Goal: Information Seeking & Learning: Learn about a topic

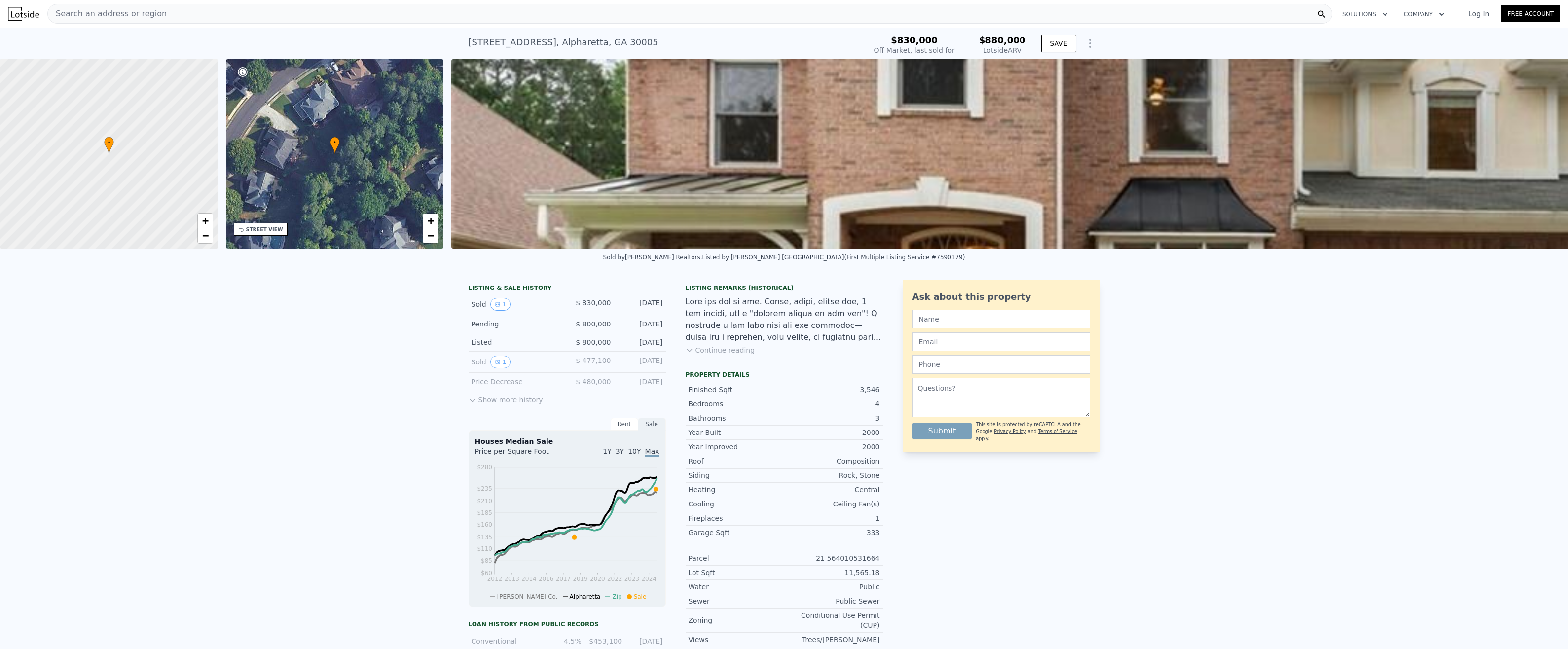
click at [729, 292] on div "Listing Remarks (Historical)" at bounding box center [784, 288] width 197 height 8
drag, startPoint x: 729, startPoint y: 298, endPoint x: 745, endPoint y: 332, distance: 37.6
click at [744, 332] on div at bounding box center [784, 320] width 197 height 47
click at [508, 294] on div "LISTING & SALE HISTORY" at bounding box center [567, 289] width 197 height 10
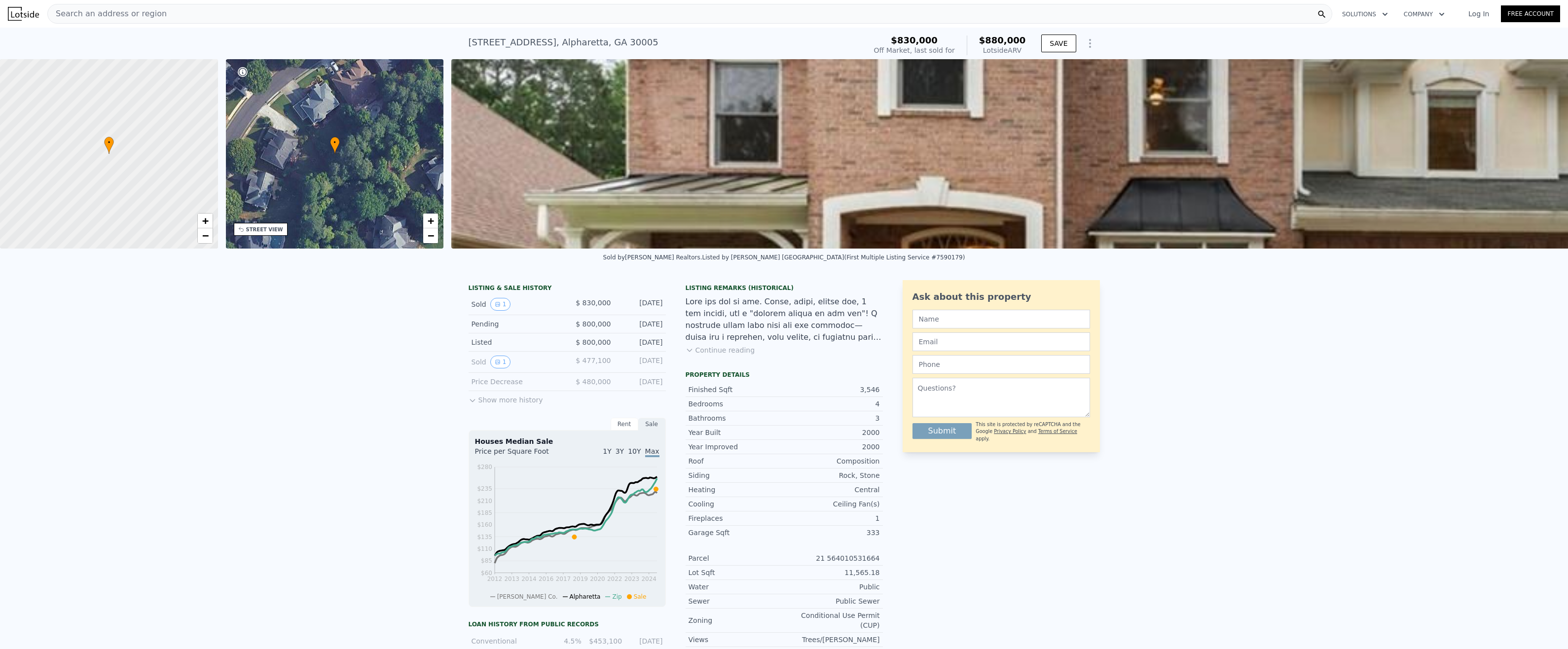
click at [491, 405] on button "Show more history" at bounding box center [506, 398] width 74 height 14
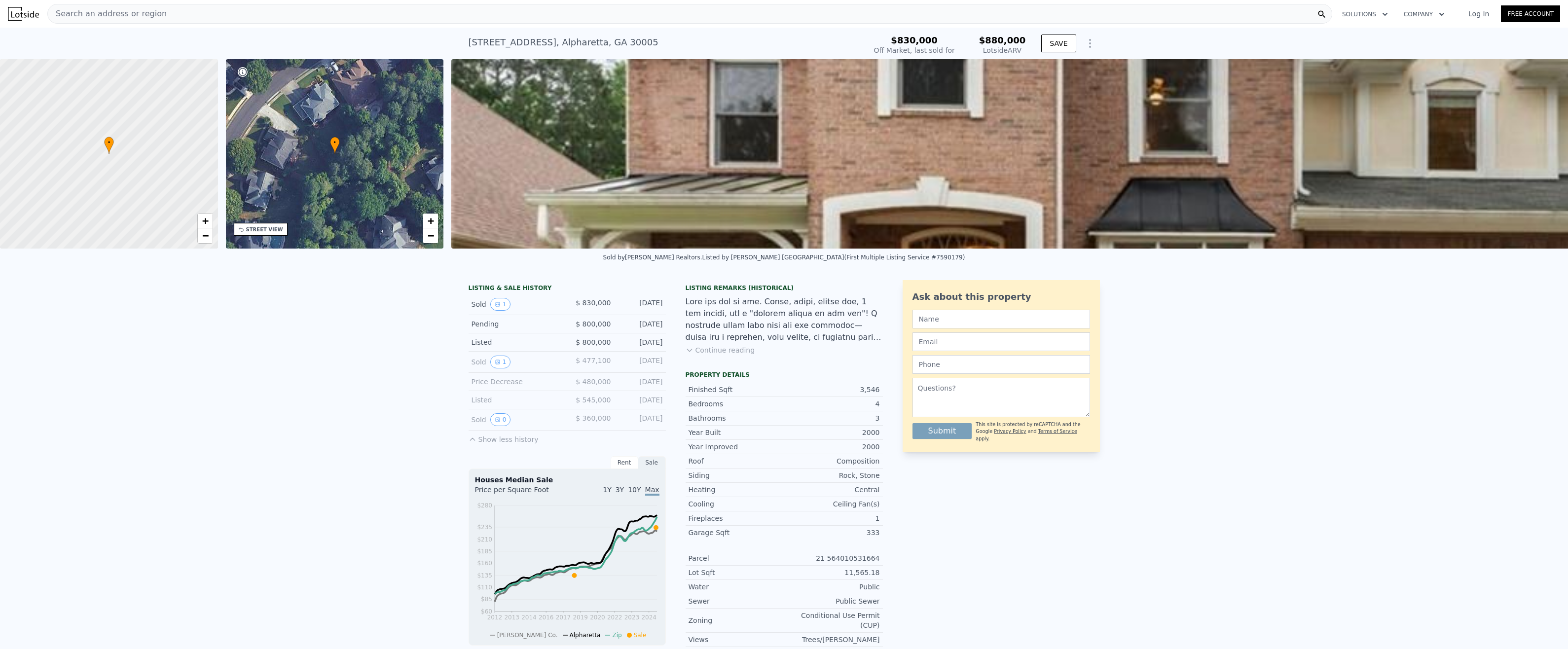
click at [500, 391] on div "Price Decrease $ 480,000 Sep 19, 2018" at bounding box center [567, 382] width 197 height 18
click at [502, 308] on button "1" at bounding box center [500, 304] width 21 height 13
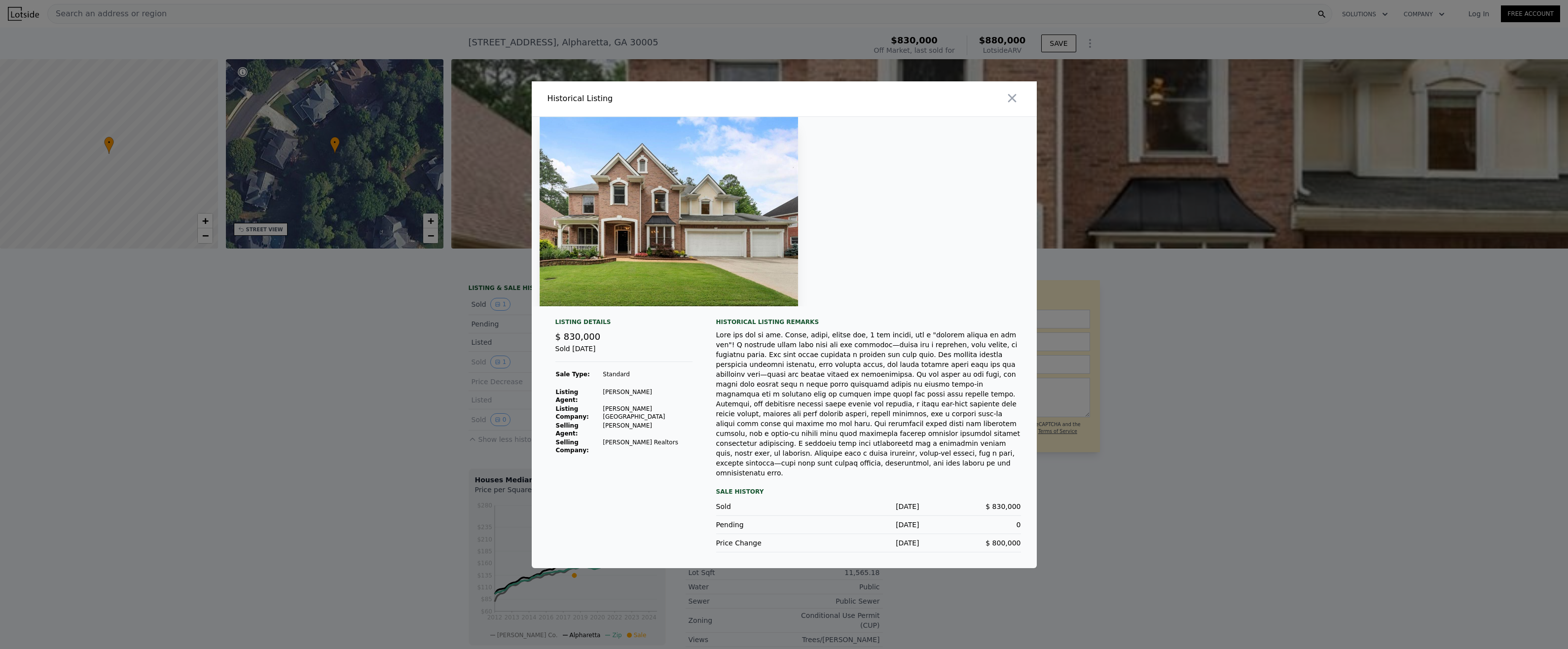
click at [391, 329] on div at bounding box center [784, 324] width 1568 height 649
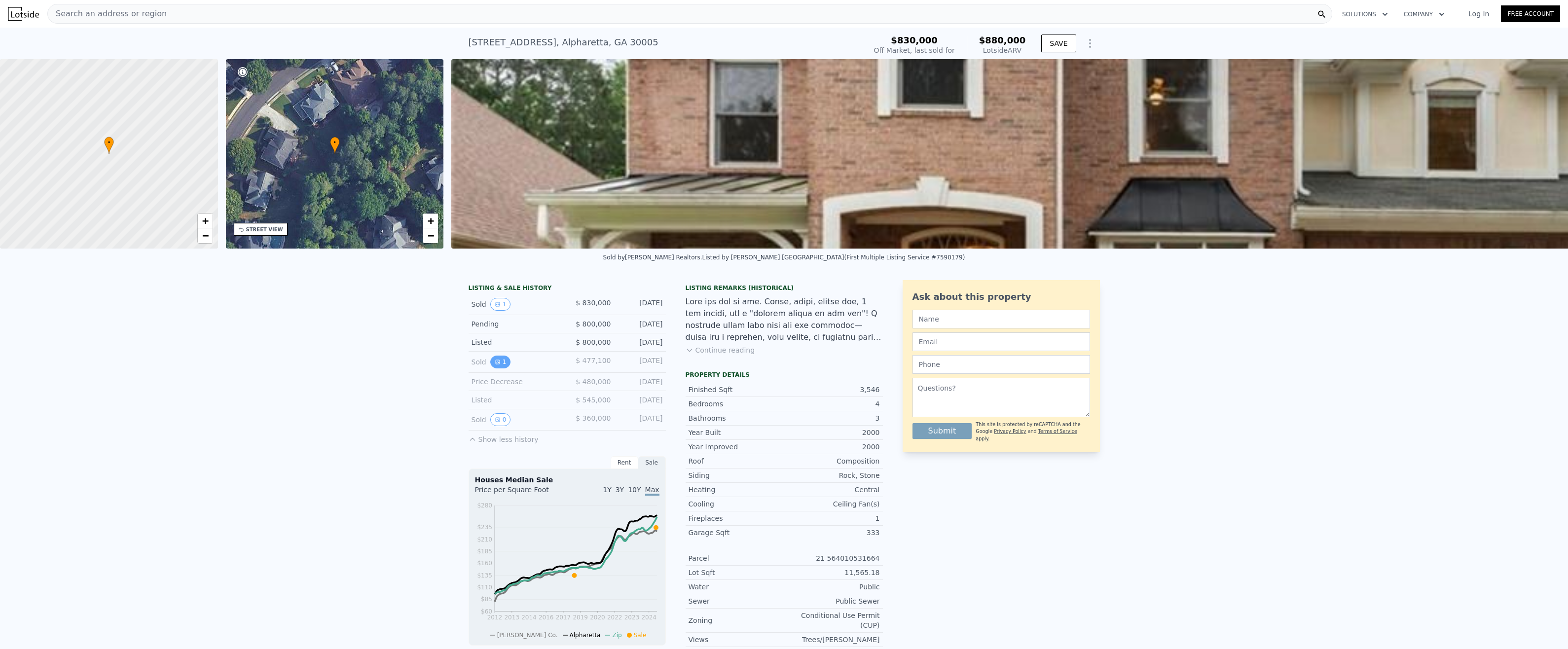
click at [495, 368] on button "1" at bounding box center [500, 362] width 21 height 13
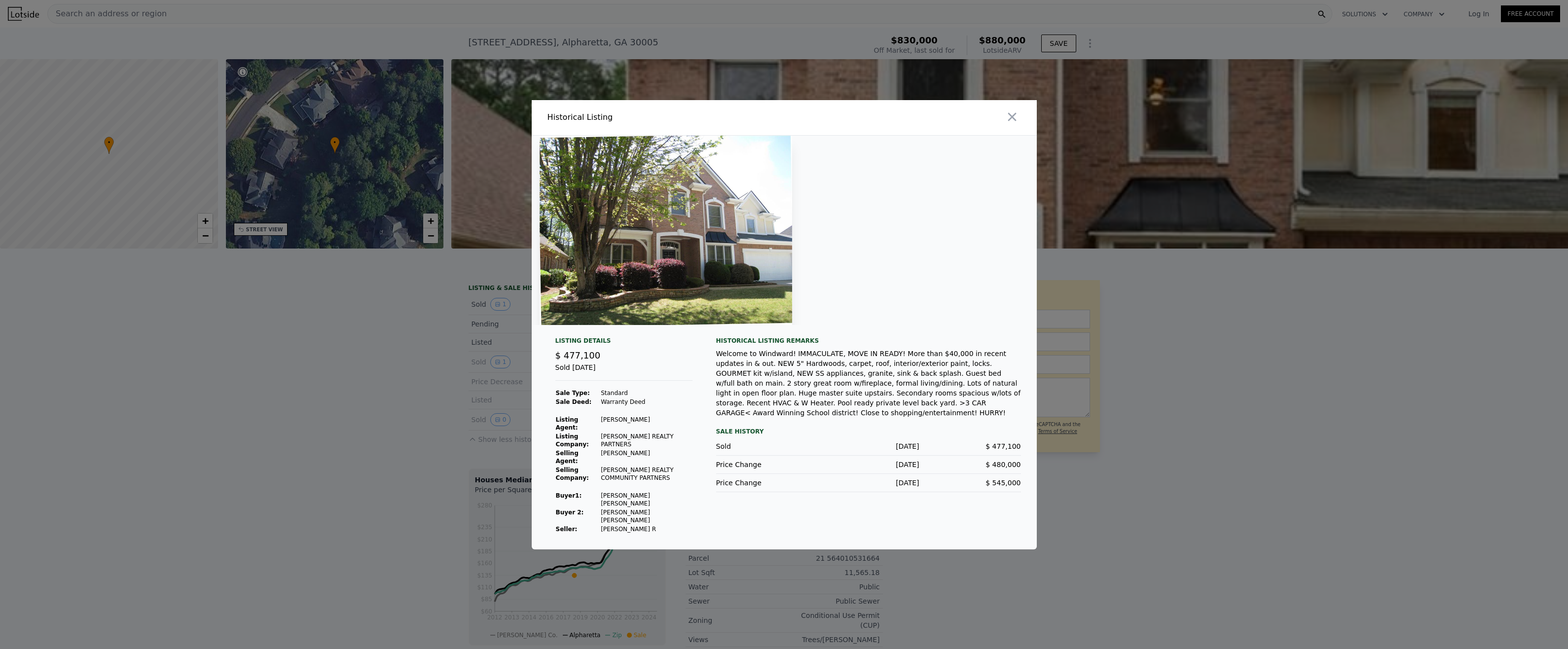
click at [730, 433] on div "Sale History" at bounding box center [869, 431] width 305 height 12
click at [396, 374] on div at bounding box center [784, 324] width 1568 height 649
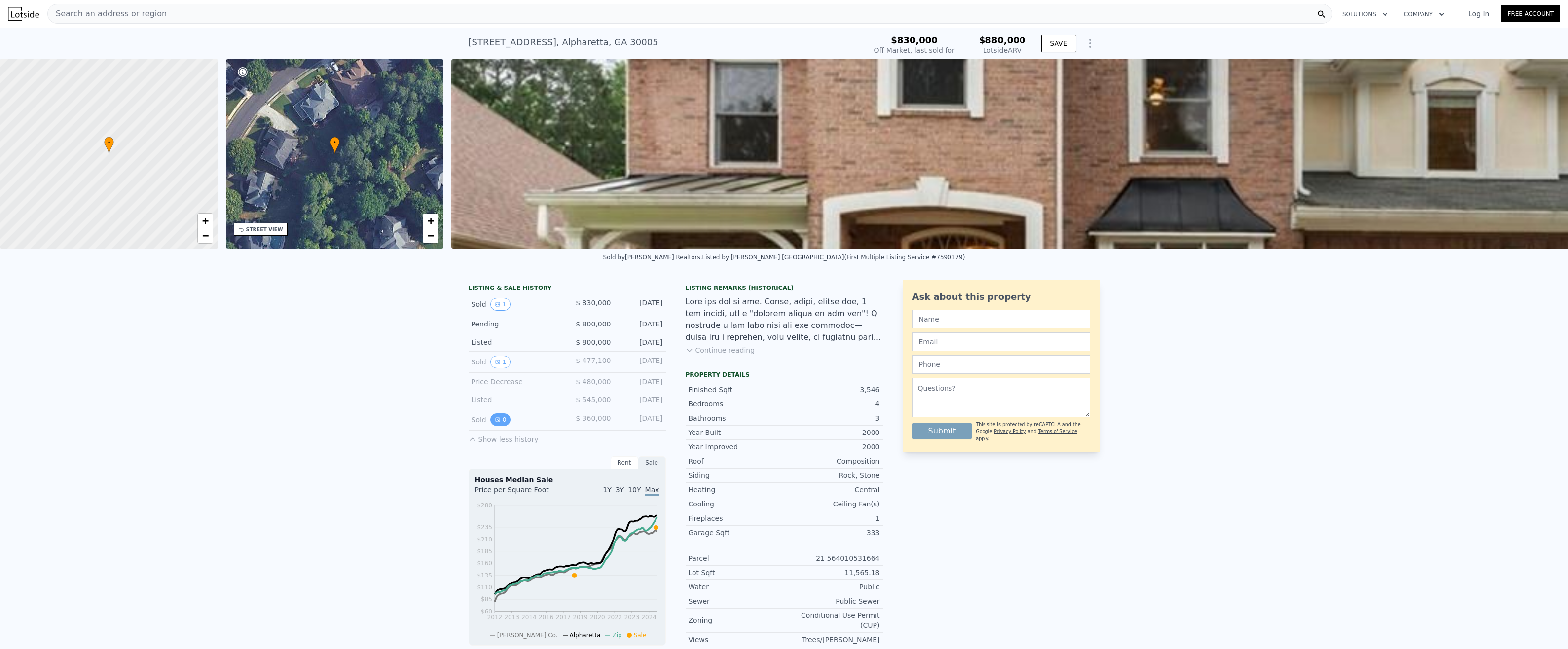
click at [500, 426] on button "0" at bounding box center [500, 419] width 21 height 13
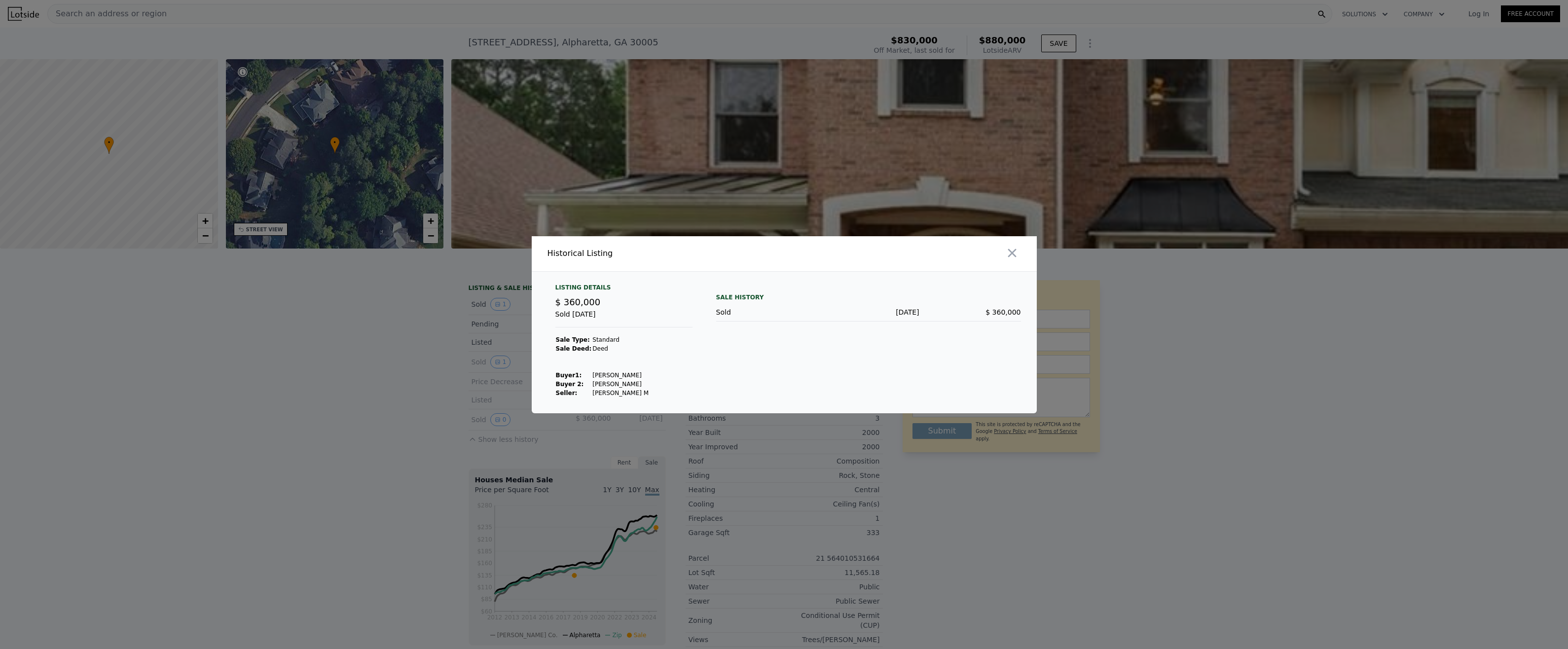
click at [746, 314] on div "Sold" at bounding box center [767, 312] width 102 height 10
click at [929, 295] on div "Sale History" at bounding box center [869, 297] width 305 height 12
click at [1301, 465] on div at bounding box center [784, 324] width 1568 height 649
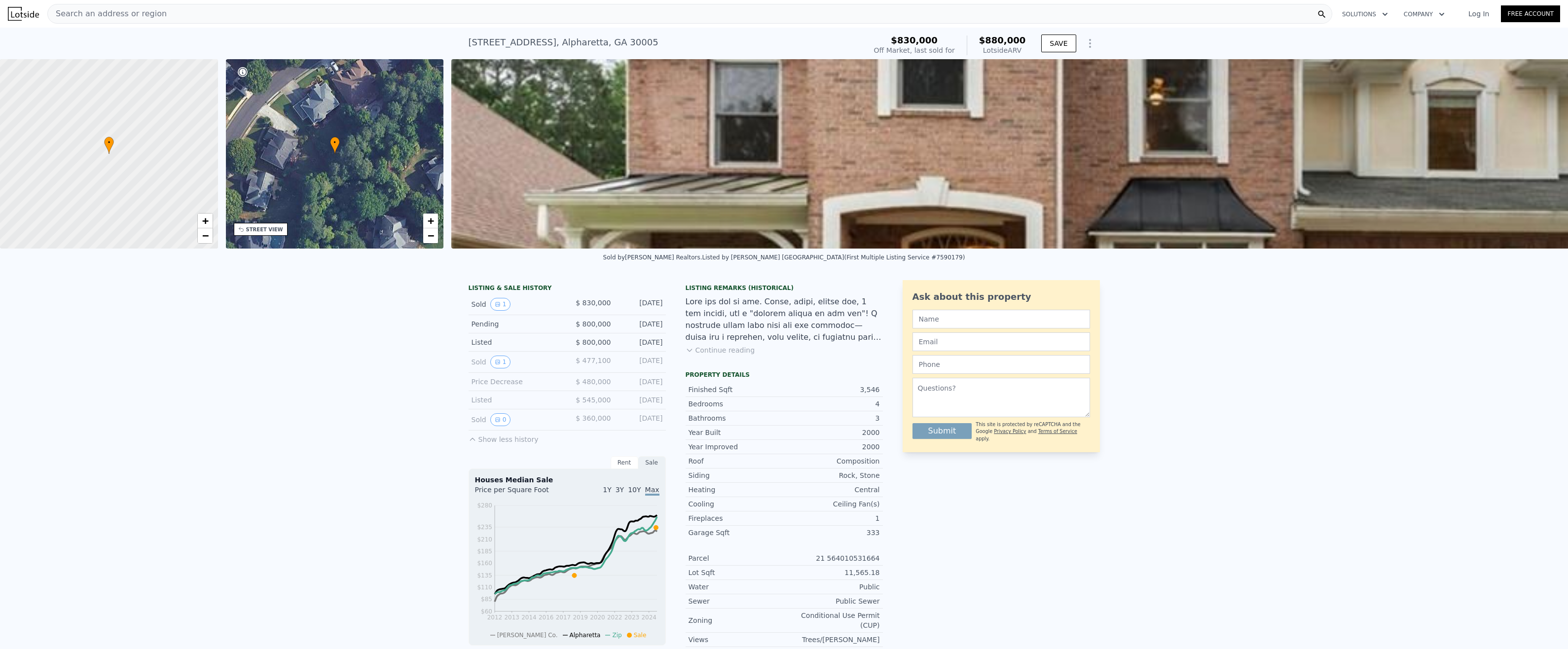
click at [517, 444] on button "Show less history" at bounding box center [503, 437] width 70 height 14
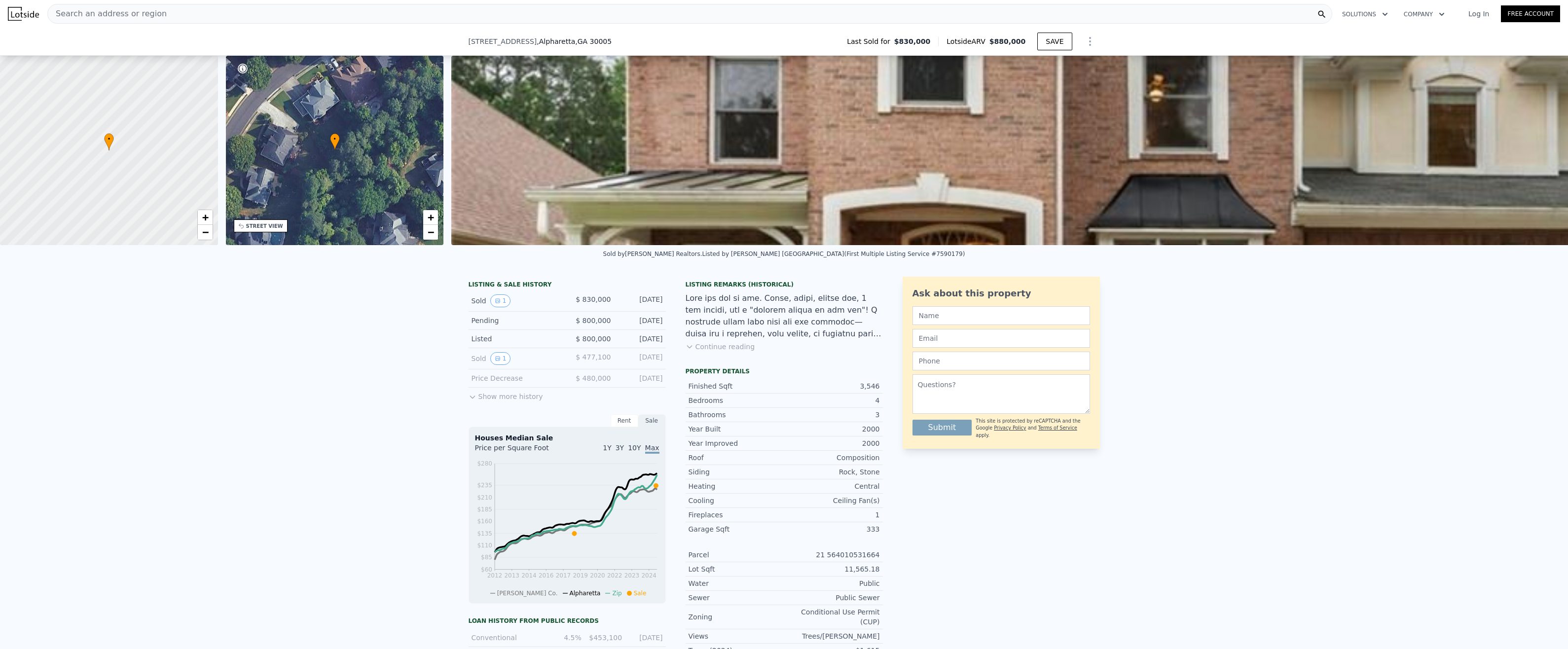
scroll to position [194, 0]
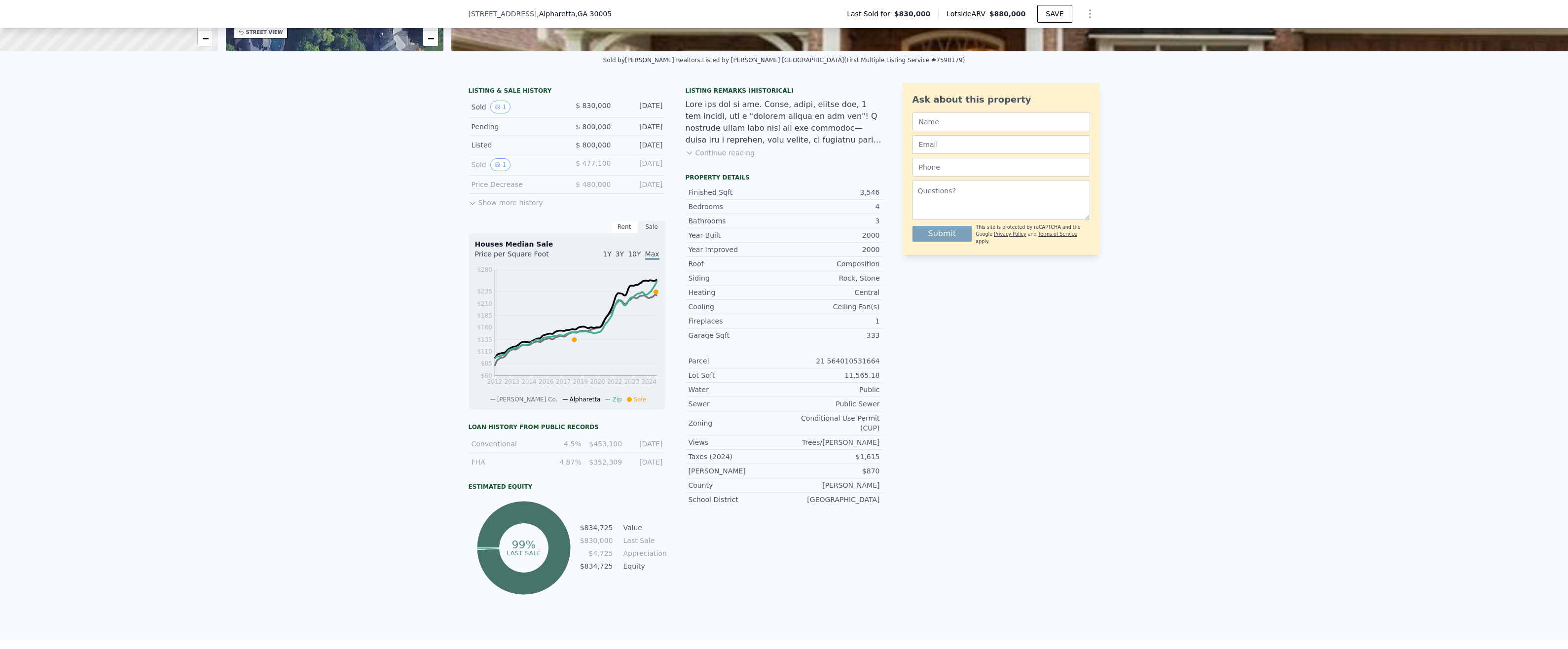
click at [529, 527] on icon at bounding box center [524, 548] width 94 height 94
drag, startPoint x: 474, startPoint y: 494, endPoint x: 590, endPoint y: 494, distance: 116.0
click at [590, 491] on div "Estimated Equity" at bounding box center [567, 486] width 197 height 8
drag, startPoint x: 590, startPoint y: 494, endPoint x: 827, endPoint y: 519, distance: 238.3
click at [828, 518] on div "Listing Remarks (Historical) Continue reading Property details Finished Sqft 3,…" at bounding box center [784, 340] width 197 height 514
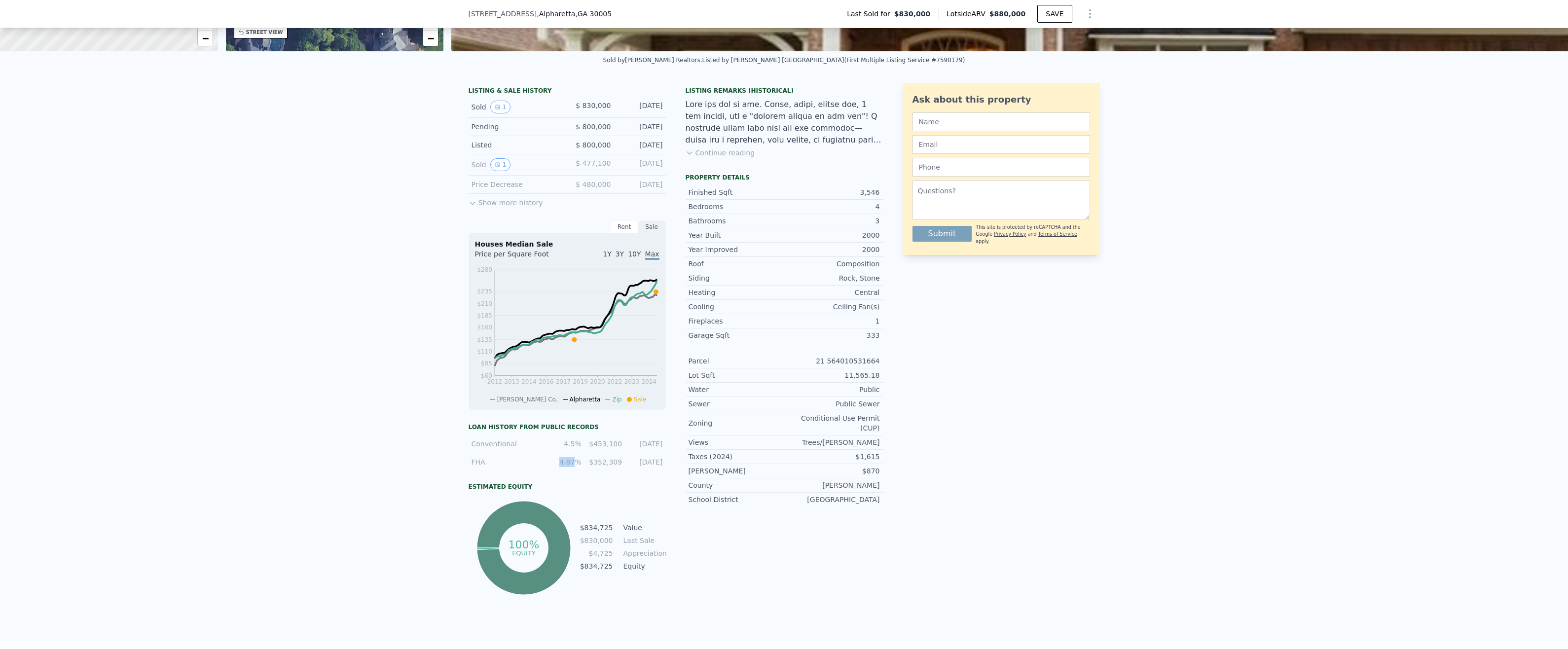
click at [573, 467] on div "4.87%" at bounding box center [564, 462] width 35 height 10
drag, startPoint x: 573, startPoint y: 472, endPoint x: 585, endPoint y: 506, distance: 36.1
click at [585, 506] on div "100% equity $834,725 Value $830,000 Last Sale $4,725 Appreciation $834,725 Equi…" at bounding box center [567, 548] width 197 height 99
drag, startPoint x: 561, startPoint y: 452, endPoint x: 575, endPoint y: 452, distance: 14.0
click at [575, 449] on div "4.5%" at bounding box center [564, 444] width 35 height 10
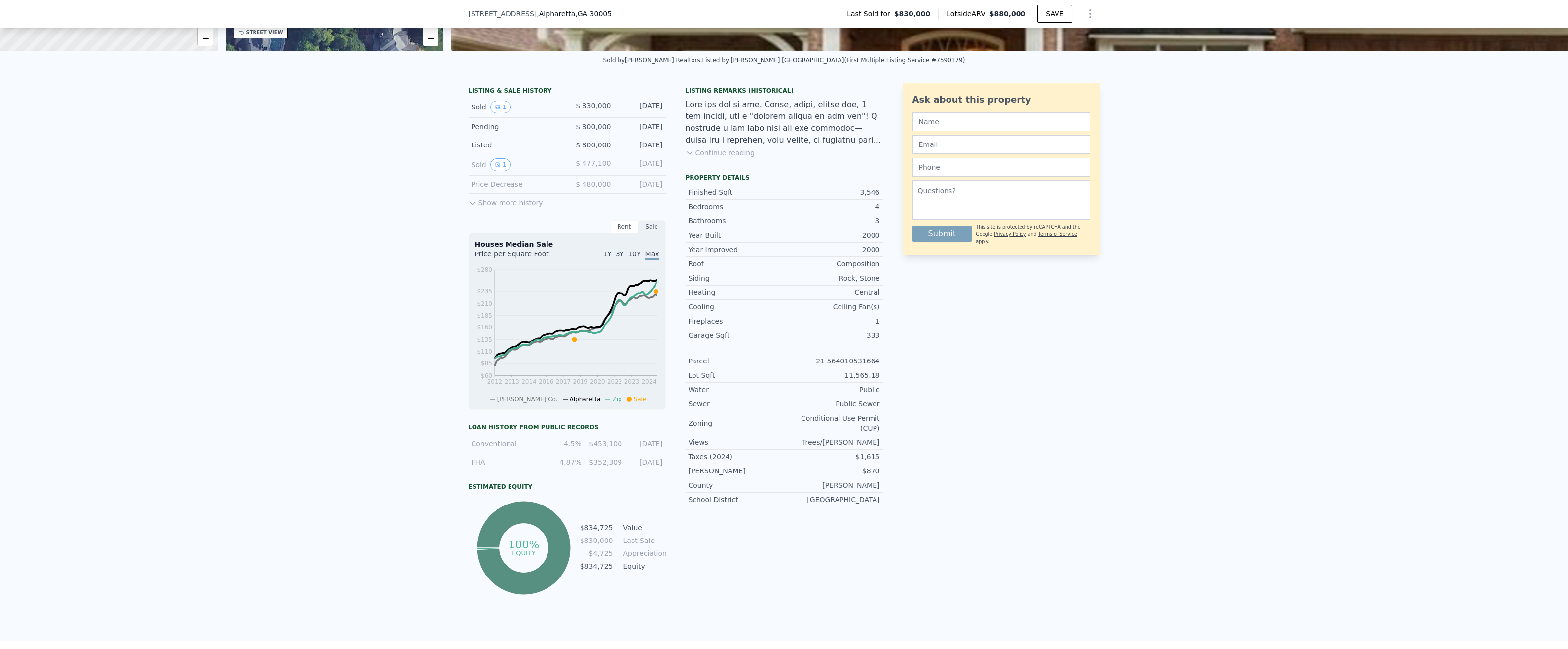
drag, startPoint x: 575, startPoint y: 452, endPoint x: 585, endPoint y: 483, distance: 32.6
click at [585, 483] on div "Loan history from public records Conventional 4.5% $453,100 9/19/2018 FHA 4.87%…" at bounding box center [567, 510] width 197 height 174
drag, startPoint x: 594, startPoint y: 452, endPoint x: 603, endPoint y: 452, distance: 9.0
click at [603, 449] on div "$453,100" at bounding box center [604, 444] width 35 height 10
drag, startPoint x: 603, startPoint y: 452, endPoint x: 615, endPoint y: 496, distance: 45.6
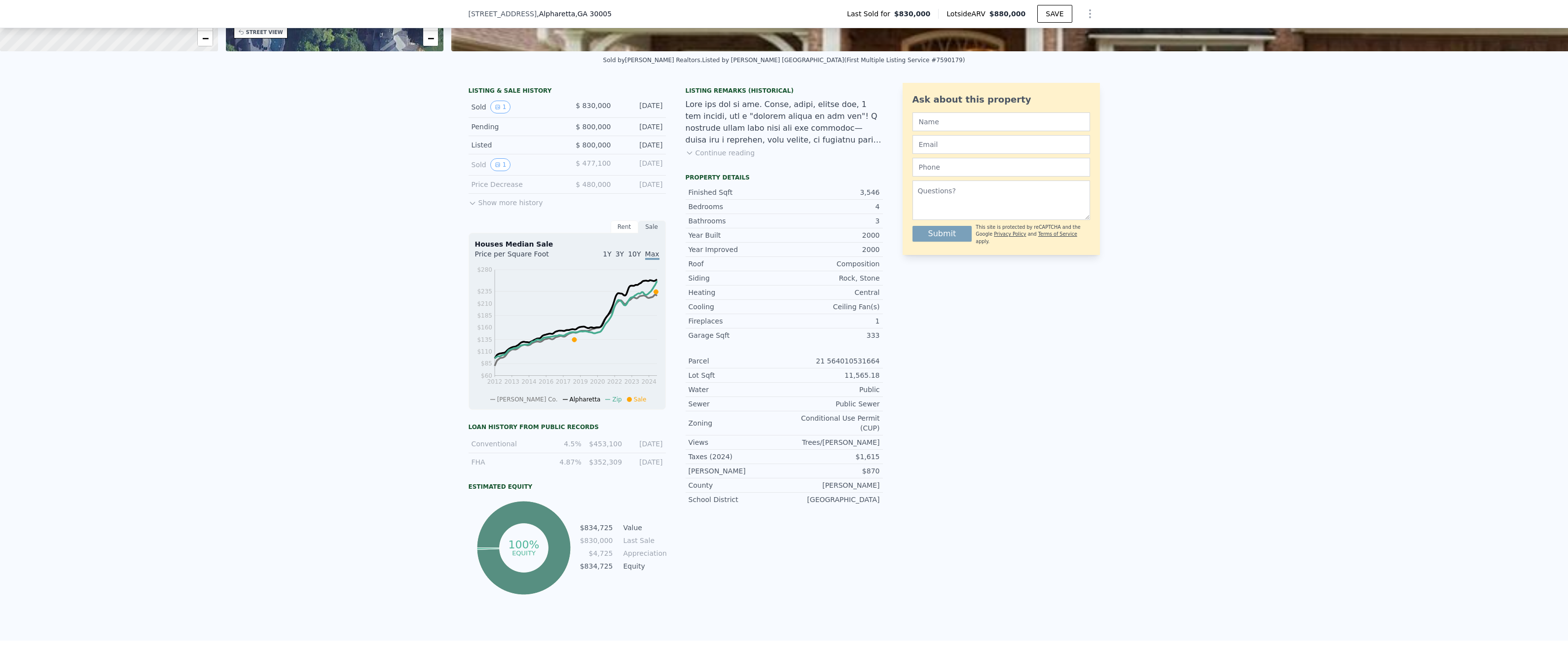
click at [615, 491] on div "Estimated Equity" at bounding box center [567, 486] width 197 height 8
drag, startPoint x: 570, startPoint y: 472, endPoint x: 578, endPoint y: 472, distance: 8.0
click at [578, 471] on div "FHA 4.87% $352,309 2/10/2010" at bounding box center [567, 462] width 197 height 18
drag, startPoint x: 578, startPoint y: 472, endPoint x: 581, endPoint y: 513, distance: 41.1
click at [581, 513] on div "100% equity $834,725 Value $830,000 Last Sale $4,725 Appreciation $834,725 Equi…" at bounding box center [567, 548] width 197 height 99
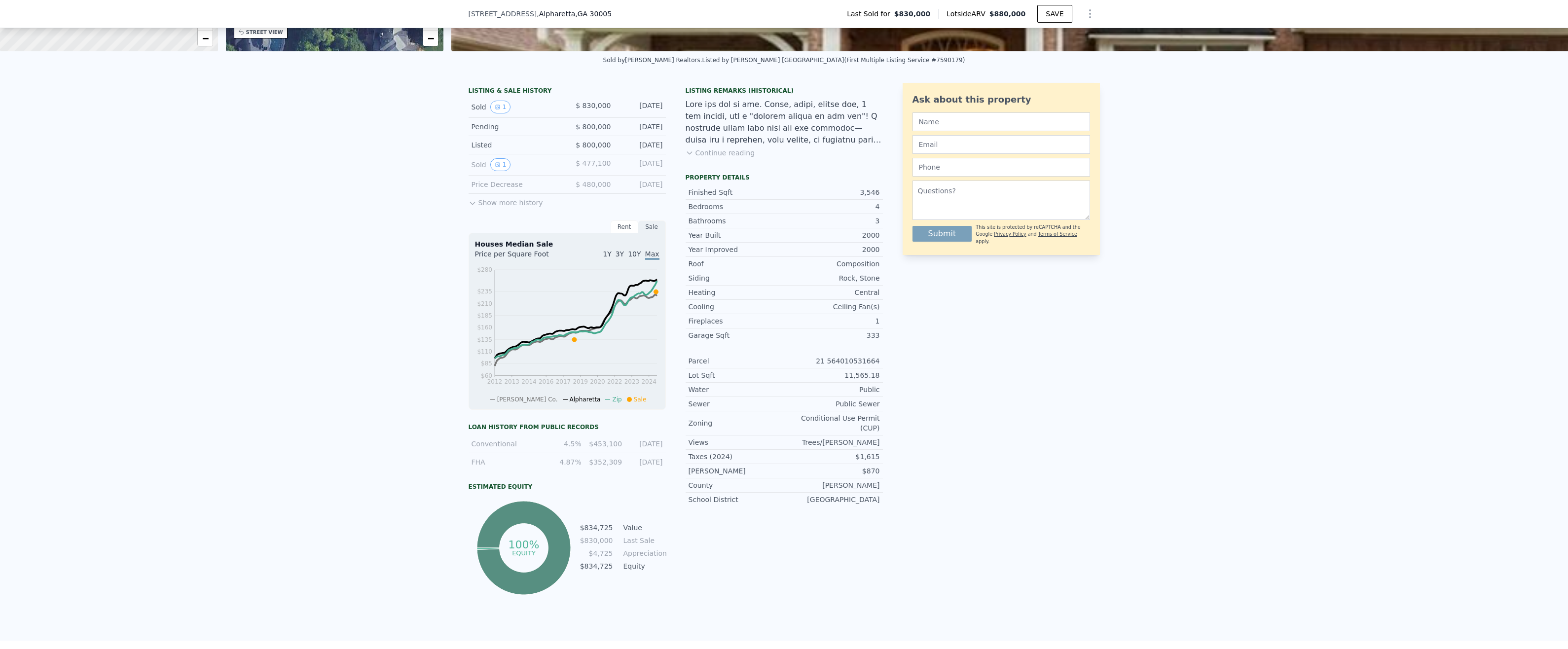
click at [870, 467] on div "$870" at bounding box center [831, 471] width 96 height 10
drag, startPoint x: 870, startPoint y: 467, endPoint x: 761, endPoint y: 485, distance: 110.5
click at [761, 485] on div "County" at bounding box center [736, 485] width 96 height 10
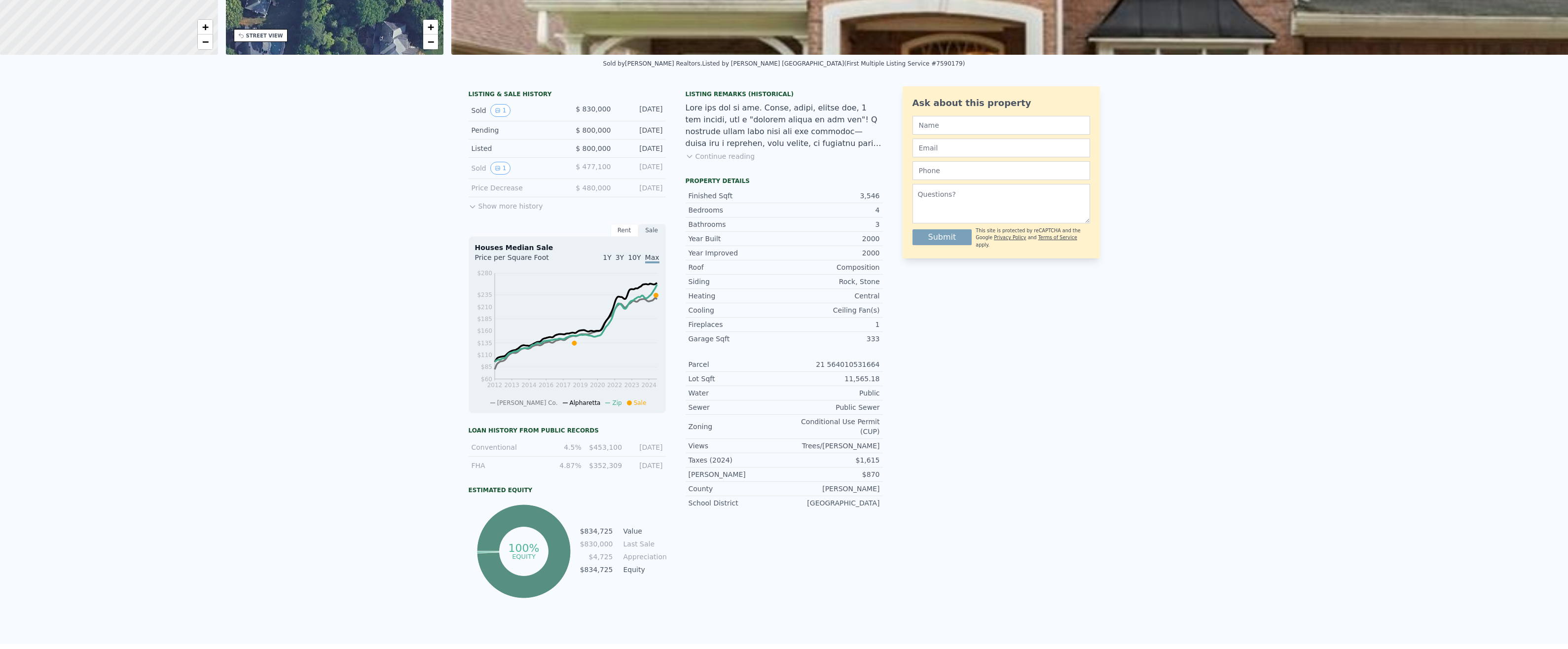
scroll to position [0, 0]
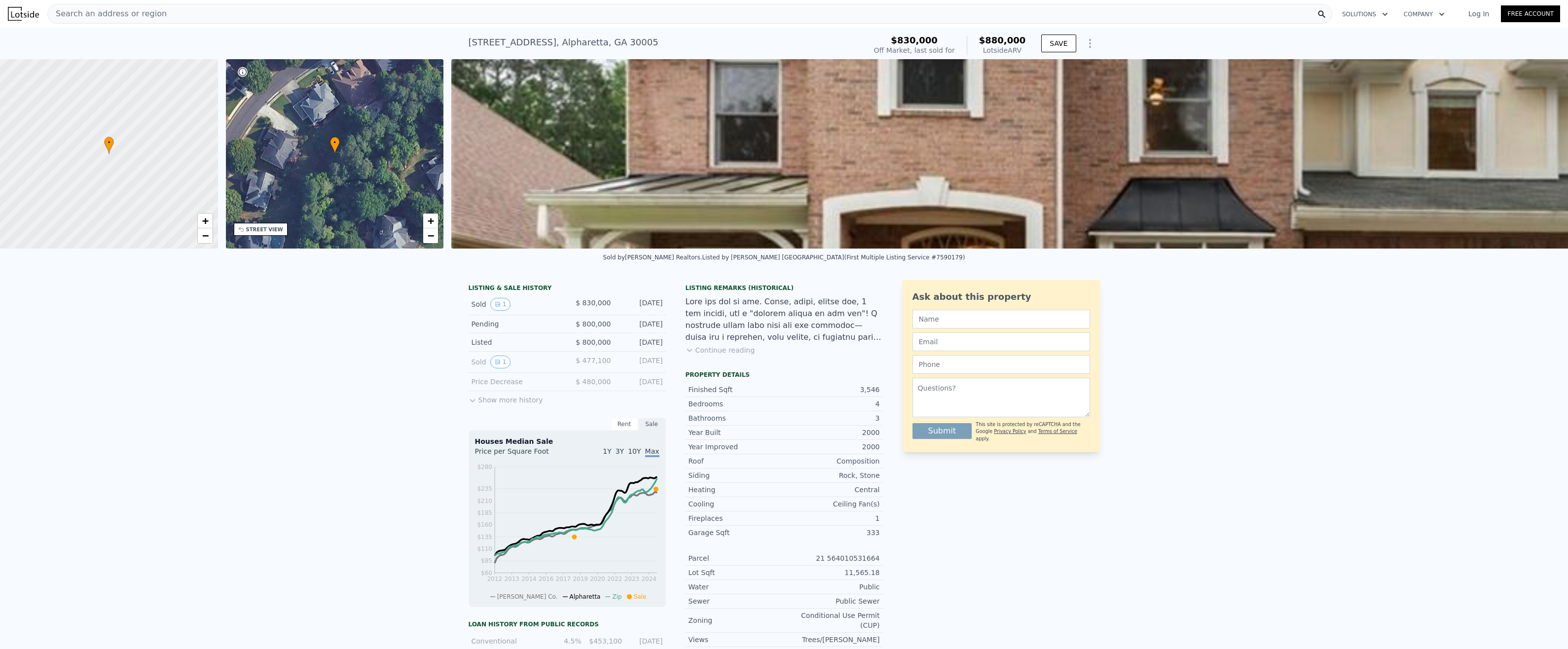
click at [835, 10] on div "Search an address or region" at bounding box center [690, 13] width 1285 height 19
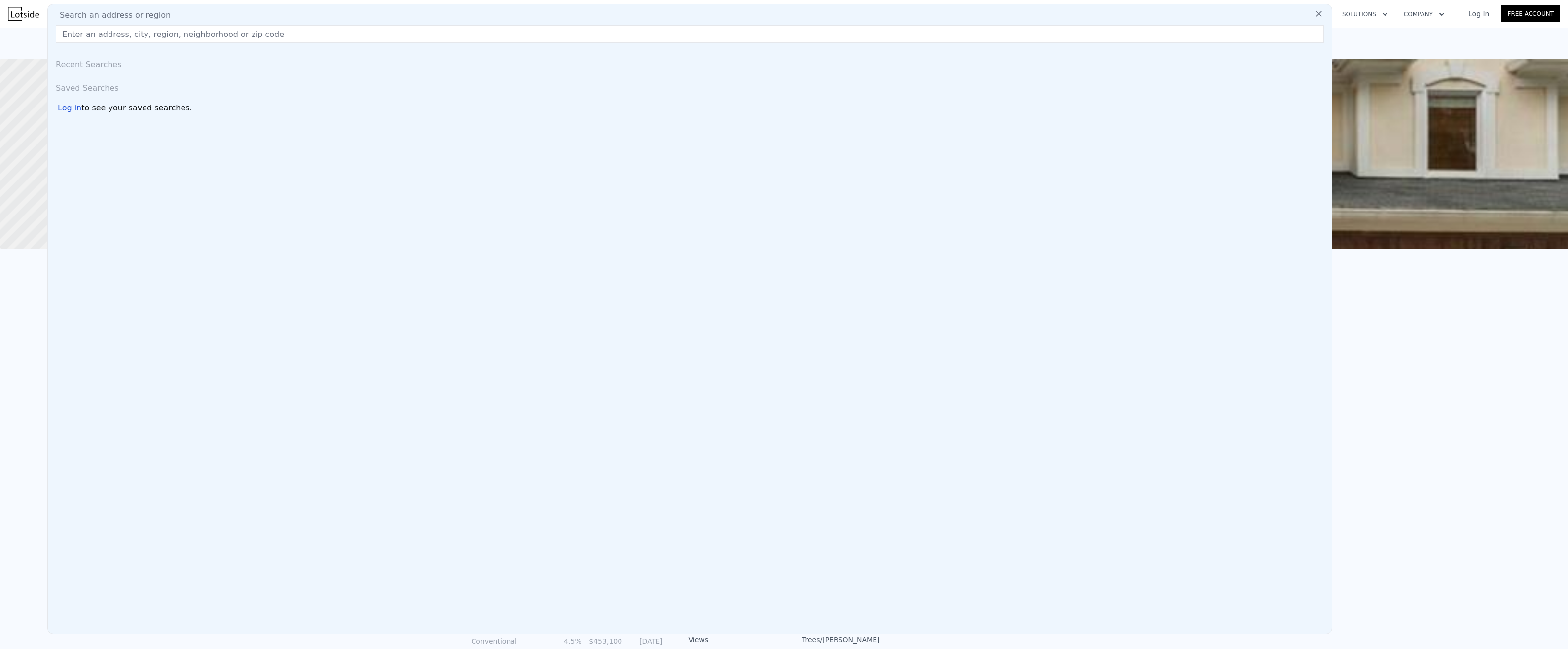
click at [835, 10] on div "Search an address or region" at bounding box center [690, 15] width 1276 height 12
click at [842, 38] on input "text" at bounding box center [690, 33] width 1268 height 18
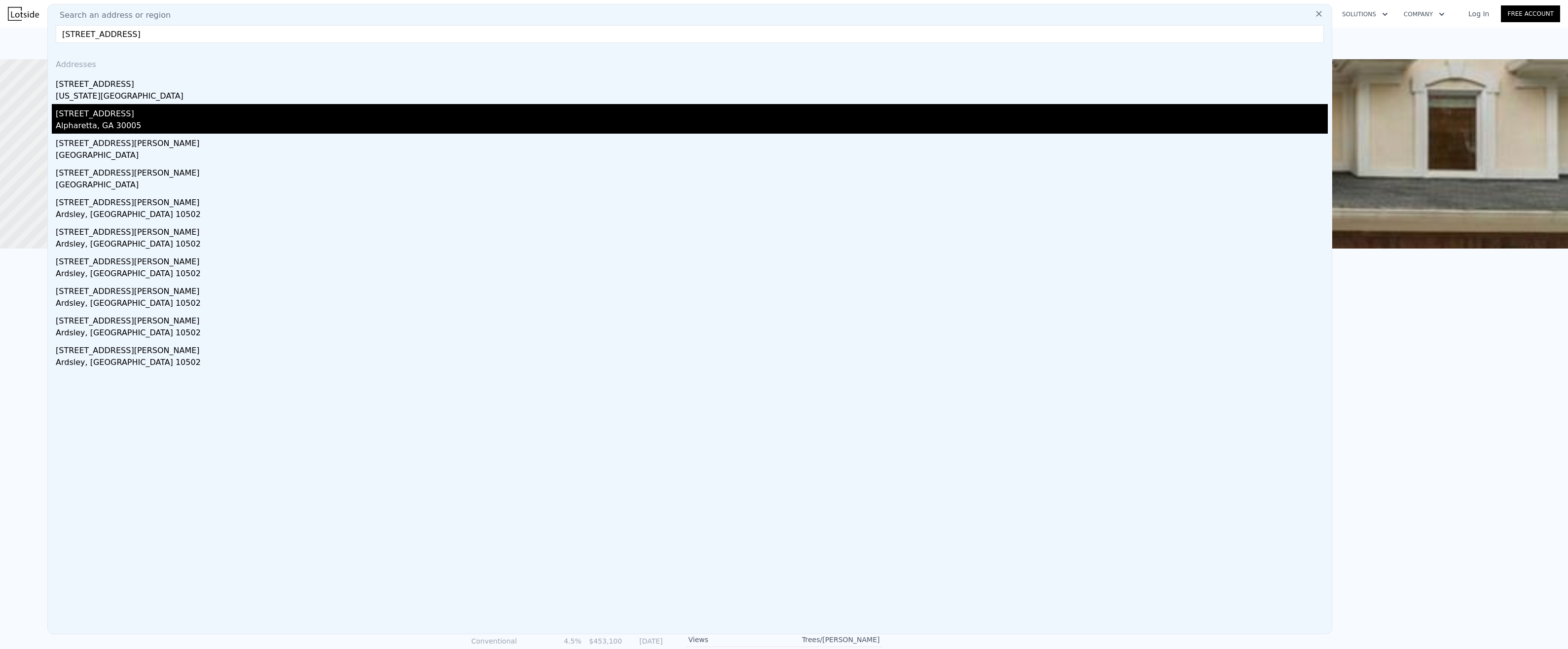
type input "1050 beacon hill"
click at [615, 114] on div "[STREET_ADDRESS]" at bounding box center [692, 112] width 1272 height 16
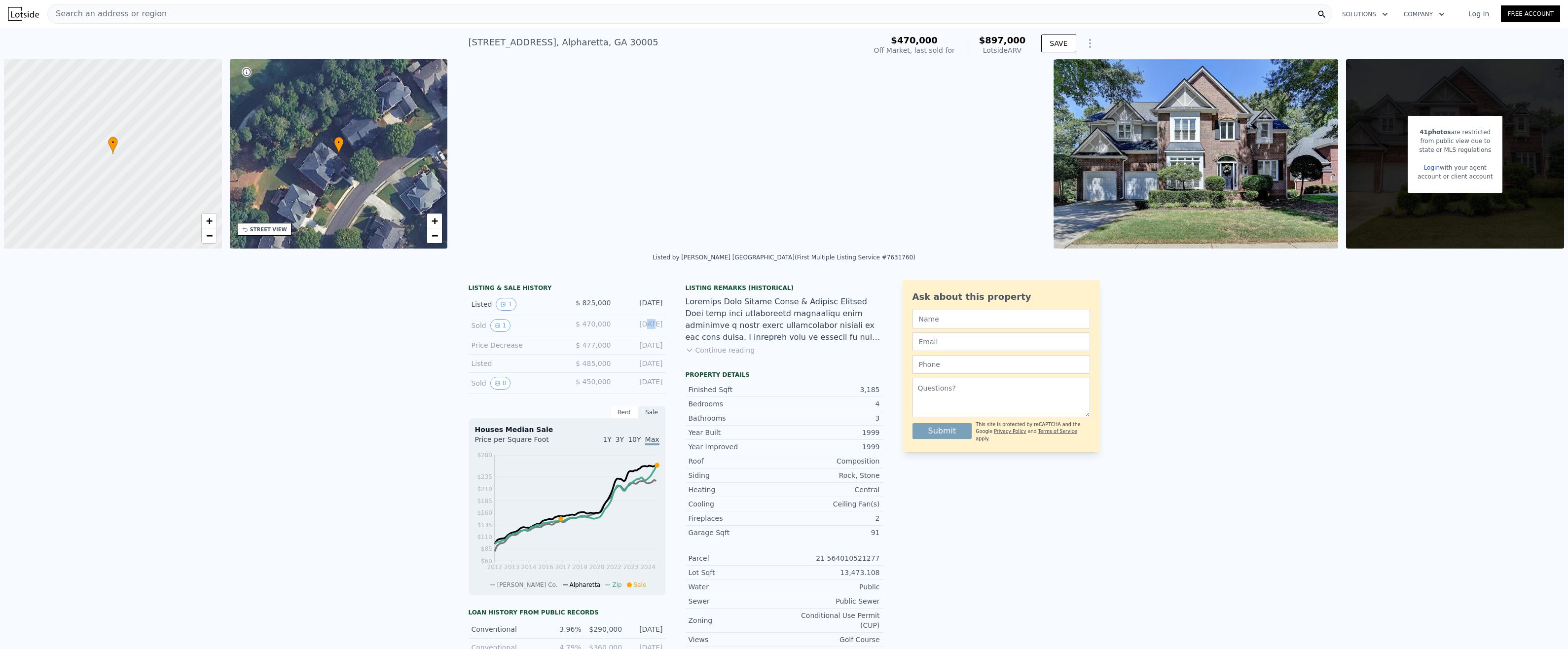
drag, startPoint x: 634, startPoint y: 325, endPoint x: 639, endPoint y: 324, distance: 5.1
click at [639, 324] on div "[DATE]" at bounding box center [641, 325] width 44 height 13
drag, startPoint x: 639, startPoint y: 324, endPoint x: 648, endPoint y: 332, distance: 12.0
click at [648, 332] on div "Sold 1 $ 470,000 Aug 20, 2017" at bounding box center [567, 326] width 197 height 21
drag, startPoint x: 577, startPoint y: 349, endPoint x: 610, endPoint y: 349, distance: 33.0
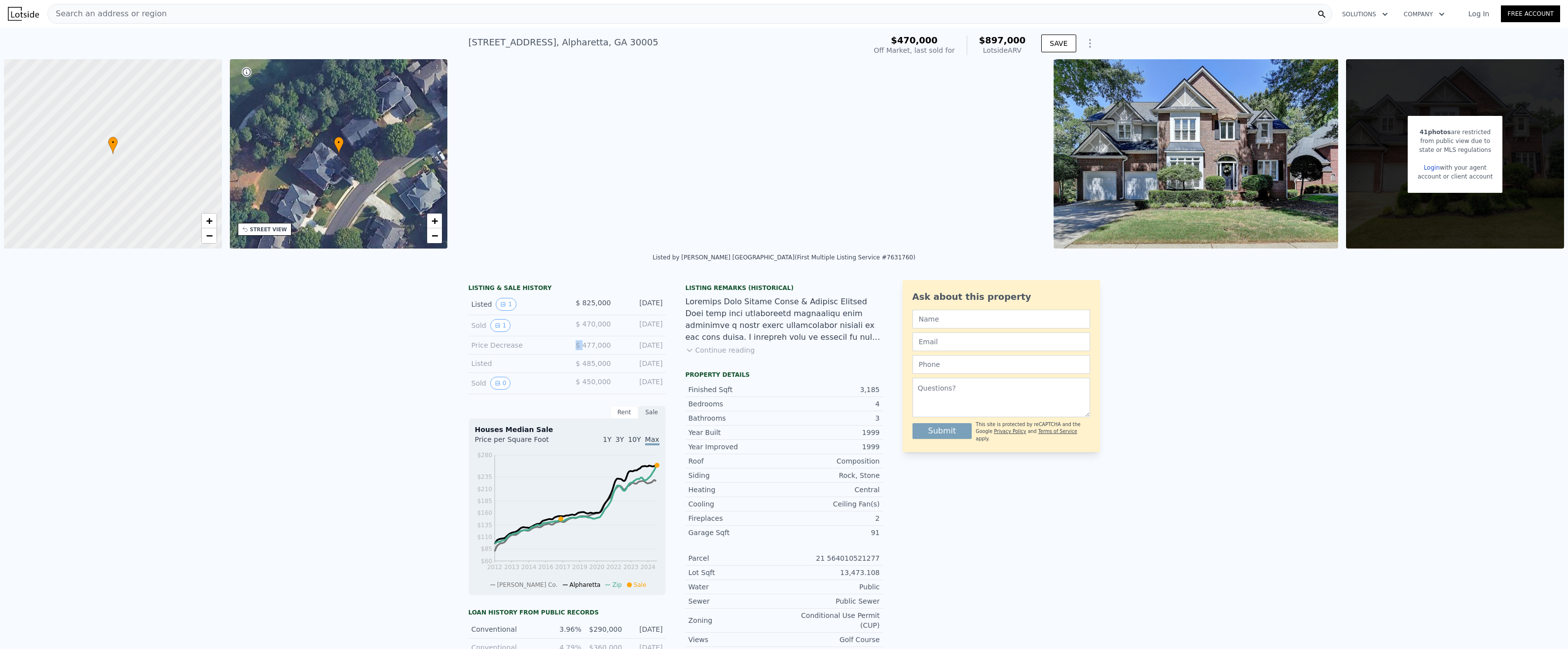
click at [610, 349] on div "Price Decrease $ 477,000 Aug 20, 2017" at bounding box center [567, 346] width 197 height 18
drag, startPoint x: 610, startPoint y: 349, endPoint x: 611, endPoint y: 363, distance: 14.0
click at [611, 363] on div "Listed $ 485,000 May 30, 2017" at bounding box center [567, 364] width 197 height 18
drag, startPoint x: 584, startPoint y: 364, endPoint x: 608, endPoint y: 367, distance: 24.2
click at [608, 367] on div "Listed $ 485,000 May 30, 2017" at bounding box center [567, 364] width 197 height 18
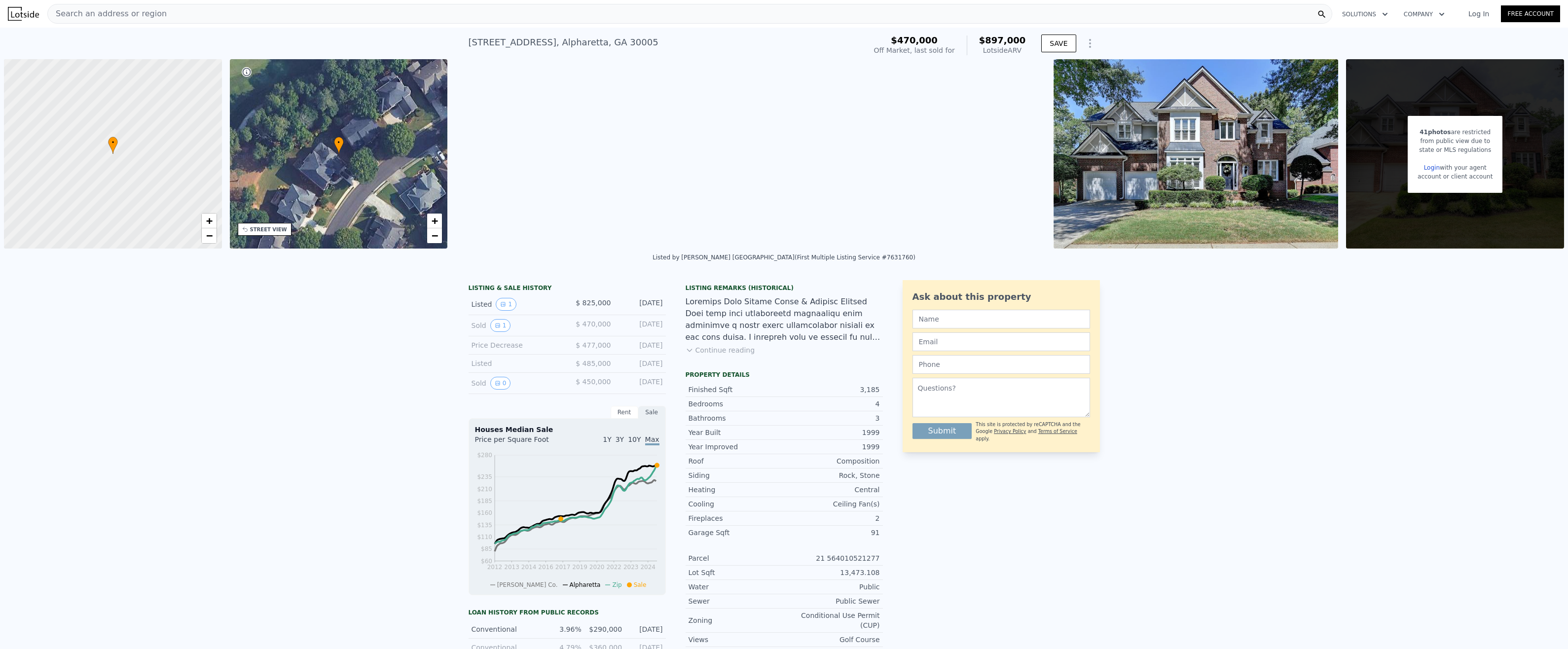
drag, startPoint x: 608, startPoint y: 367, endPoint x: 608, endPoint y: 380, distance: 13.0
click at [608, 379] on div "Sold 0 $ 450,000 Jun 25, 2009" at bounding box center [567, 384] width 197 height 21
drag, startPoint x: 587, startPoint y: 382, endPoint x: 596, endPoint y: 384, distance: 9.2
click at [596, 384] on span "$ 450,000" at bounding box center [593, 382] width 35 height 8
drag, startPoint x: 596, startPoint y: 384, endPoint x: 592, endPoint y: 390, distance: 7.2
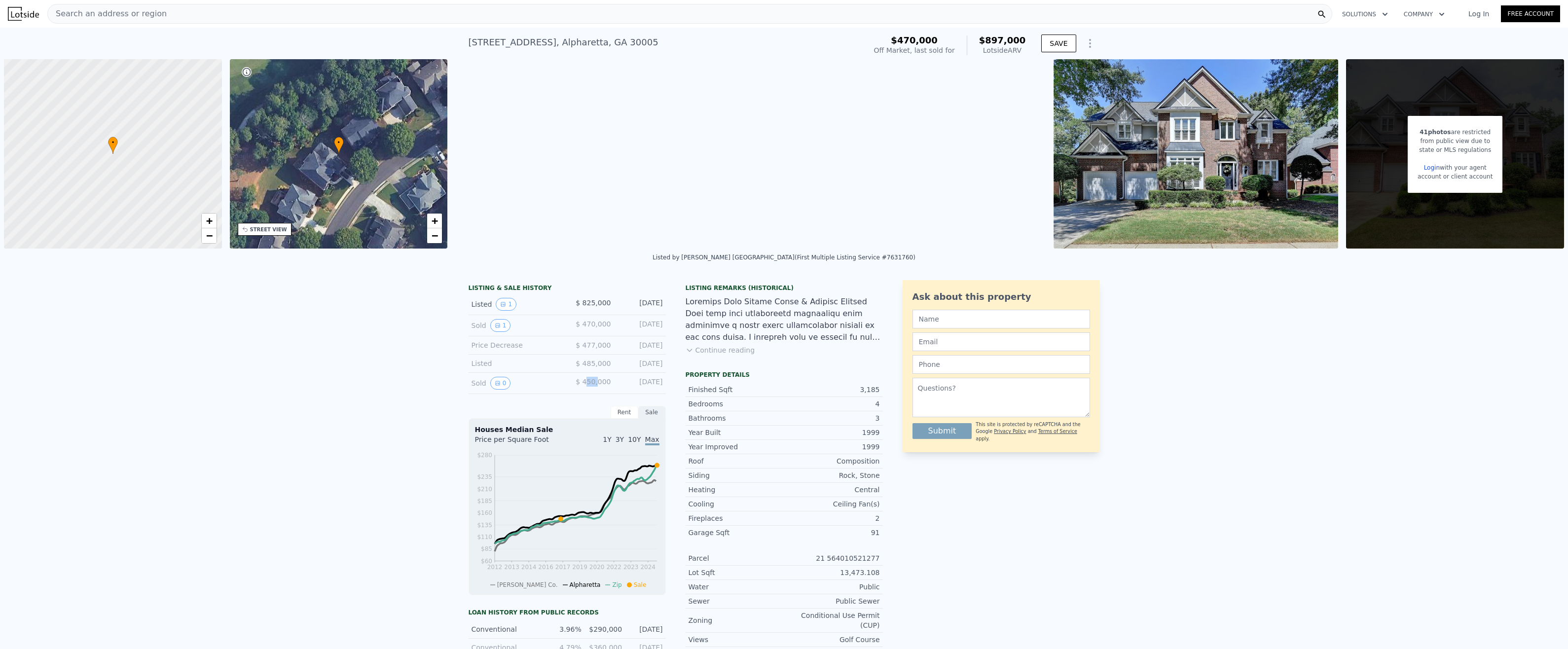
click at [592, 390] on div "Sold 0 $ 450,000 Jun 25, 2009" at bounding box center [567, 384] width 197 height 21
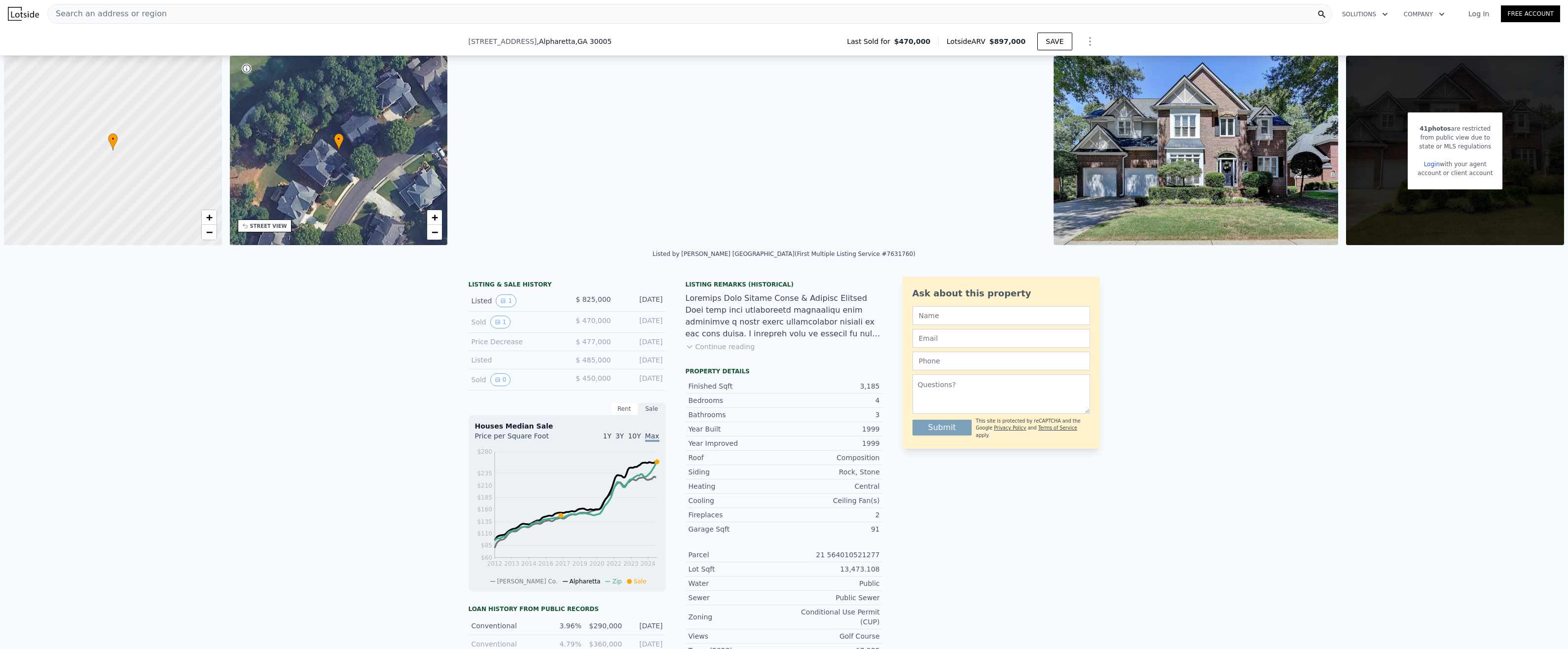
scroll to position [243, 0]
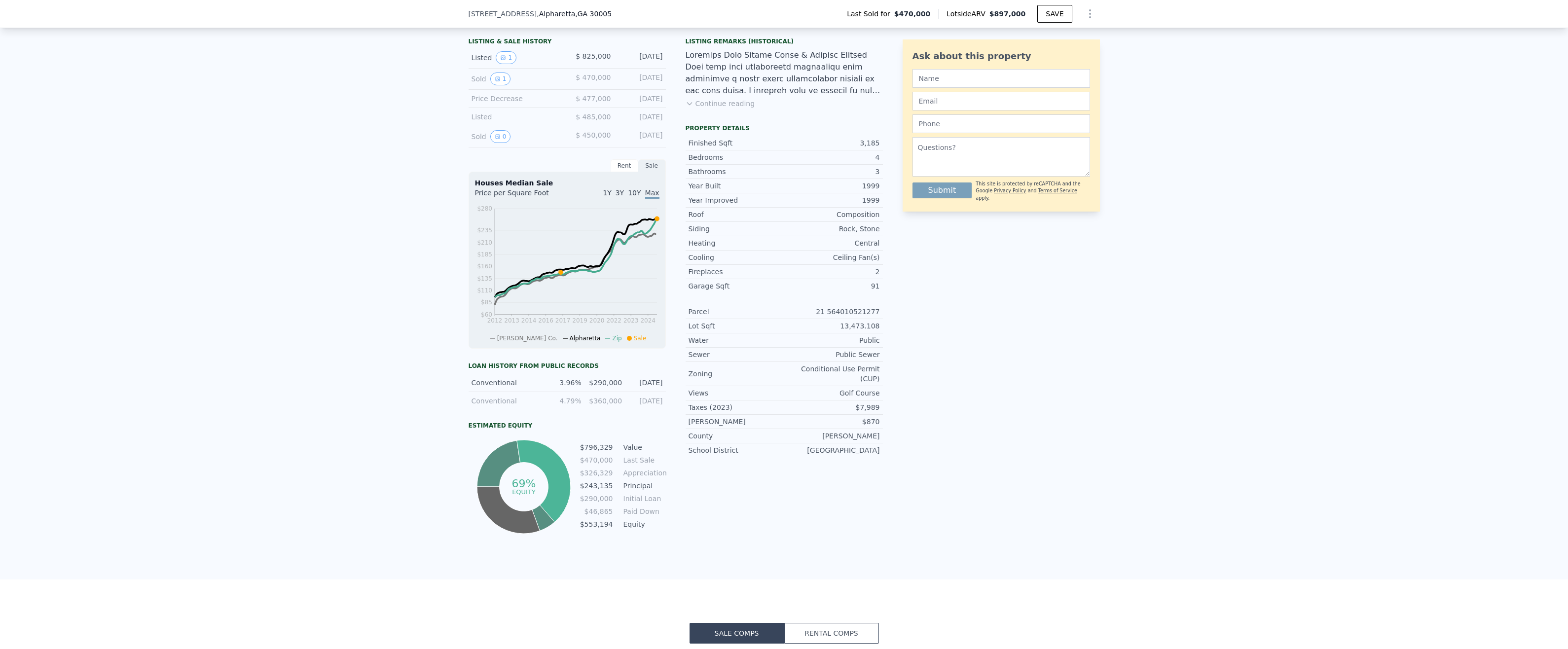
click at [562, 383] on div "3.96%" at bounding box center [564, 383] width 35 height 10
drag, startPoint x: 562, startPoint y: 383, endPoint x: 575, endPoint y: 390, distance: 14.8
click at [575, 390] on div "Conventional 3.96% $290,000 8/31/2017" at bounding box center [567, 383] width 197 height 18
click at [555, 384] on div "3.96%" at bounding box center [564, 383] width 35 height 10
drag, startPoint x: 555, startPoint y: 384, endPoint x: 553, endPoint y: 392, distance: 8.2
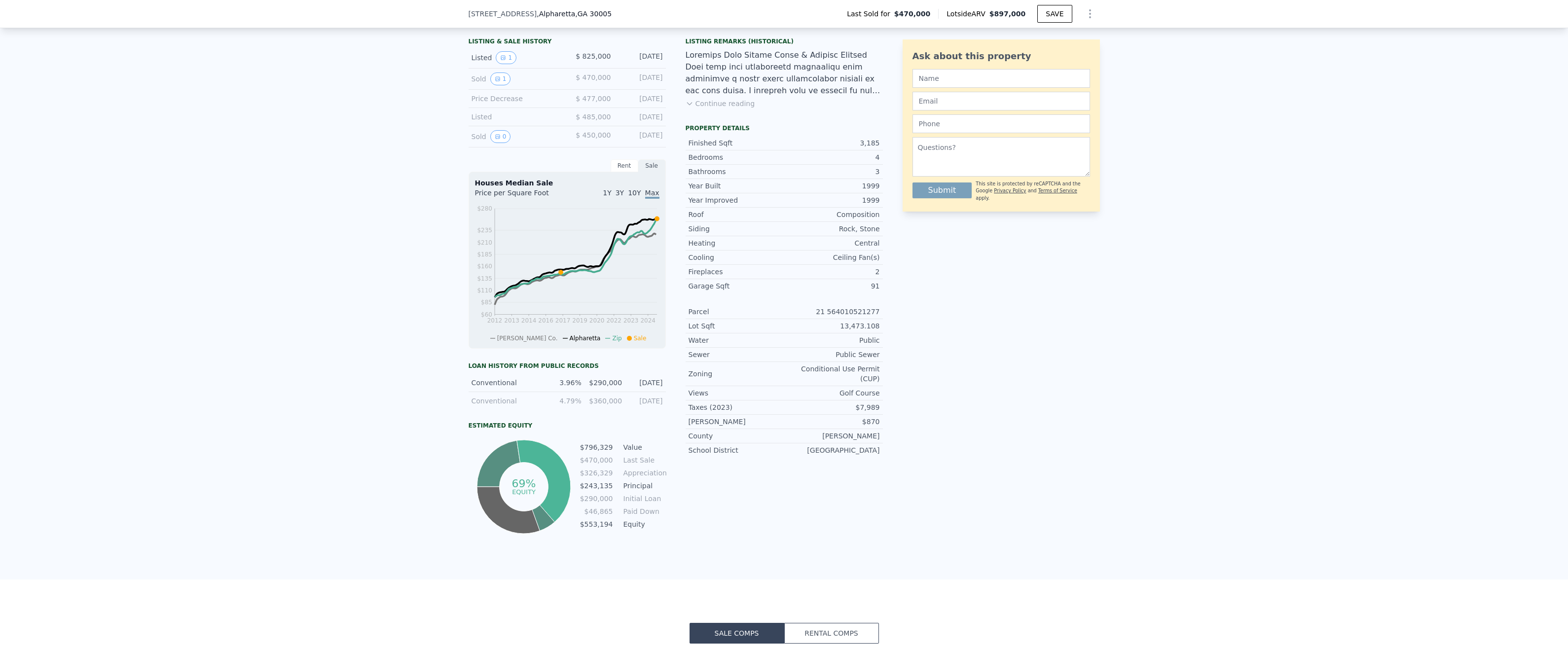
click at [553, 392] on div "Conventional 4.79% $360,000 7/6/2009" at bounding box center [567, 401] width 197 height 18
click at [347, 373] on div "LISTING & SALE HISTORY Listed 1 $ 825,000 Aug 24, 2025 Sold 1 $ 470,000 Aug 20,…" at bounding box center [784, 303] width 1568 height 554
click at [724, 417] on div "[PERSON_NAME]" at bounding box center [736, 422] width 96 height 10
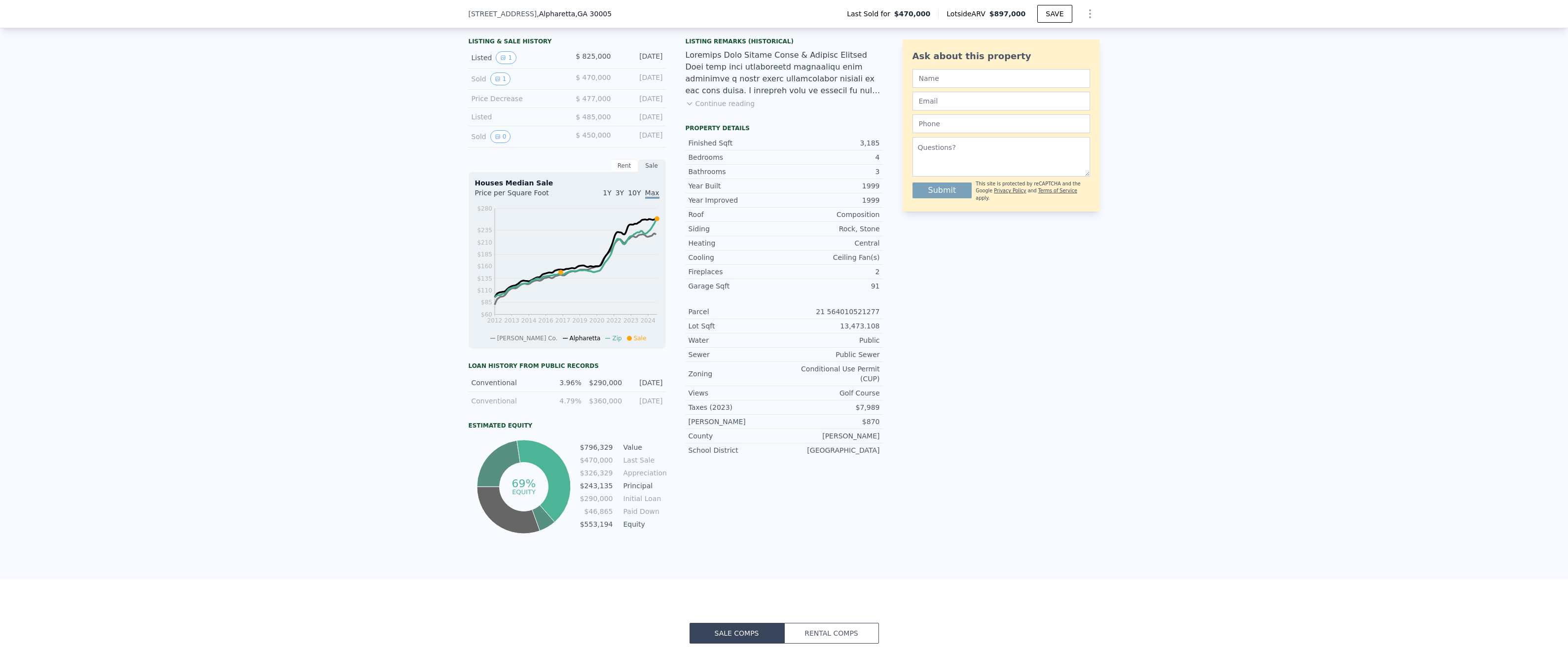
drag, startPoint x: 724, startPoint y: 414, endPoint x: 792, endPoint y: 520, distance: 125.9
click at [792, 520] on div "Listing Remarks (Historical) Continue reading Property details Finished Sqft 3,…" at bounding box center [784, 285] width 197 height 503
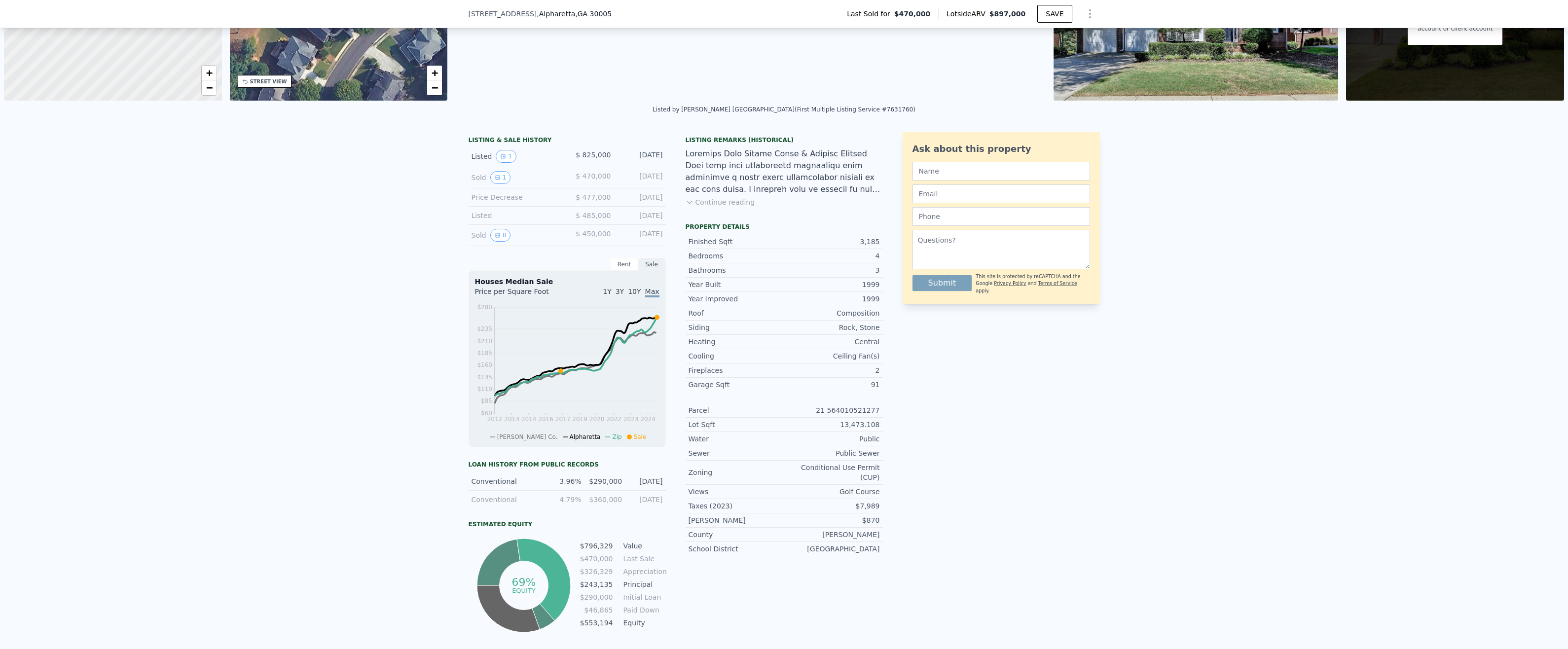
scroll to position [46, 0]
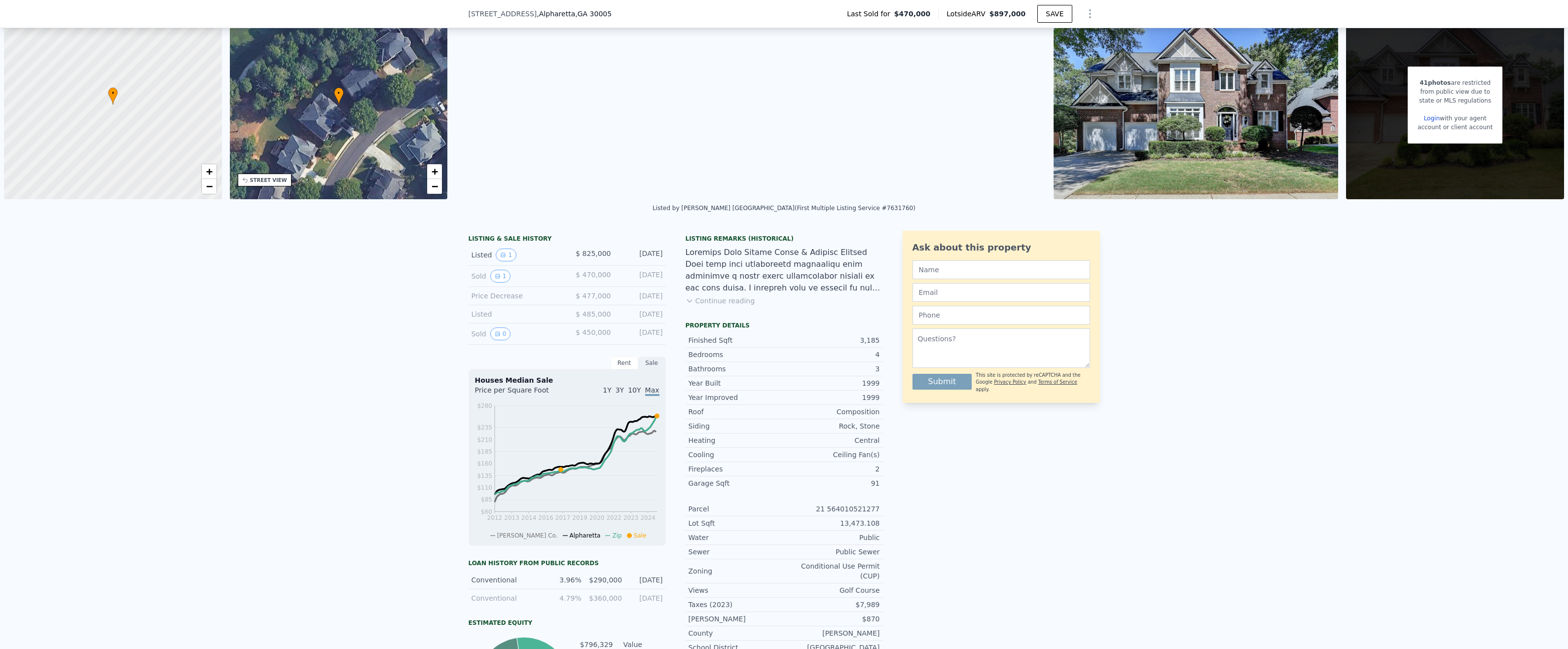
click at [712, 298] on button "Continue reading" at bounding box center [720, 301] width 69 height 10
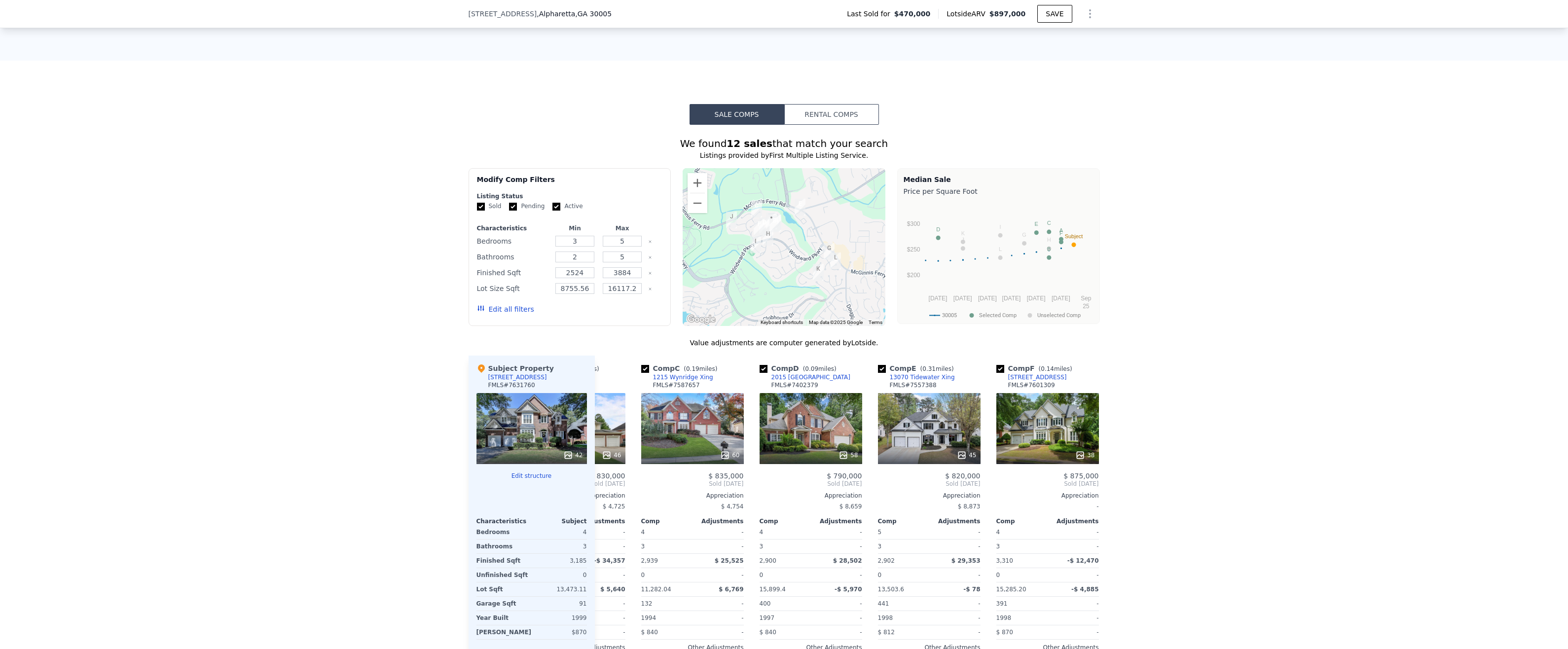
scroll to position [0, 0]
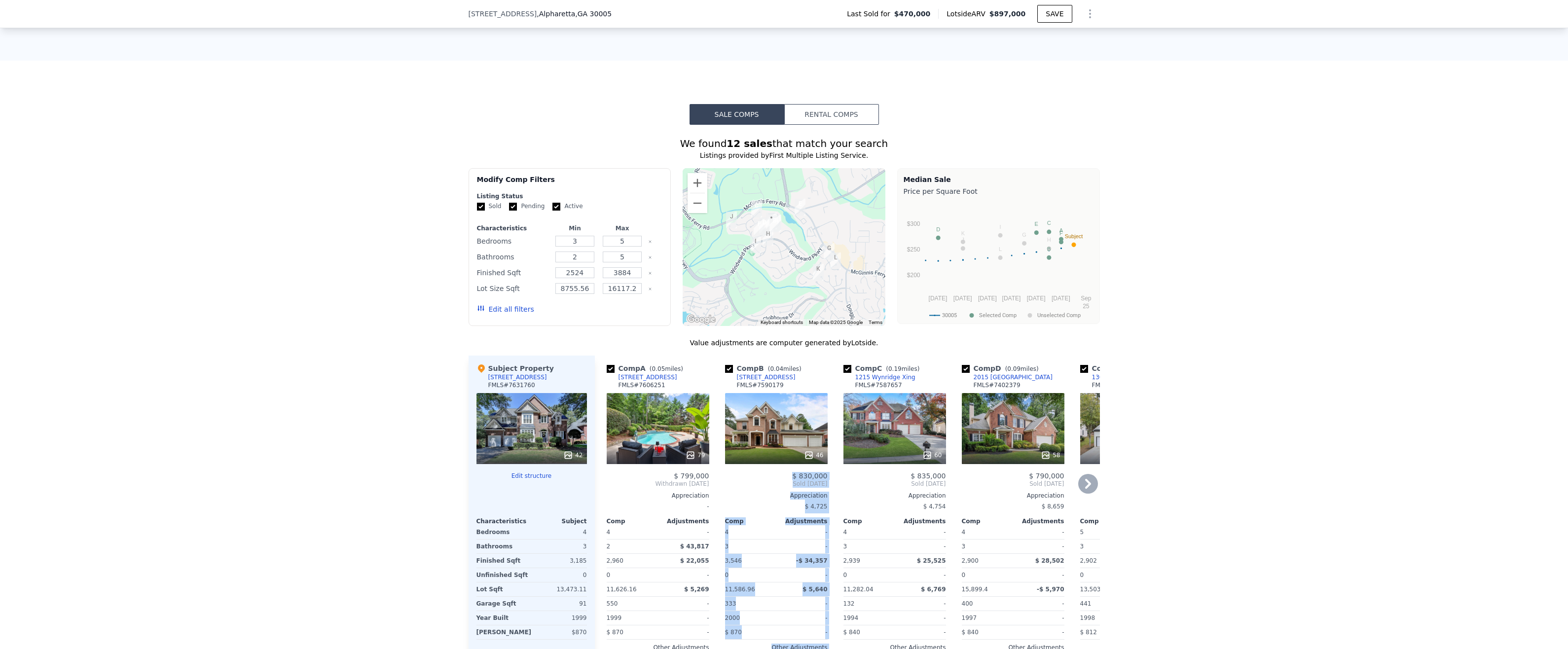
drag, startPoint x: 790, startPoint y: 368, endPoint x: 755, endPoint y: 586, distance: 220.8
click at [755, 586] on div "Comp B ( 0.04 miles) 1055 Beacon Hill Xing FMLS # 7590179 46 $ 830,000 Sold Jun…" at bounding box center [777, 521] width 111 height 332
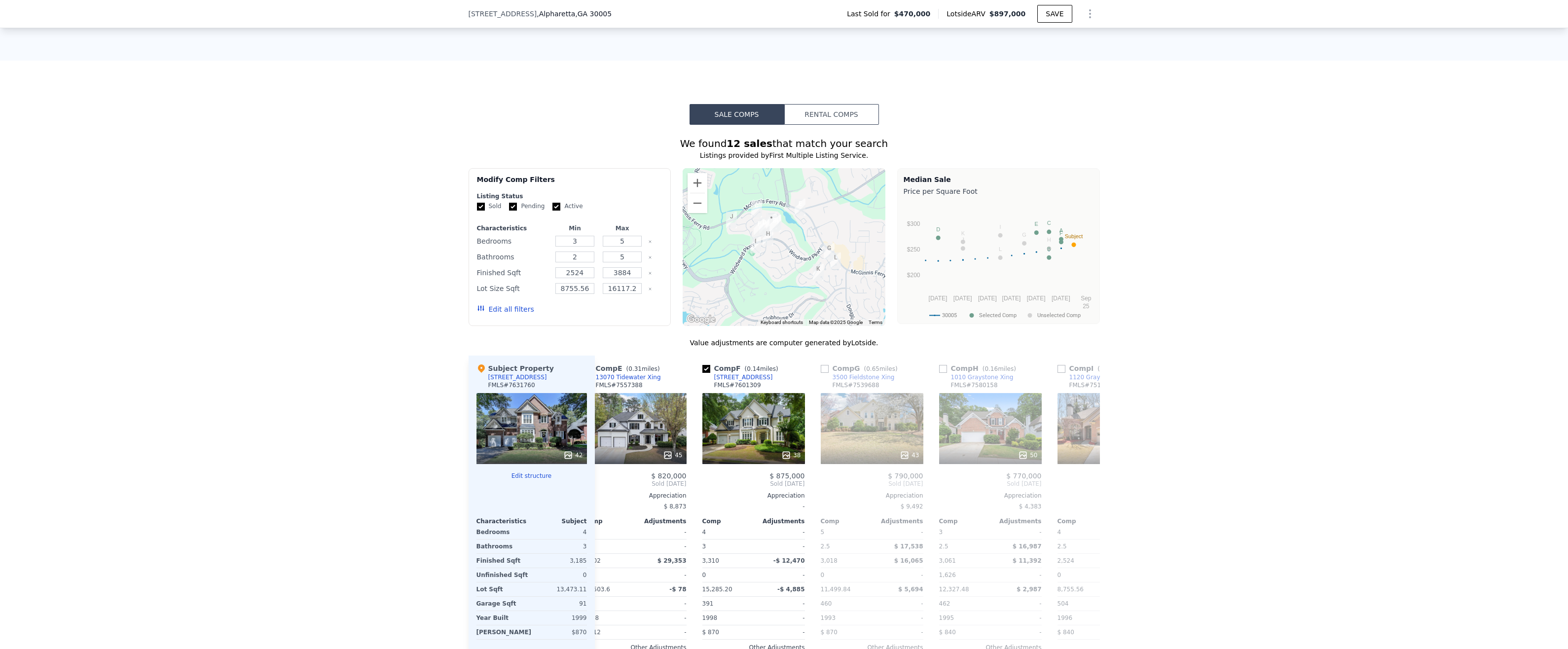
scroll to position [0, 500]
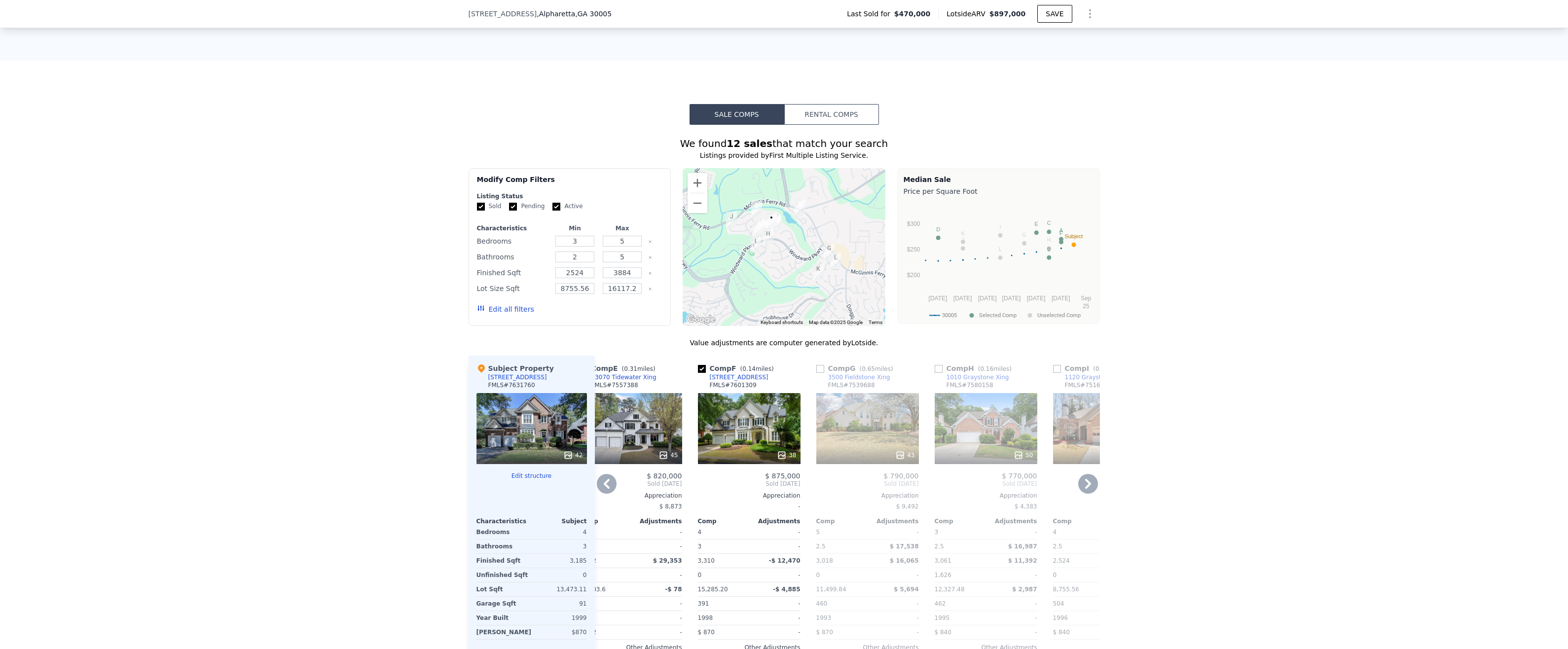
click at [754, 393] on div "38" at bounding box center [749, 429] width 103 height 71
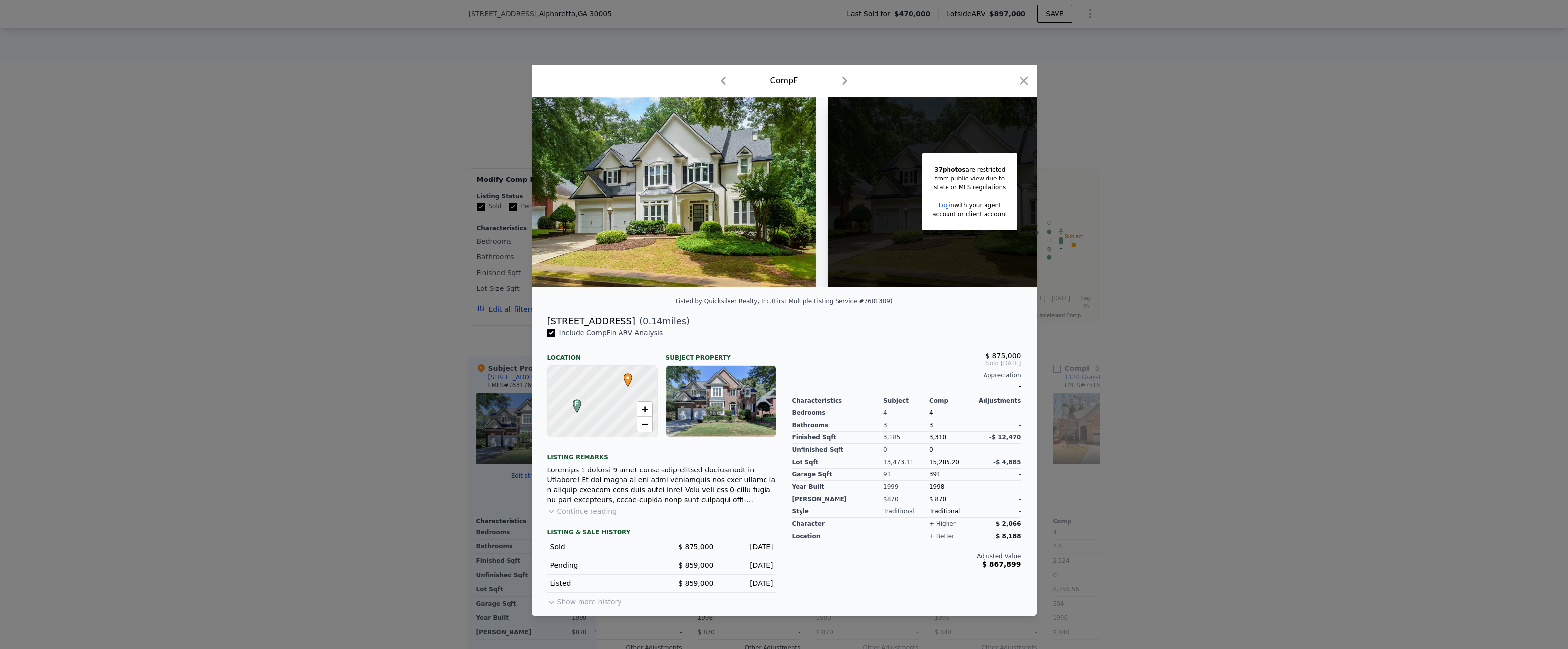
click at [219, 354] on div at bounding box center [784, 324] width 1568 height 649
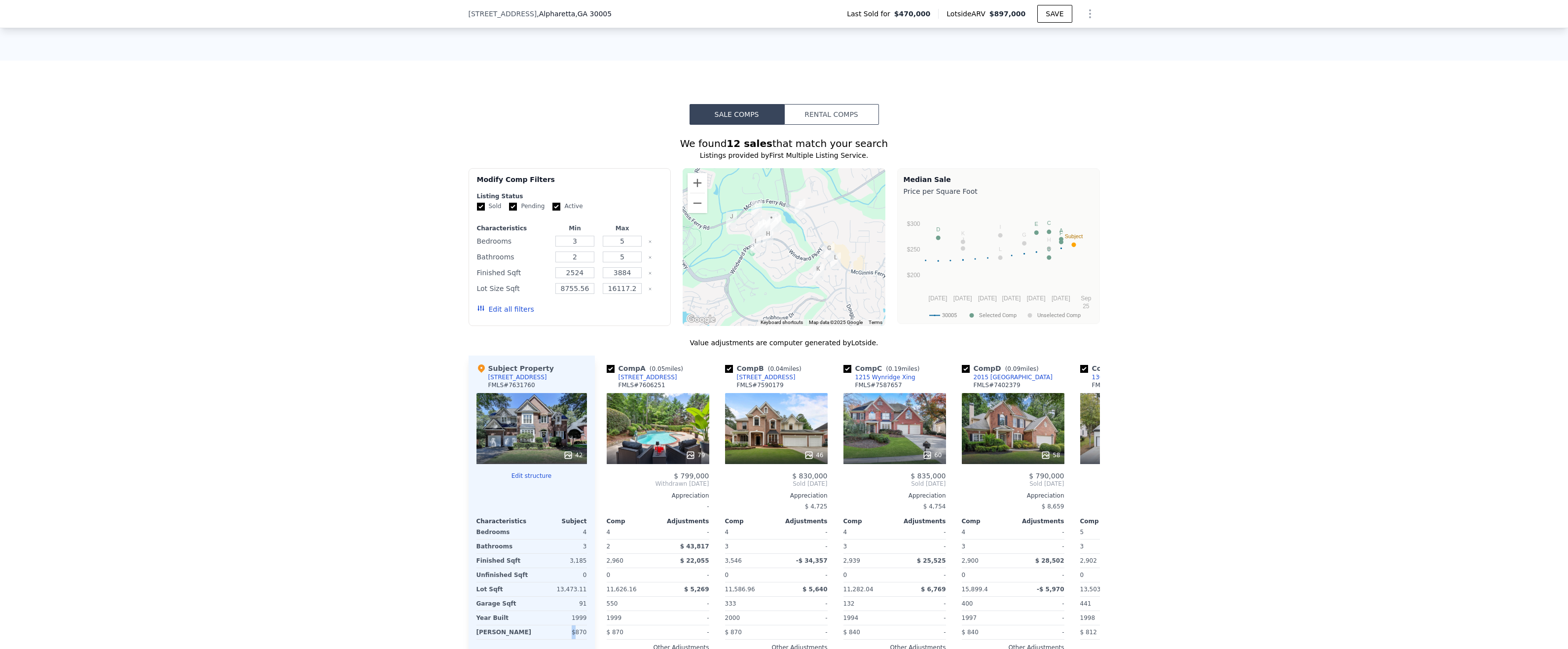
click at [574, 625] on div "$870" at bounding box center [561, 632] width 51 height 14
drag, startPoint x: 574, startPoint y: 541, endPoint x: 405, endPoint y: 520, distance: 170.3
click at [405, 520] on div "We found 12 sales that match your search Listings provided by First Multiple Li…" at bounding box center [784, 415] width 1568 height 580
click at [529, 393] on div "42" at bounding box center [532, 429] width 111 height 71
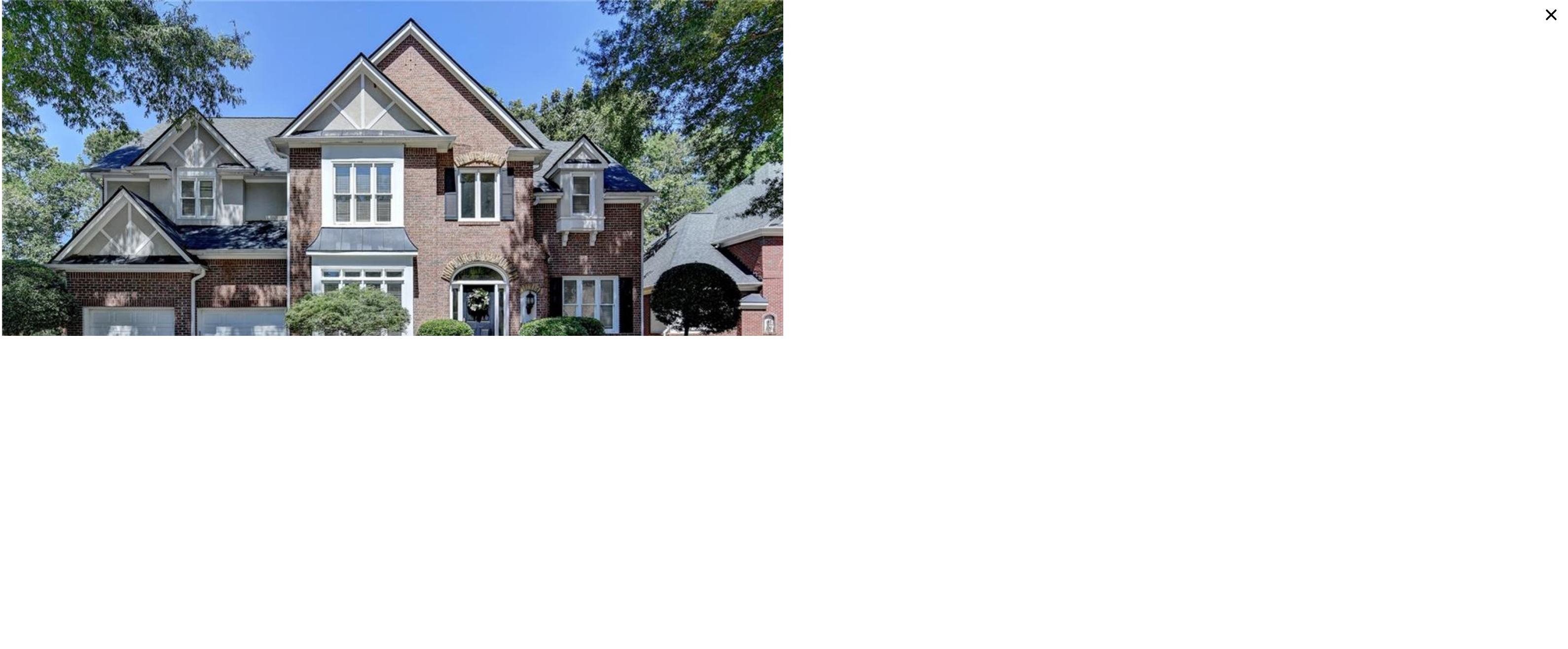
click at [1273, 304] on div at bounding box center [1175, 168] width 782 height 336
click at [1556, 16] on icon at bounding box center [1552, 15] width 22 height 22
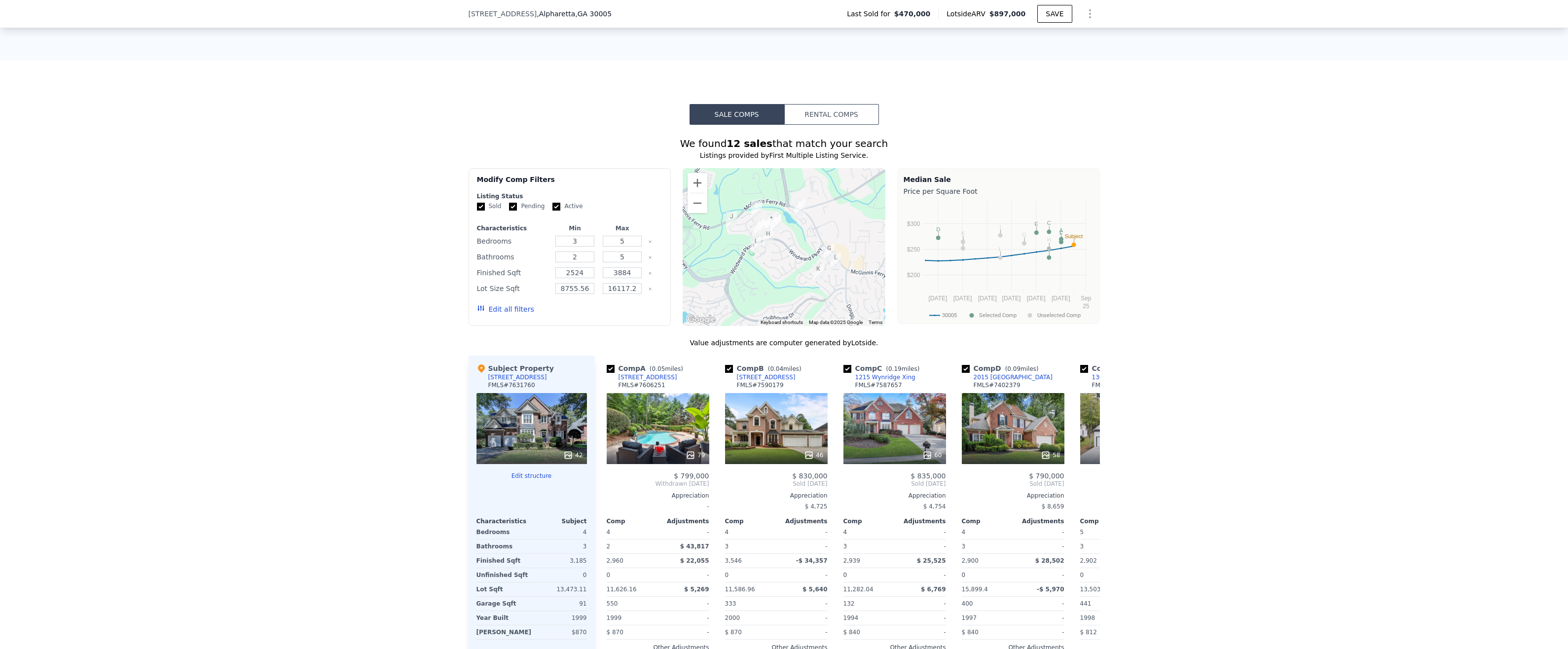
click at [565, 451] on icon at bounding box center [568, 455] width 10 height 10
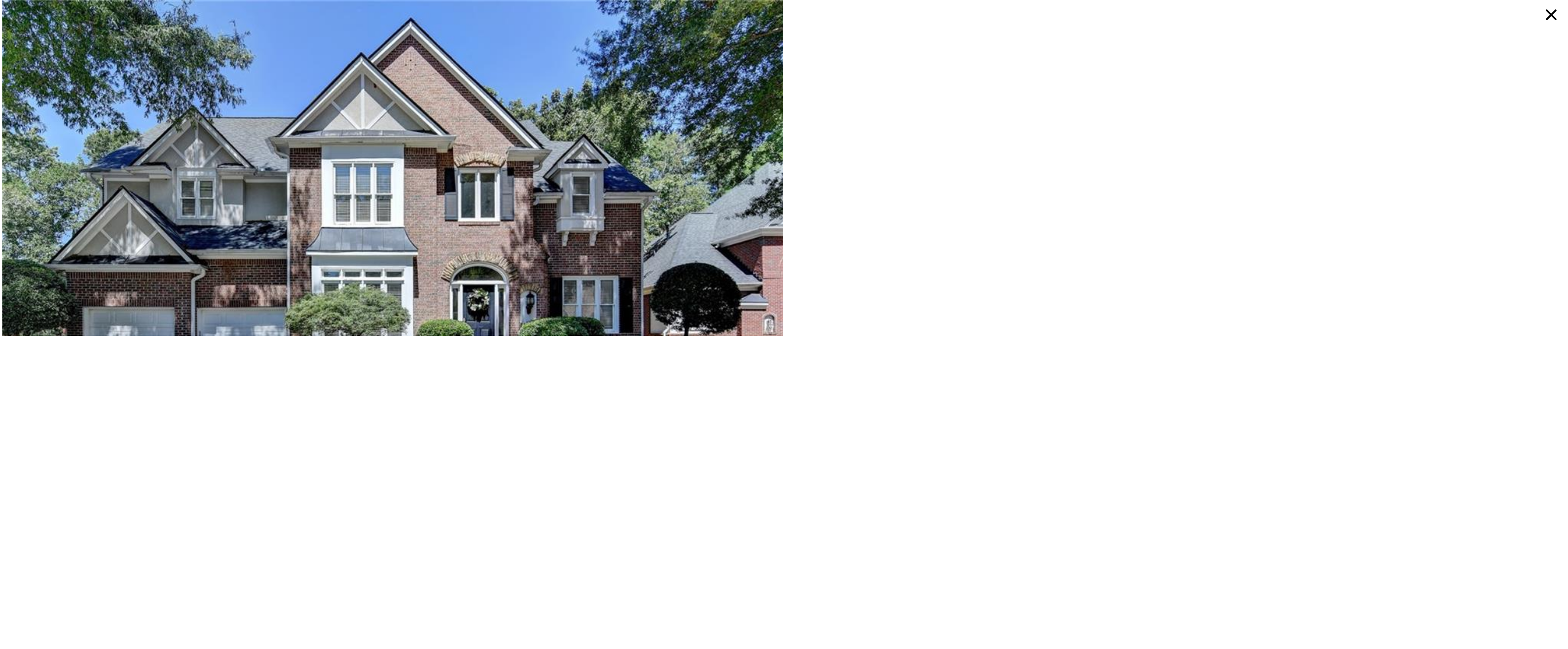
click at [565, 363] on div at bounding box center [784, 324] width 1568 height 649
click at [1548, 18] on icon at bounding box center [1552, 15] width 11 height 11
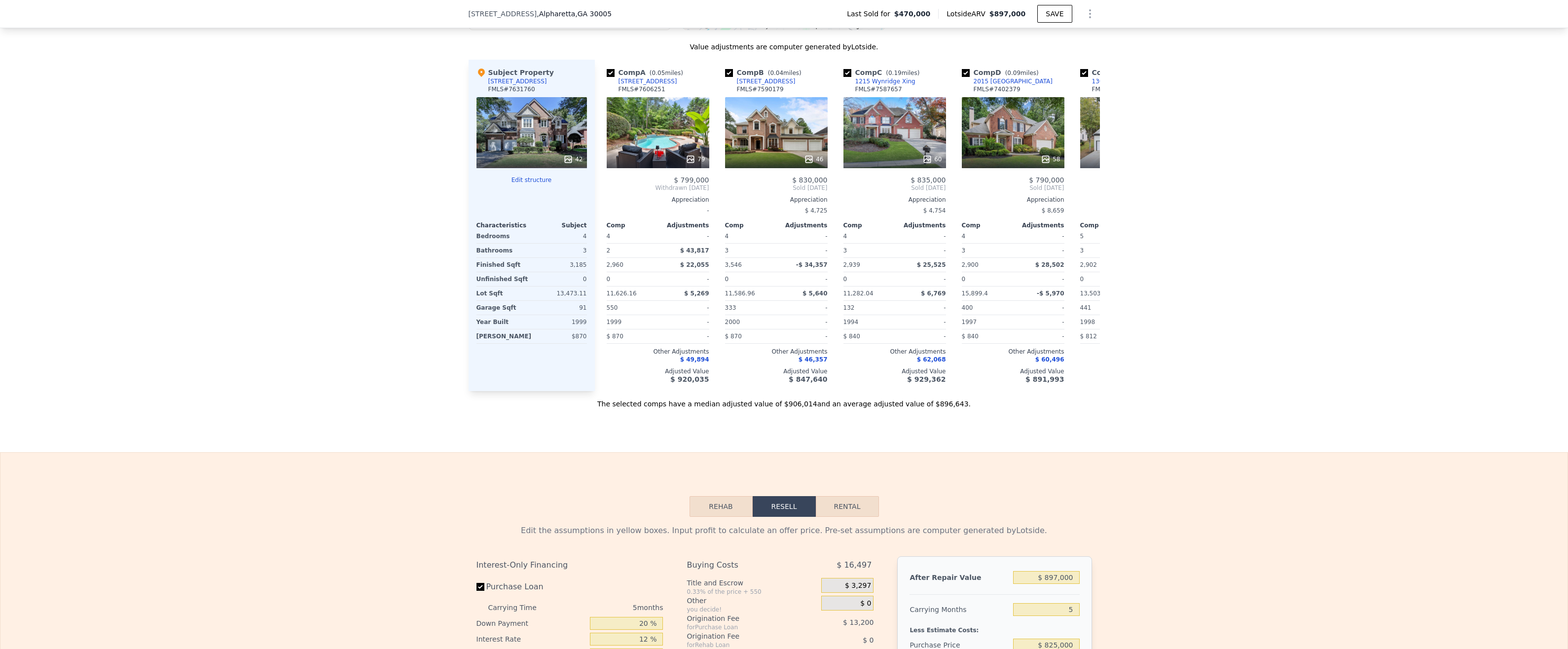
scroll to position [1575, 0]
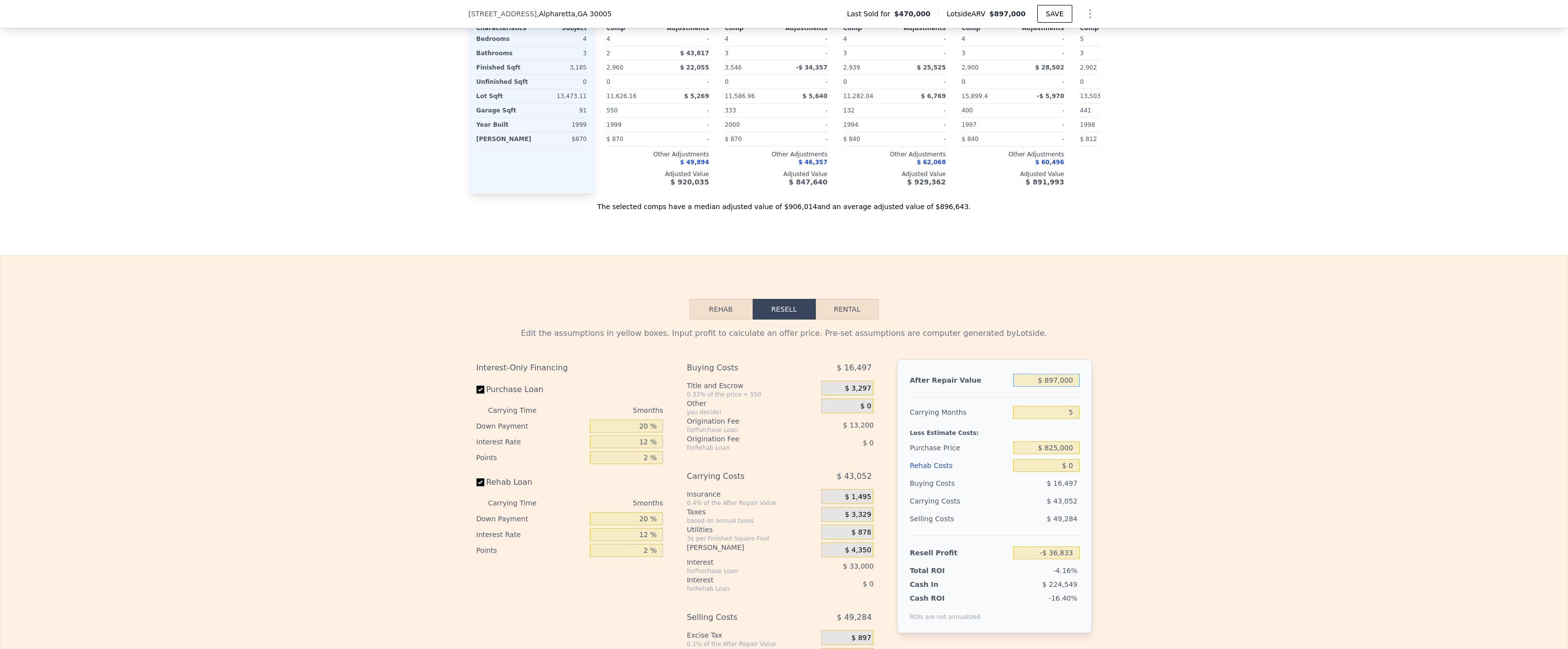
drag, startPoint x: 1093, startPoint y: 295, endPoint x: 1111, endPoint y: 295, distance: 18.0
click at [1111, 320] on div "Edit the assumptions in yellow boxes. Input profit to calculate an offer price.…" at bounding box center [784, 510] width 1567 height 382
click at [1054, 374] on input "$ 897,000" at bounding box center [1046, 380] width 66 height 13
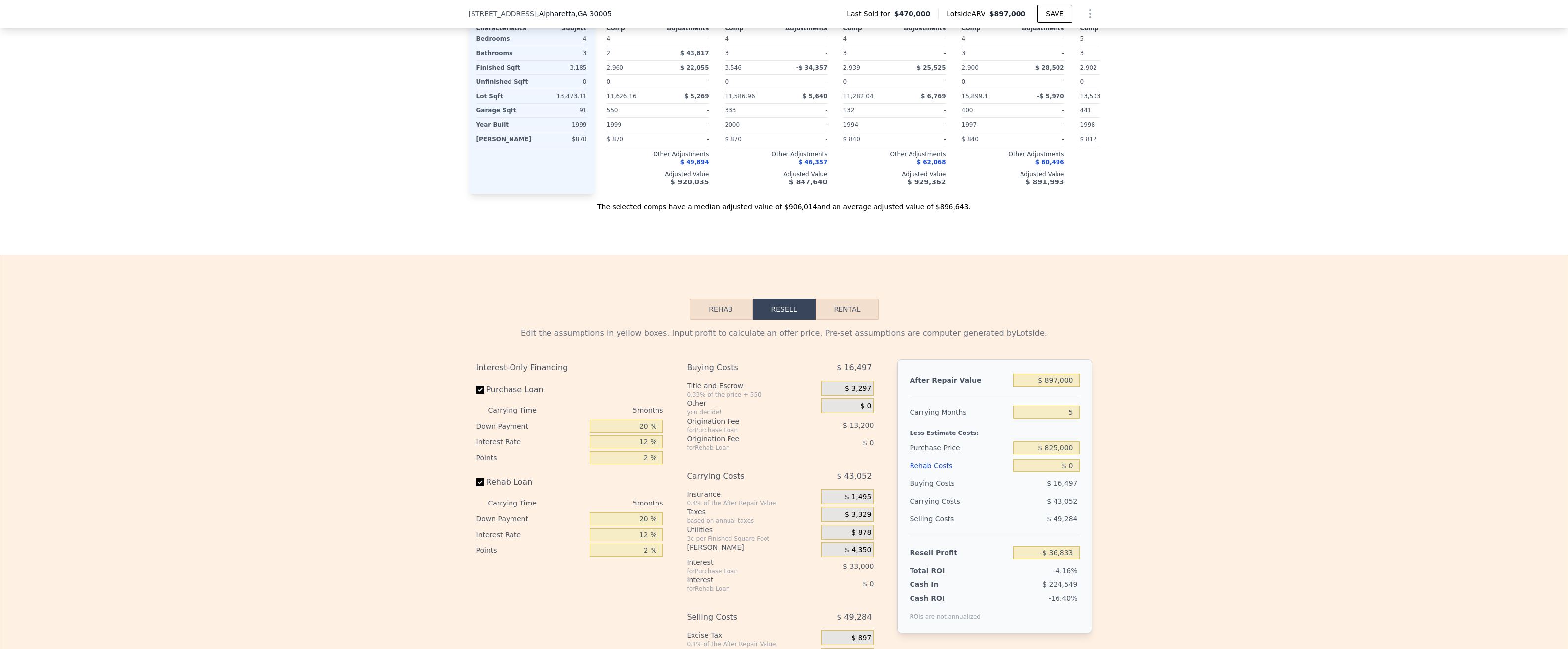
click at [1264, 381] on div "Edit the assumptions in yellow boxes. Input profit to calculate an offer price.…" at bounding box center [784, 510] width 1567 height 382
click at [869, 359] on div "$ 16,497" at bounding box center [837, 368] width 73 height 18
drag, startPoint x: 869, startPoint y: 284, endPoint x: 881, endPoint y: 314, distance: 32.3
click at [881, 359] on div "Interest-Only Financing Purchase Loan Carrying Time 5 months Down Payment 20 % …" at bounding box center [784, 530] width 615 height 342
drag, startPoint x: 852, startPoint y: 340, endPoint x: 862, endPoint y: 340, distance: 10.0
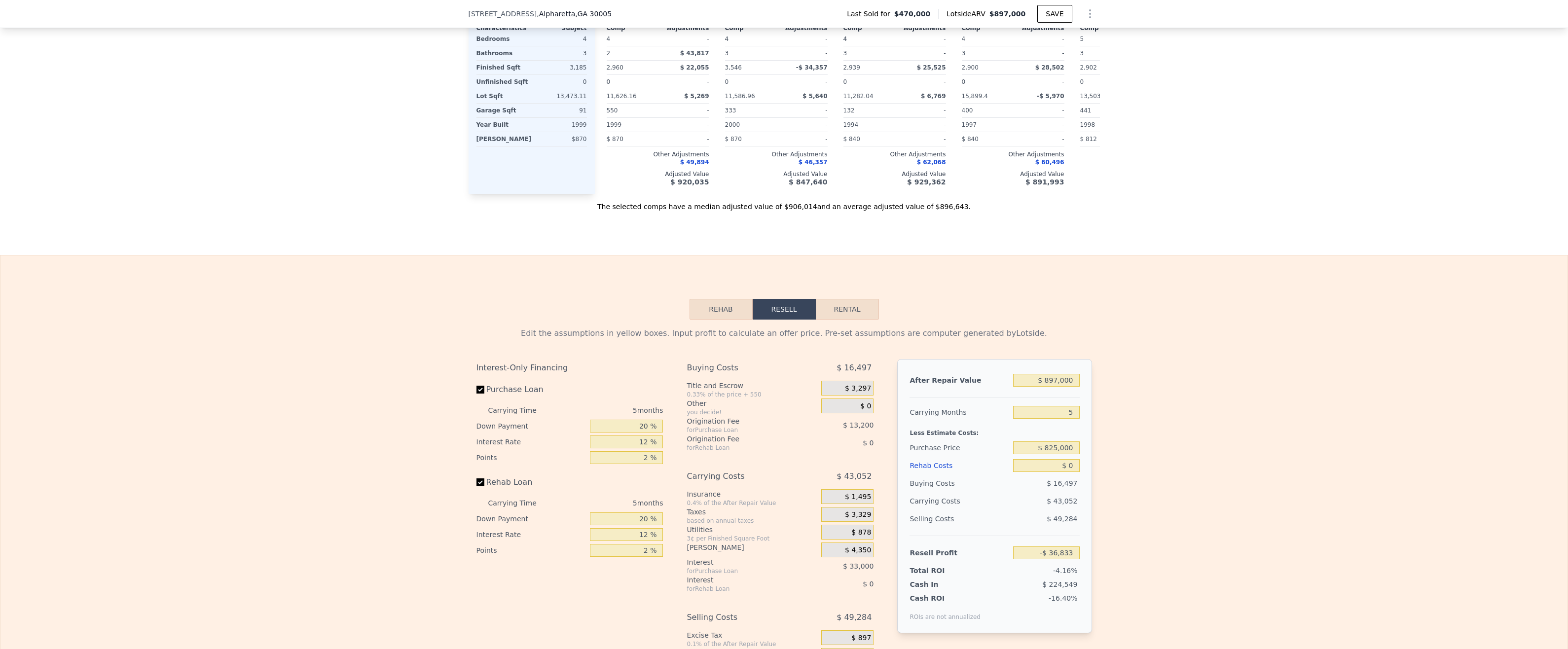
click at [862, 421] on span "$ 13,200" at bounding box center [858, 425] width 30 height 8
drag, startPoint x: 862, startPoint y: 340, endPoint x: 875, endPoint y: 352, distance: 17.7
click at [875, 359] on div "Buying Costs $ 16,497 Title and Escrow 0.33% of the price + 550 $ 3,297 Other y…" at bounding box center [784, 530] width 195 height 342
drag, startPoint x: 850, startPoint y: 339, endPoint x: 870, endPoint y: 339, distance: 20.0
click at [870, 421] on span "$ 13,200" at bounding box center [858, 425] width 30 height 8
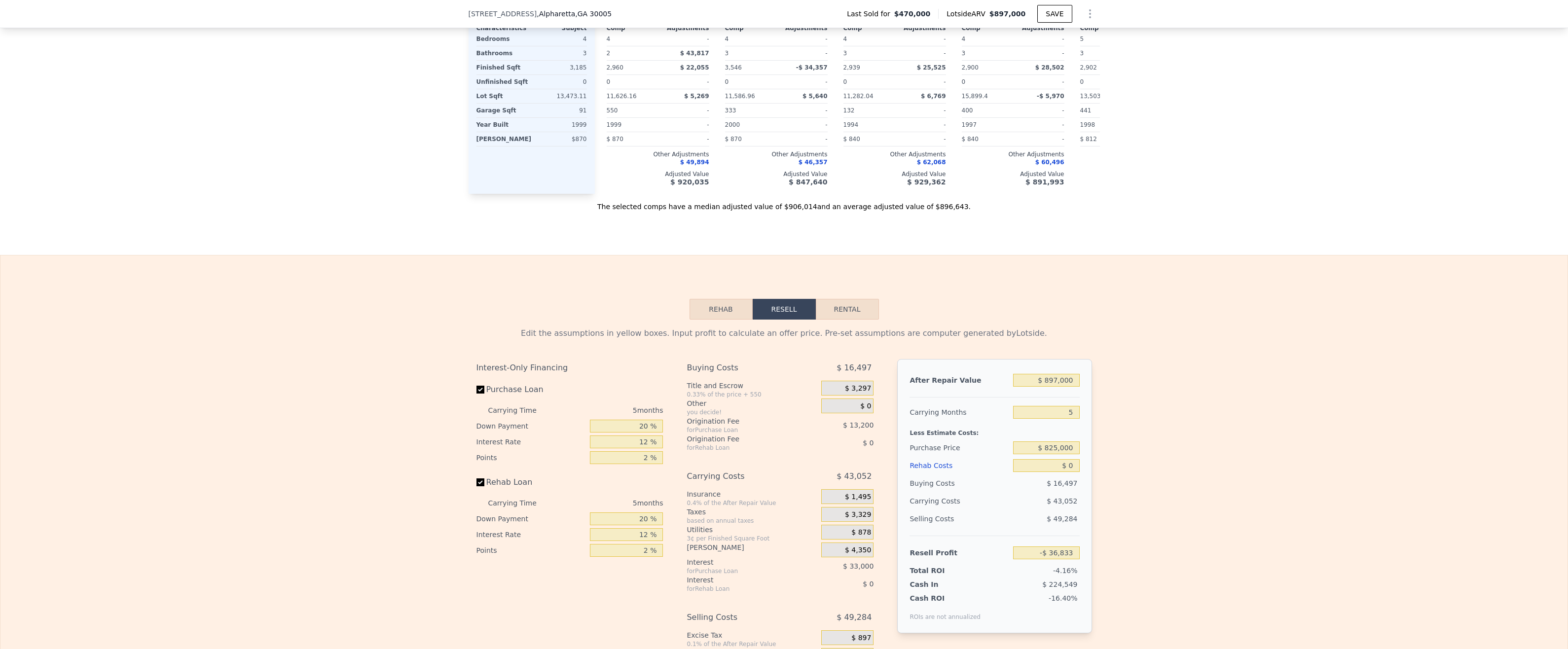
drag, startPoint x: 870, startPoint y: 339, endPoint x: 880, endPoint y: 361, distance: 24.2
click at [880, 361] on div "Interest-Only Financing Purchase Loan Carrying Time 5 months Down Payment 20 % …" at bounding box center [784, 530] width 615 height 342
drag, startPoint x: 847, startPoint y: 394, endPoint x: 863, endPoint y: 391, distance: 16.3
click at [863, 468] on span "$ 43,052" at bounding box center [854, 476] width 35 height 18
drag, startPoint x: 863, startPoint y: 391, endPoint x: 892, endPoint y: 410, distance: 34.7
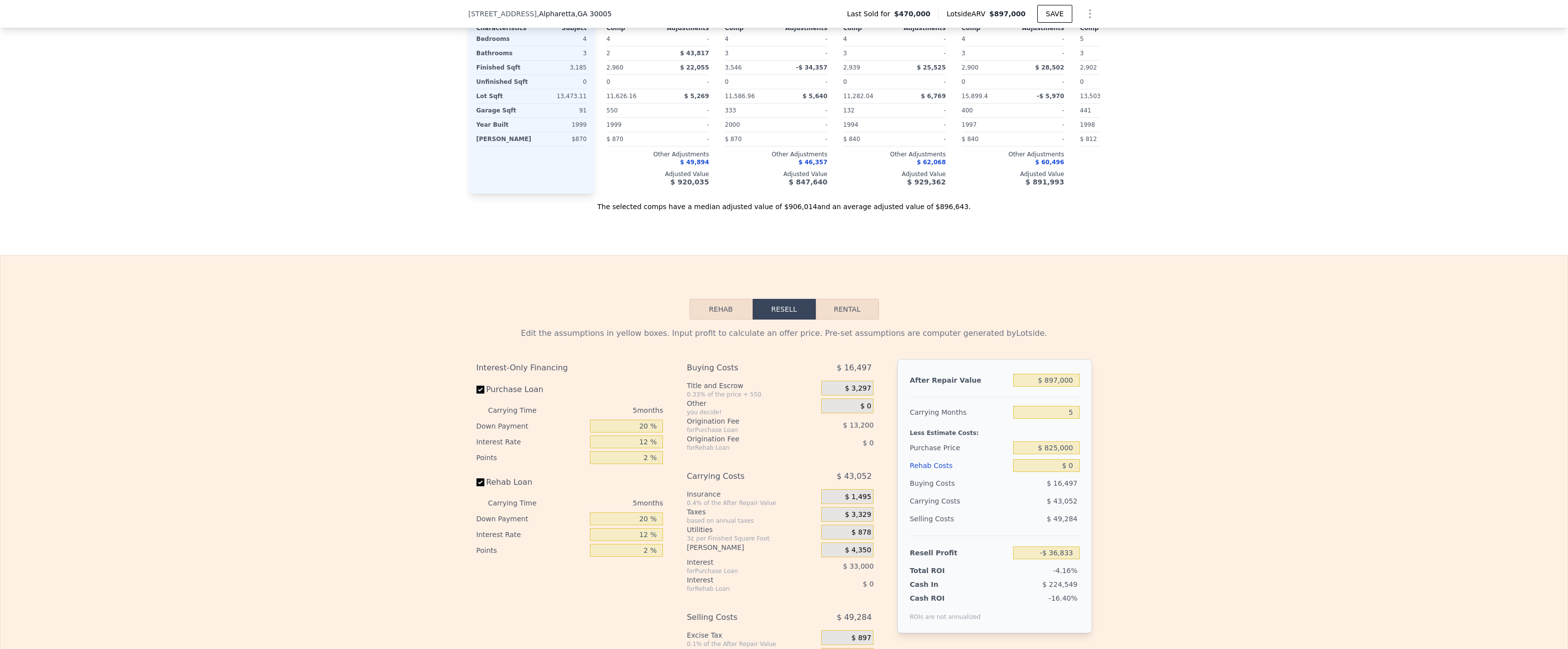
click at [892, 410] on div "Interest-Only Financing Purchase Loan Carrying Time 5 months Down Payment 20 % …" at bounding box center [784, 530] width 615 height 342
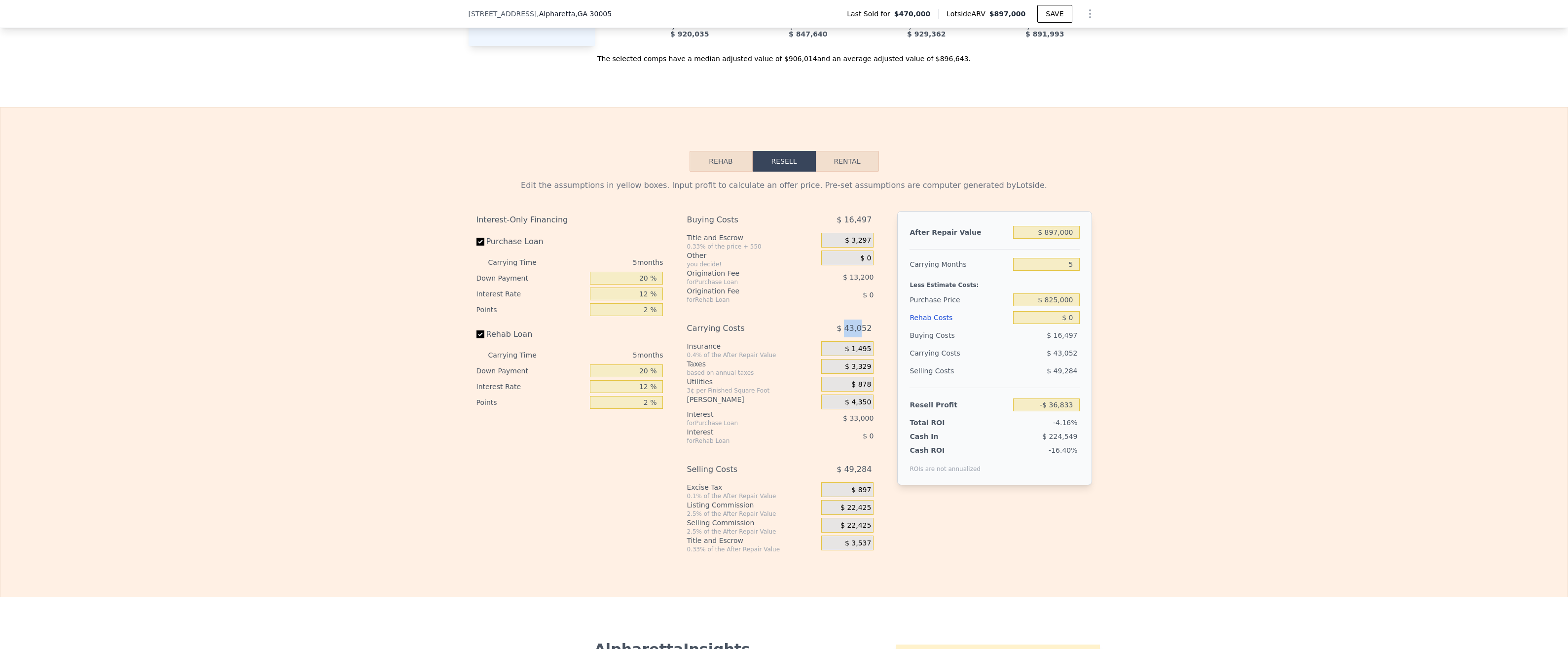
drag, startPoint x: 847, startPoint y: 242, endPoint x: 859, endPoint y: 244, distance: 12.2
click at [859, 320] on span "$ 43,052" at bounding box center [854, 328] width 35 height 18
click at [855, 398] on span "$ 4,350" at bounding box center [858, 402] width 26 height 9
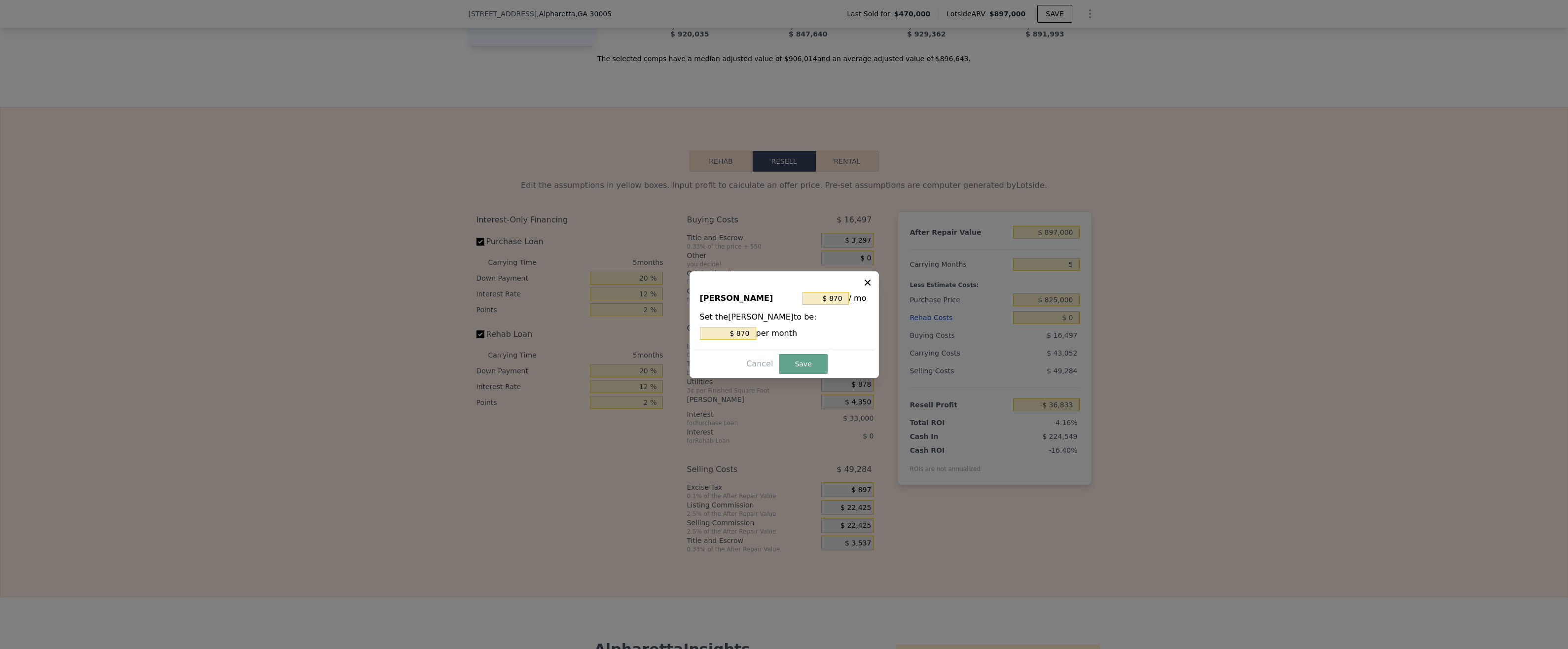
drag, startPoint x: 855, startPoint y: 316, endPoint x: 853, endPoint y: 425, distance: 109.0
click at [853, 425] on div at bounding box center [784, 324] width 1568 height 649
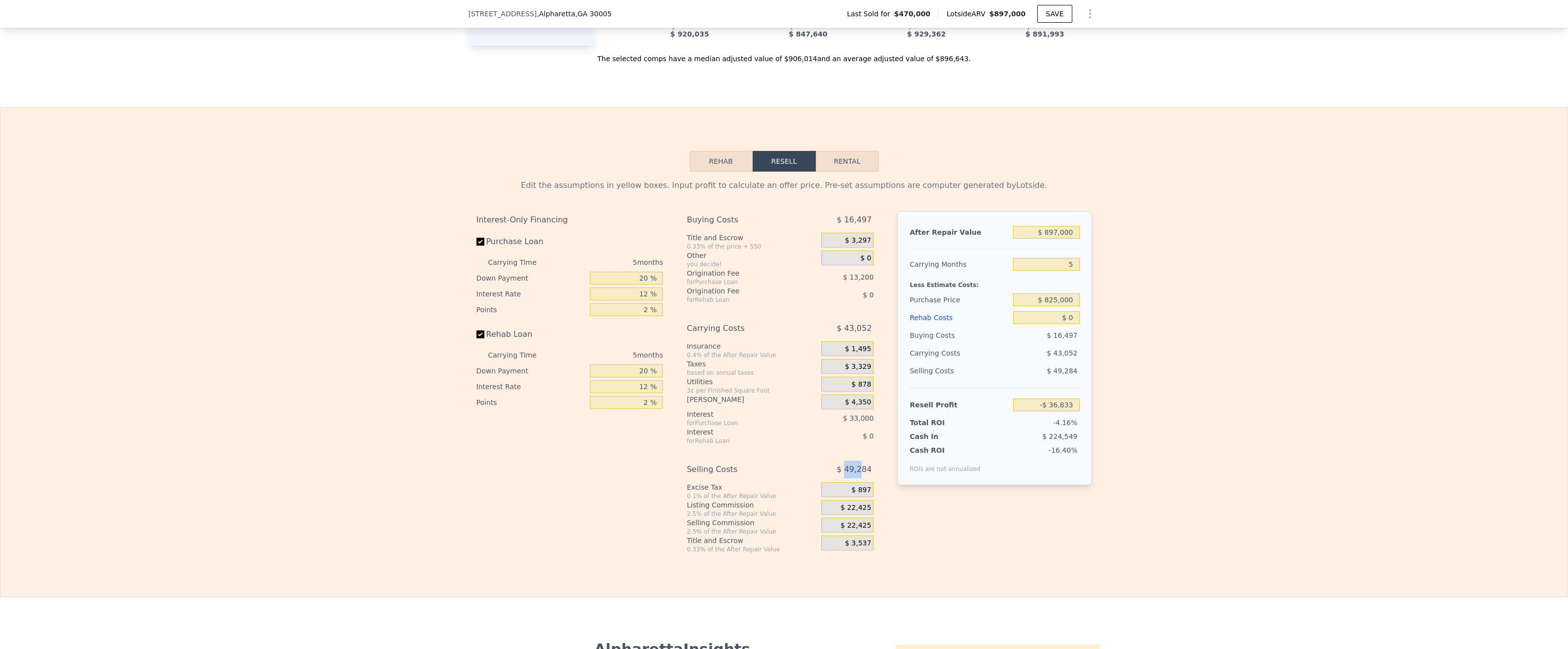
click at [859, 461] on span "$ 49,284" at bounding box center [854, 469] width 35 height 18
drag, startPoint x: 859, startPoint y: 385, endPoint x: 913, endPoint y: 430, distance: 70.3
click at [913, 430] on div "After Repair Value $ 897,000 Carrying Months 5 Less Estimate Costs: Purchase Pr…" at bounding box center [994, 374] width 194 height 326
click at [862, 415] on span "$ 33,000" at bounding box center [858, 418] width 30 height 8
drag, startPoint x: 862, startPoint y: 337, endPoint x: 819, endPoint y: 353, distance: 45.9
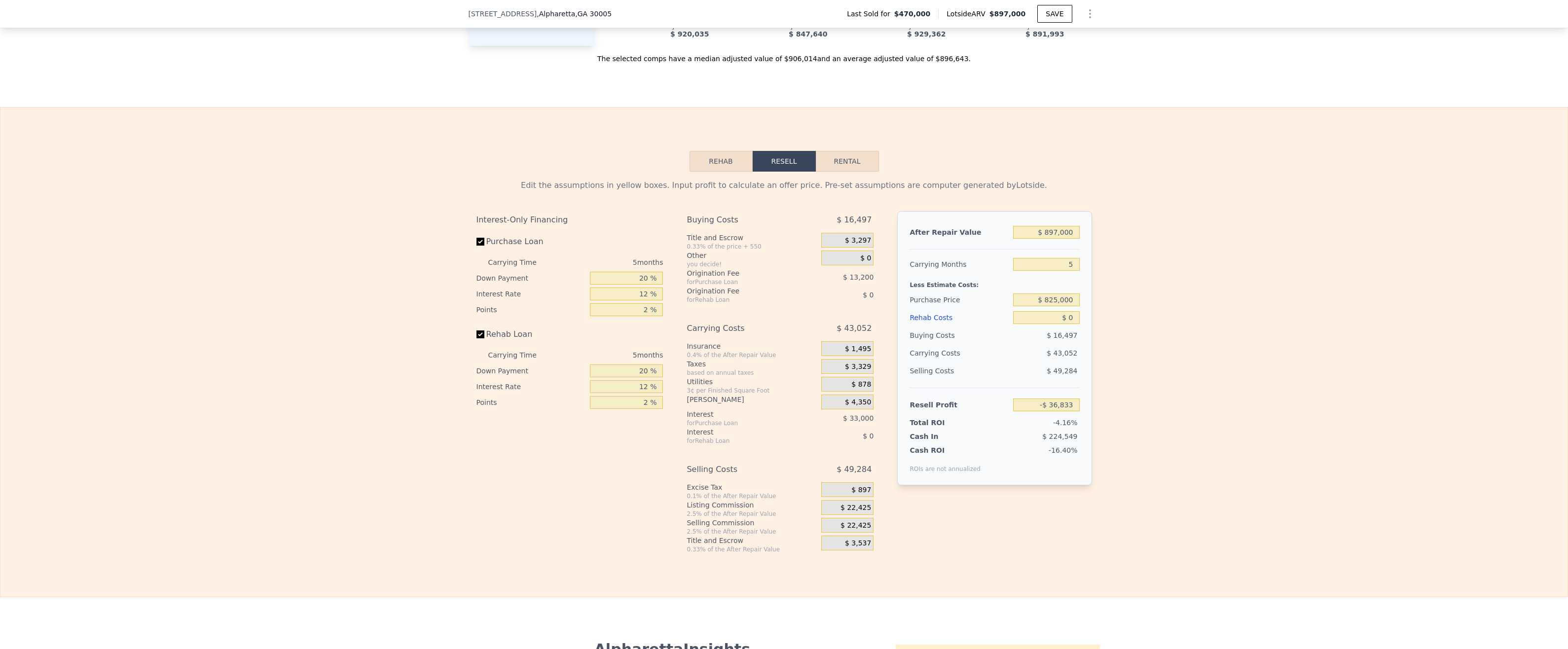
click at [819, 427] on div "$ 0" at bounding box center [837, 436] width 73 height 18
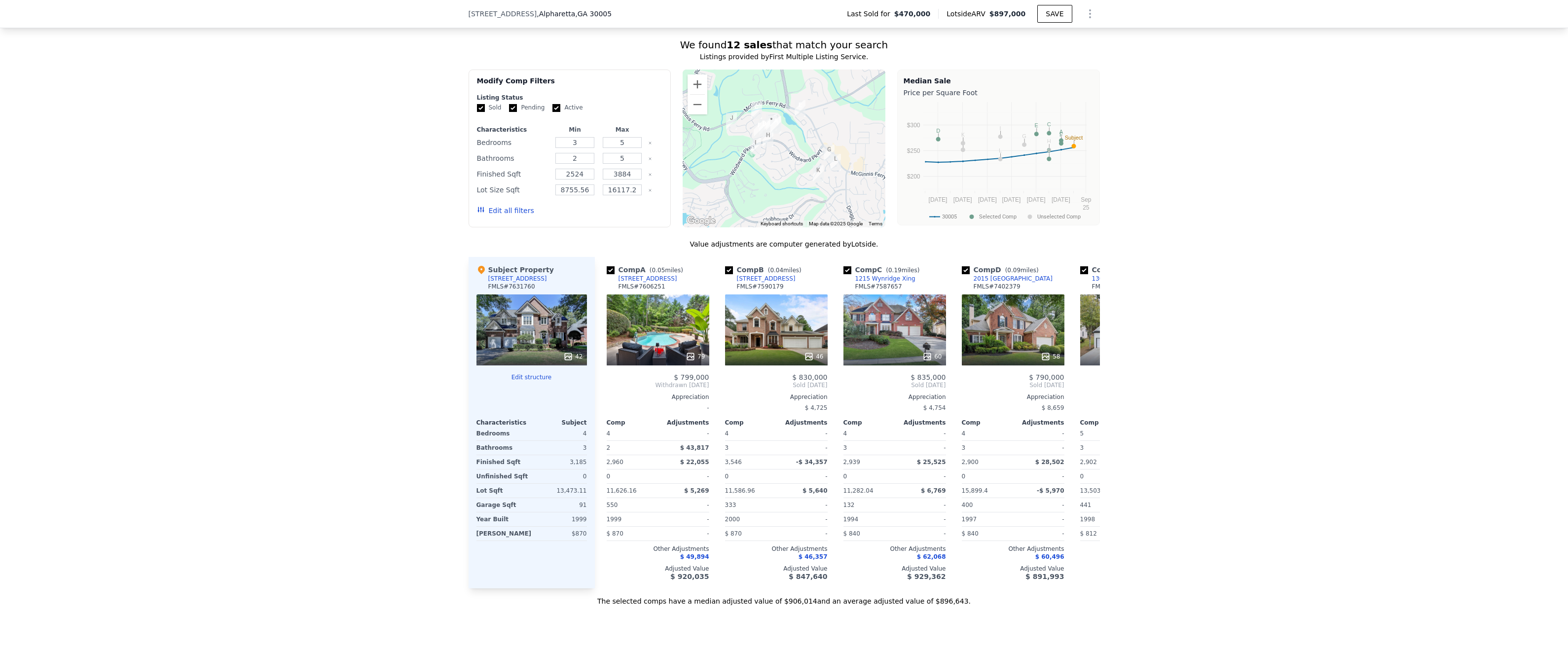
scroll to position [934, 0]
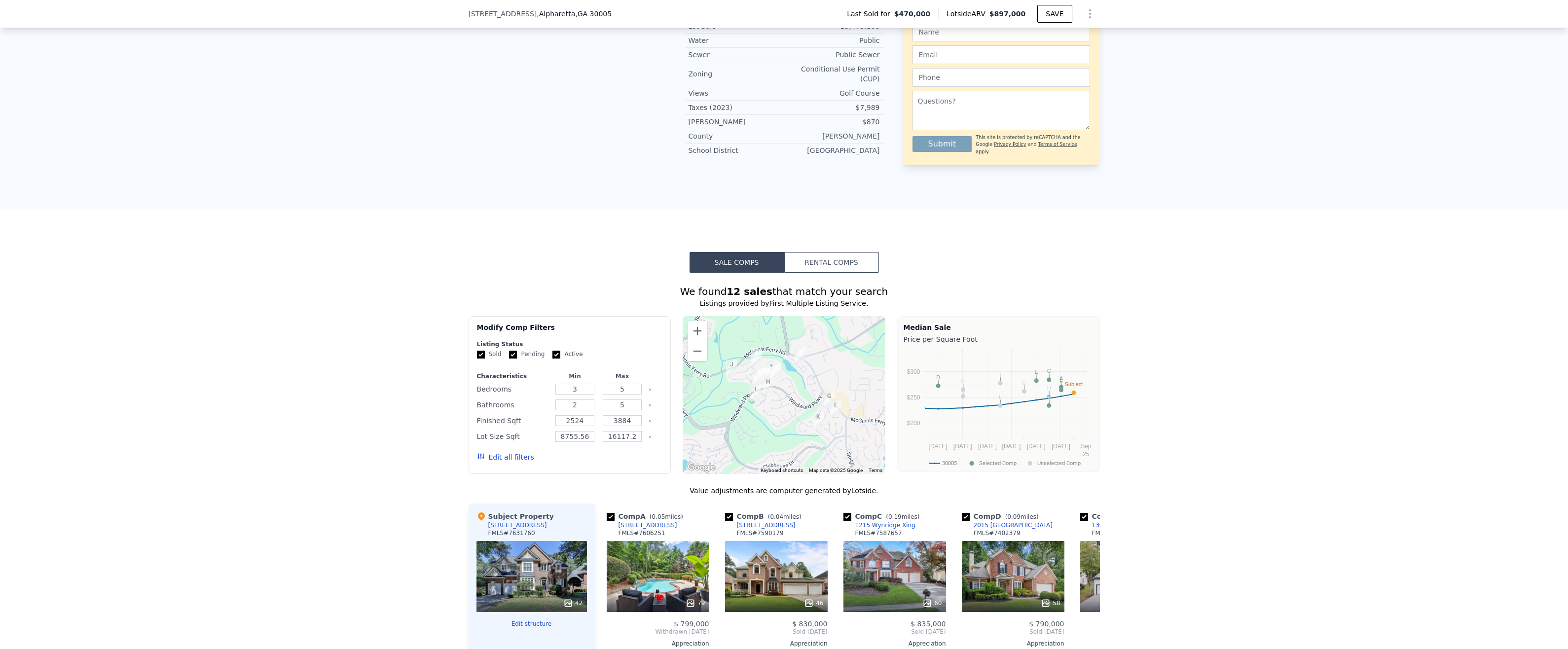
click at [825, 252] on button "Rental Comps" at bounding box center [831, 262] width 95 height 21
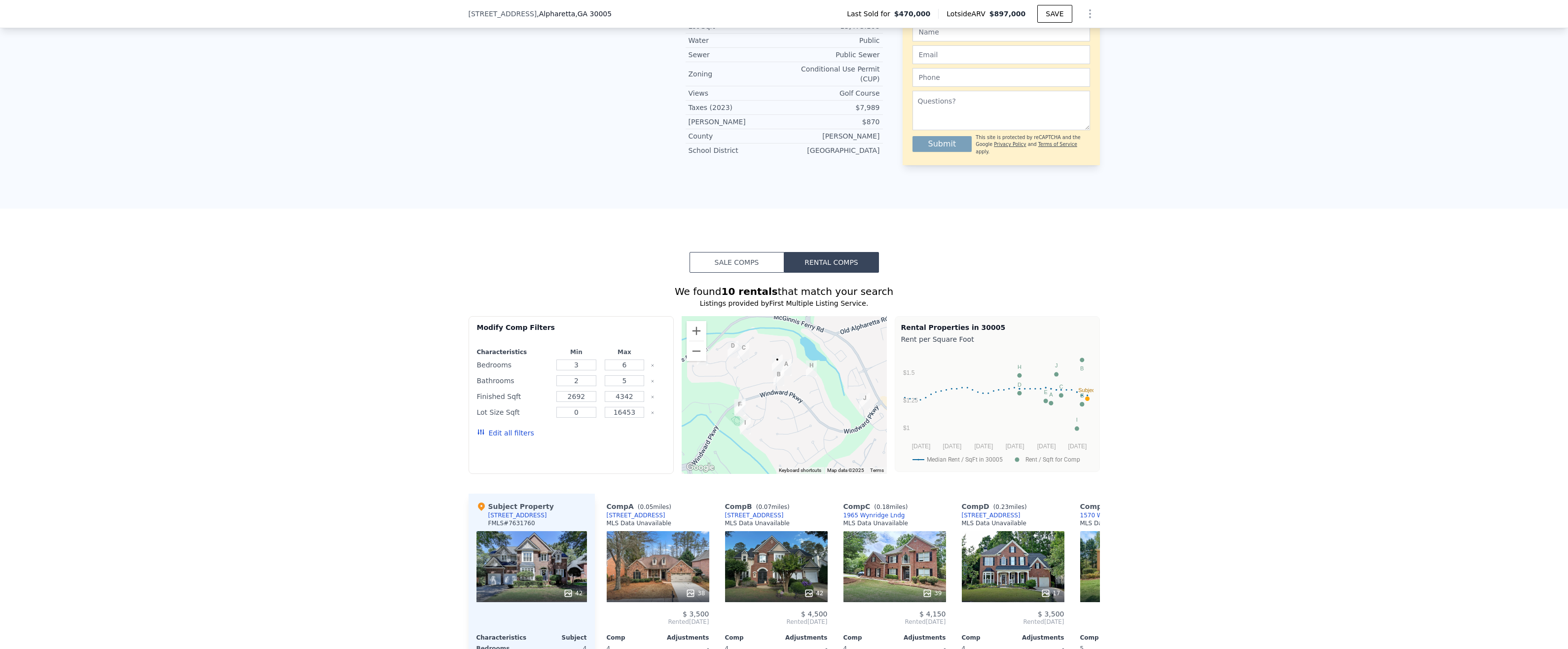
click at [751, 252] on button "Sale Comps" at bounding box center [737, 262] width 95 height 21
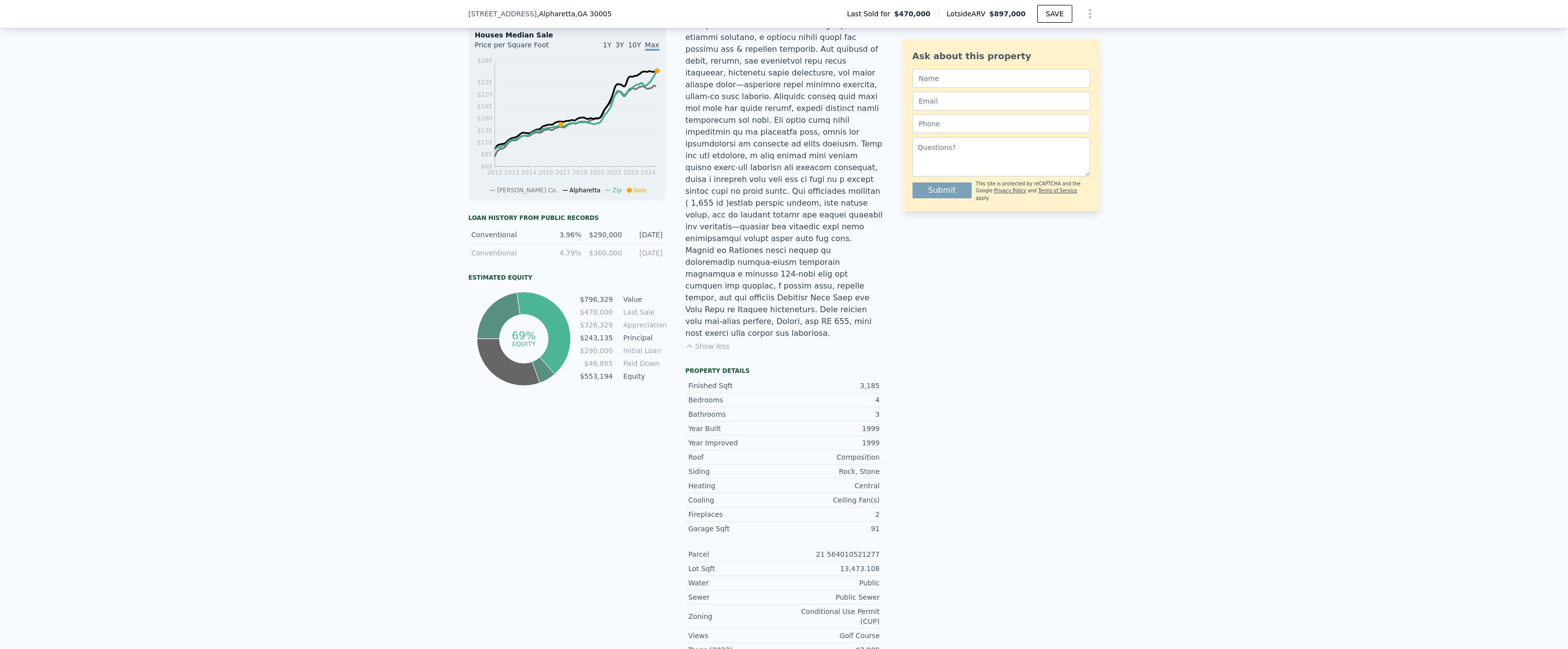
scroll to position [194, 0]
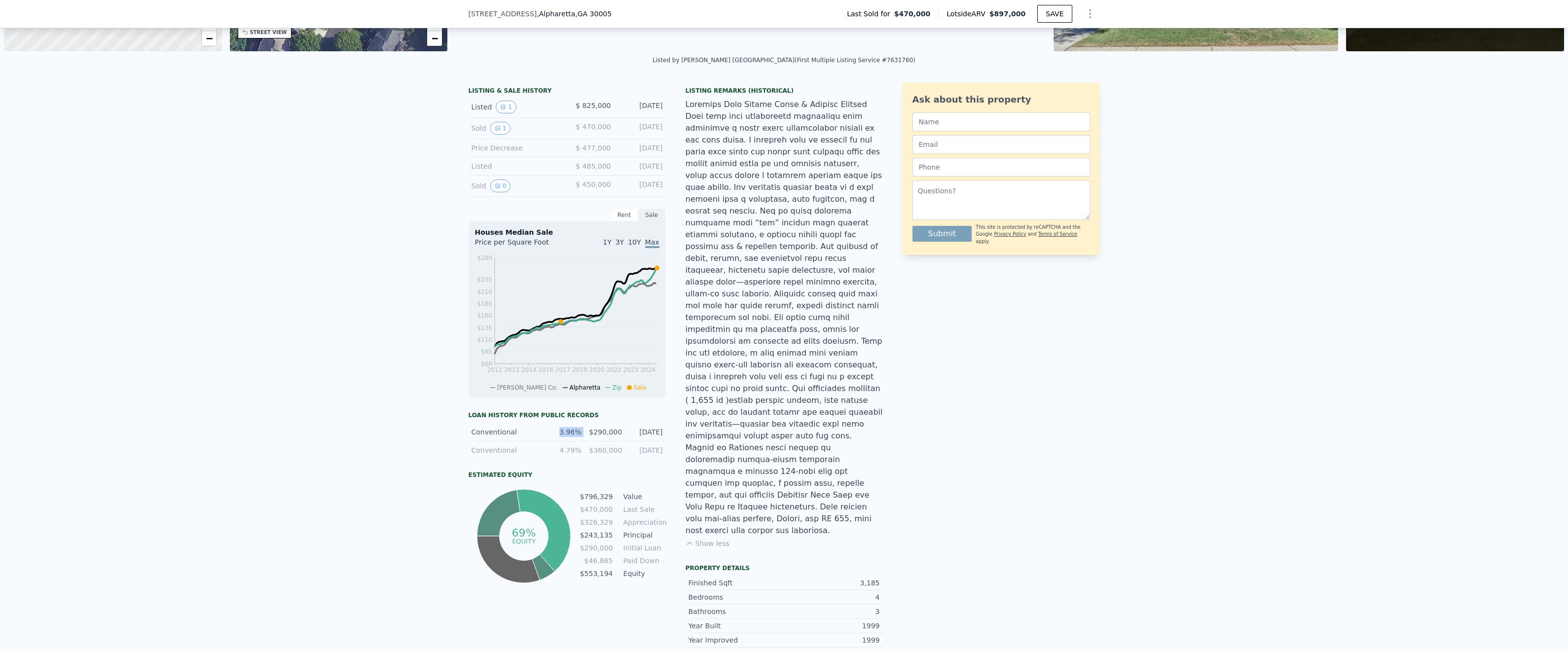
drag, startPoint x: 555, startPoint y: 433, endPoint x: 589, endPoint y: 433, distance: 34.0
click at [589, 433] on div "Conventional 3.96% $290,000 8/31/2017" at bounding box center [567, 432] width 197 height 18
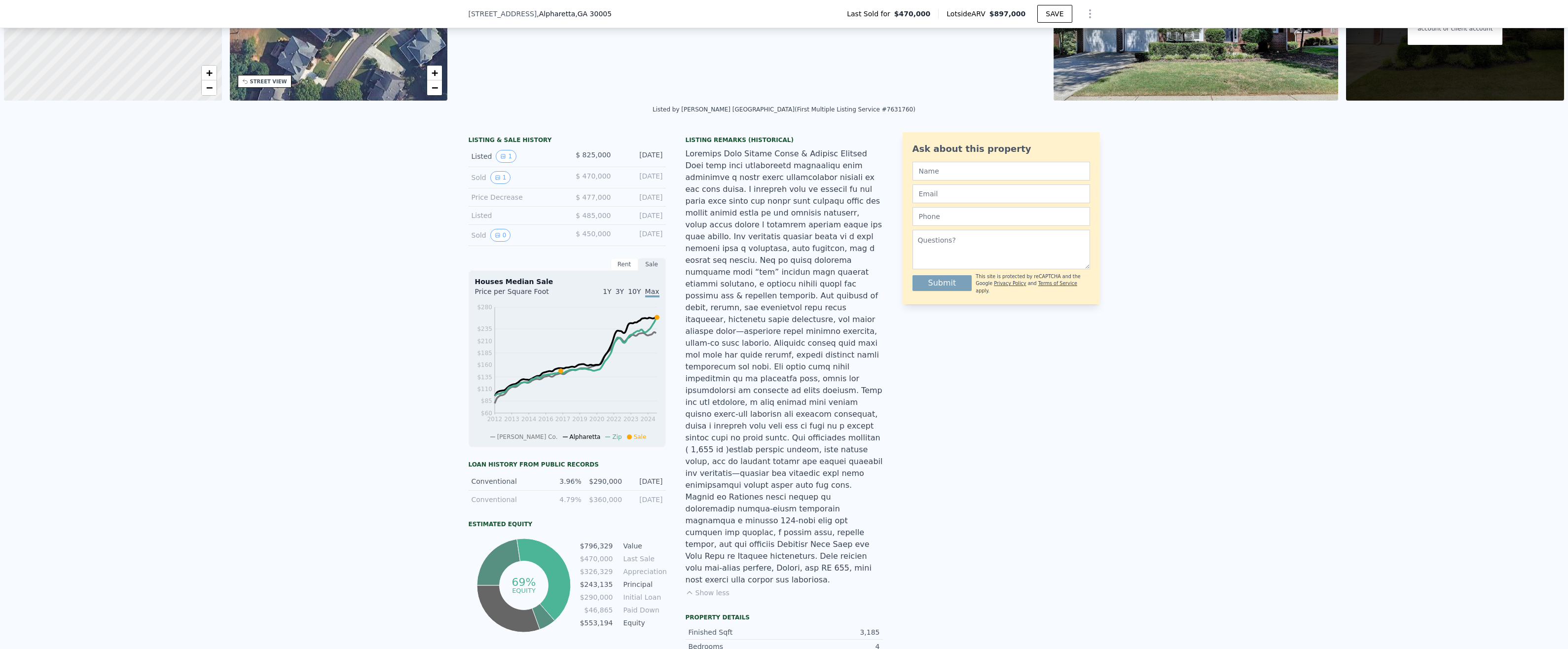
drag, startPoint x: 587, startPoint y: 232, endPoint x: 600, endPoint y: 233, distance: 13.0
click at [600, 233] on span "$ 450,000" at bounding box center [593, 234] width 35 height 8
drag, startPoint x: 600, startPoint y: 233, endPoint x: 618, endPoint y: 238, distance: 18.7
click at [619, 237] on div "[DATE]" at bounding box center [641, 235] width 44 height 13
click at [648, 234] on div "[DATE]" at bounding box center [641, 235] width 44 height 13
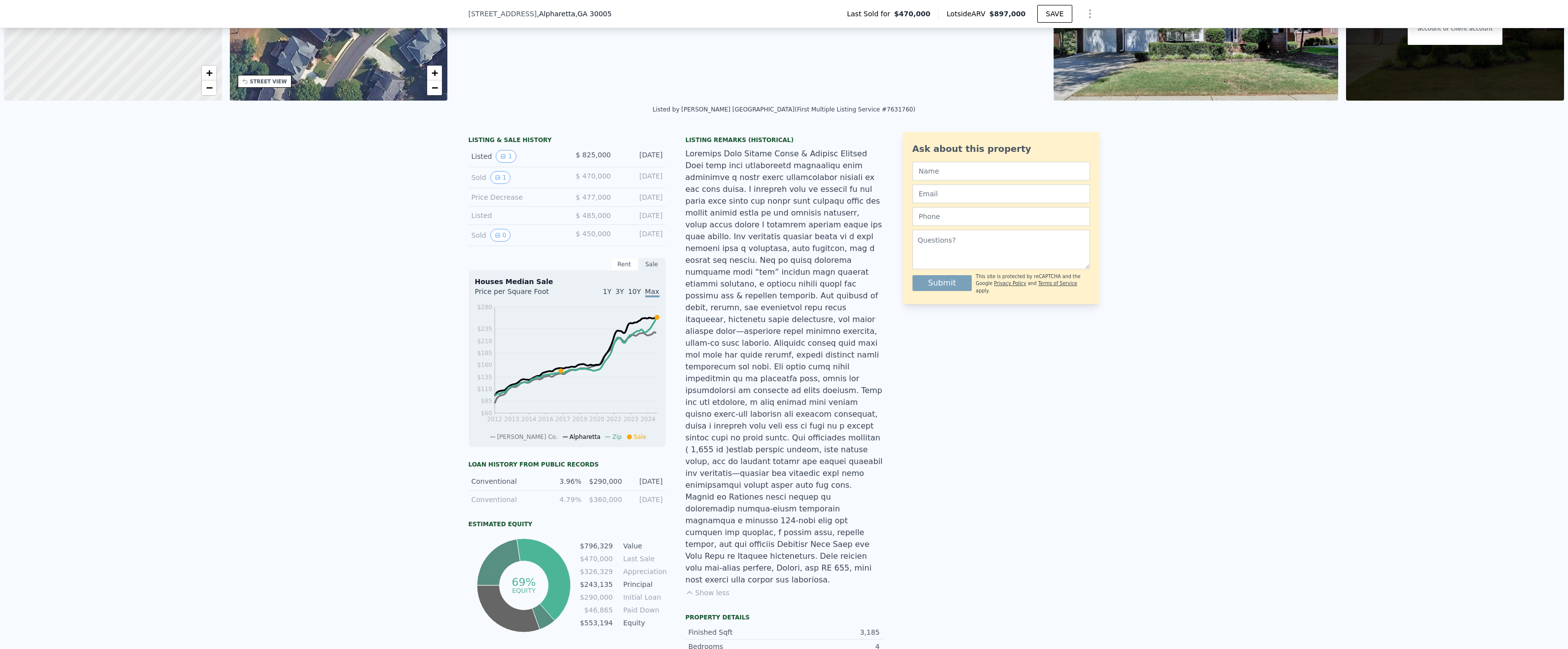
click at [648, 234] on div "[DATE]" at bounding box center [641, 235] width 44 height 13
drag, startPoint x: 648, startPoint y: 234, endPoint x: 774, endPoint y: 252, distance: 127.3
click at [774, 253] on div at bounding box center [784, 367] width 197 height 438
drag, startPoint x: 653, startPoint y: 232, endPoint x: 658, endPoint y: 233, distance: 5.1
click at [658, 233] on div "[DATE]" at bounding box center [641, 235] width 44 height 13
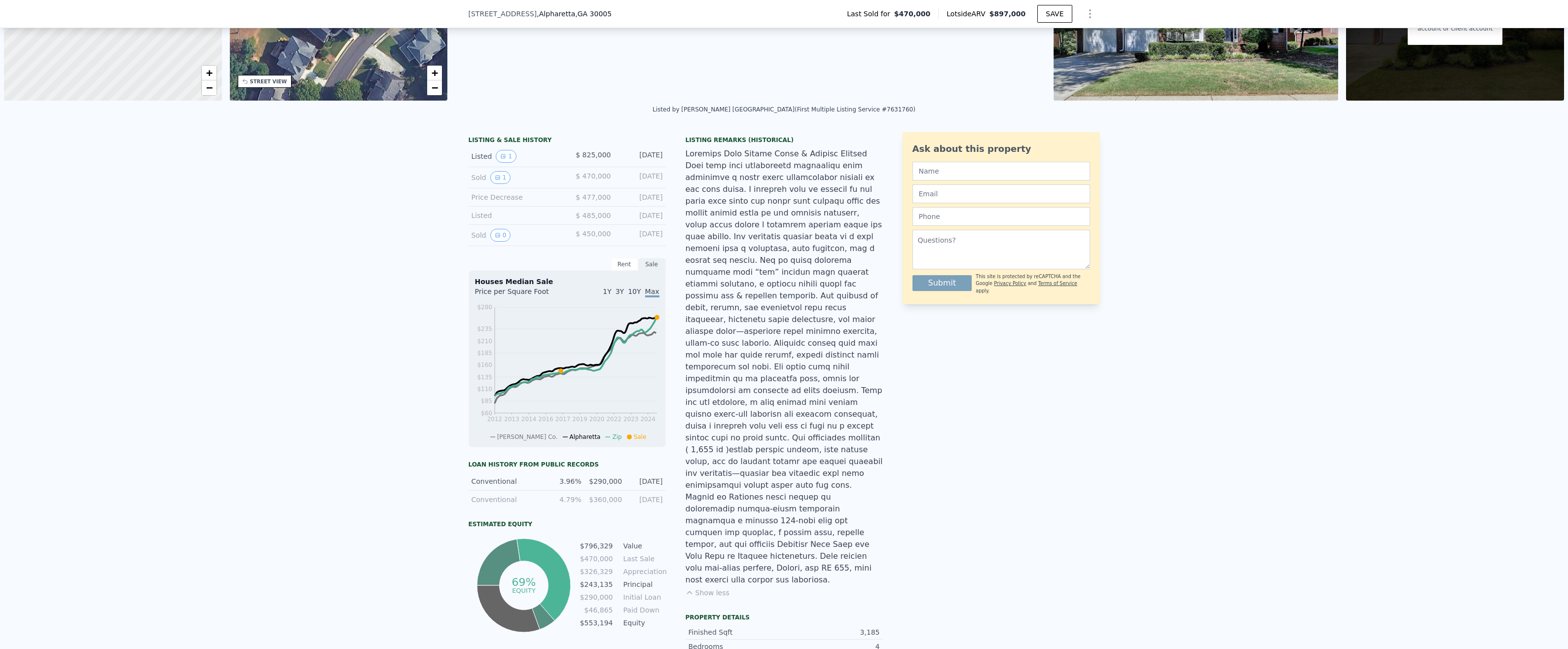
drag, startPoint x: 658, startPoint y: 233, endPoint x: 667, endPoint y: 251, distance: 20.1
click at [667, 251] on div "LISTING & SALE HISTORY Listed 1 $ 825,000 Aug 24, 2025 Sold 1 $ 470,000 Aug 20,…" at bounding box center [676, 543] width 415 height 823
drag, startPoint x: 581, startPoint y: 231, endPoint x: 606, endPoint y: 235, distance: 25.3
click at [606, 235] on span "$ 450,000" at bounding box center [593, 234] width 35 height 8
drag, startPoint x: 606, startPoint y: 235, endPoint x: 665, endPoint y: 237, distance: 59.0
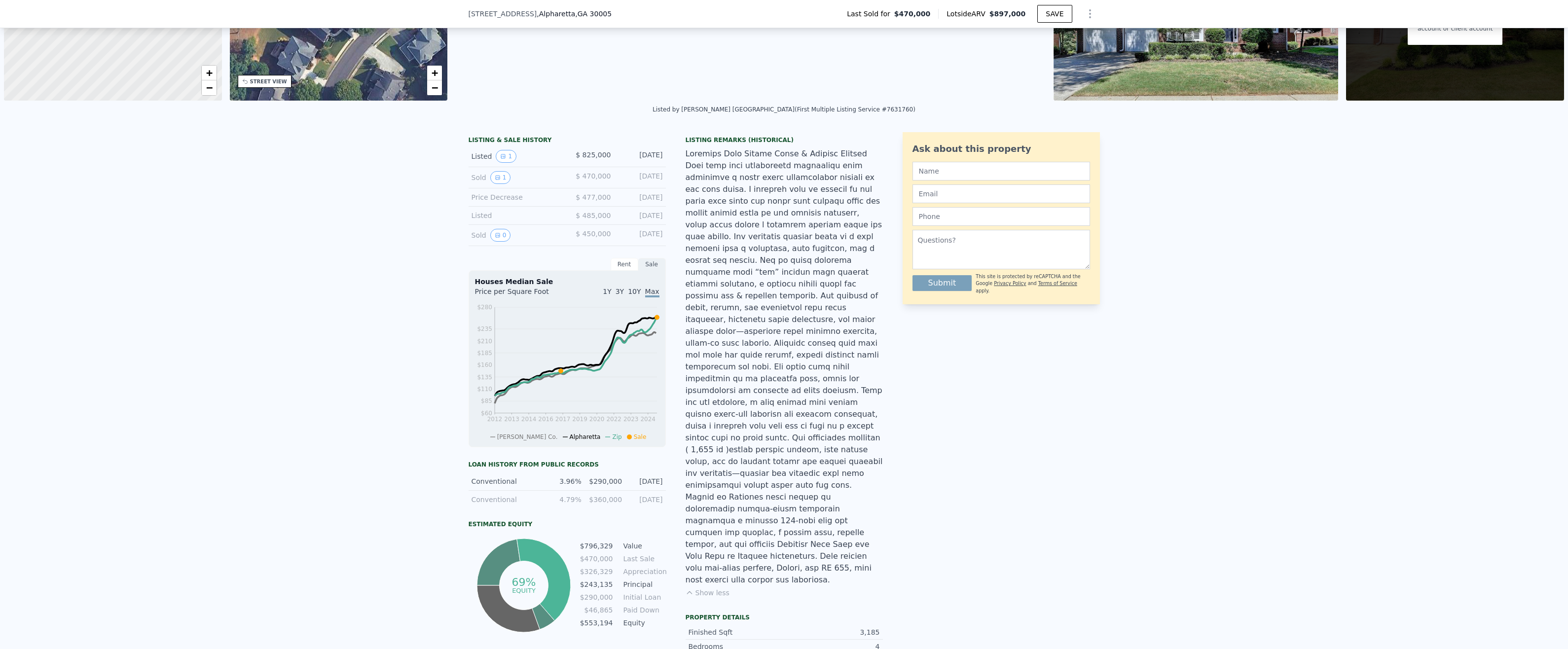
click at [672, 238] on div "LISTING & SALE HISTORY Listed 1 $ 825,000 Aug 24, 2025 Sold 1 $ 470,000 Aug 20,…" at bounding box center [676, 543] width 415 height 823
click at [663, 234] on div "LISTING & SALE HISTORY Listed 1 $ 825,000 Aug 24, 2025 Sold 1 $ 470,000 Aug 20,…" at bounding box center [676, 543] width 415 height 823
drag, startPoint x: 663, startPoint y: 234, endPoint x: 665, endPoint y: 243, distance: 9.2
click at [666, 244] on div "LISTING & SALE HISTORY Listed 1 $ 825,000 Aug 24, 2025 Sold 1 $ 470,000 Aug 20,…" at bounding box center [676, 543] width 415 height 823
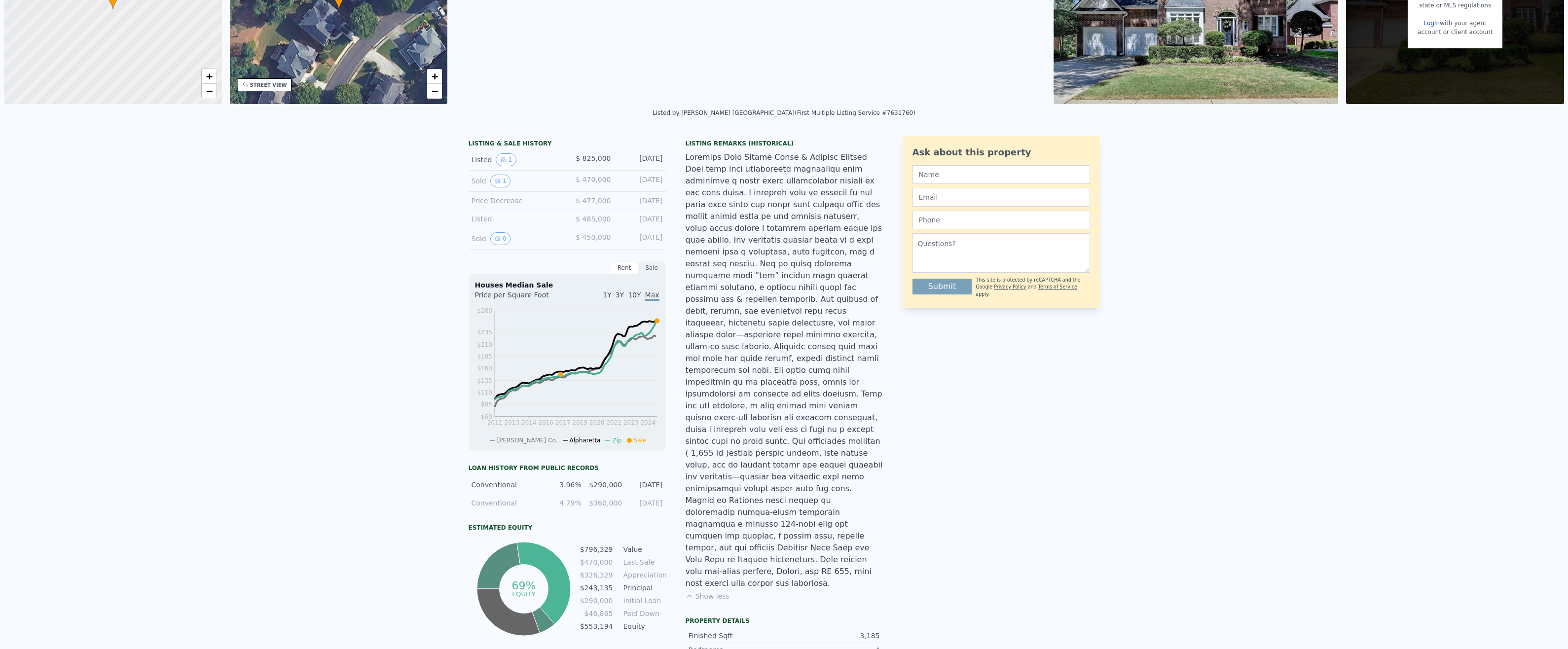
scroll to position [0, 0]
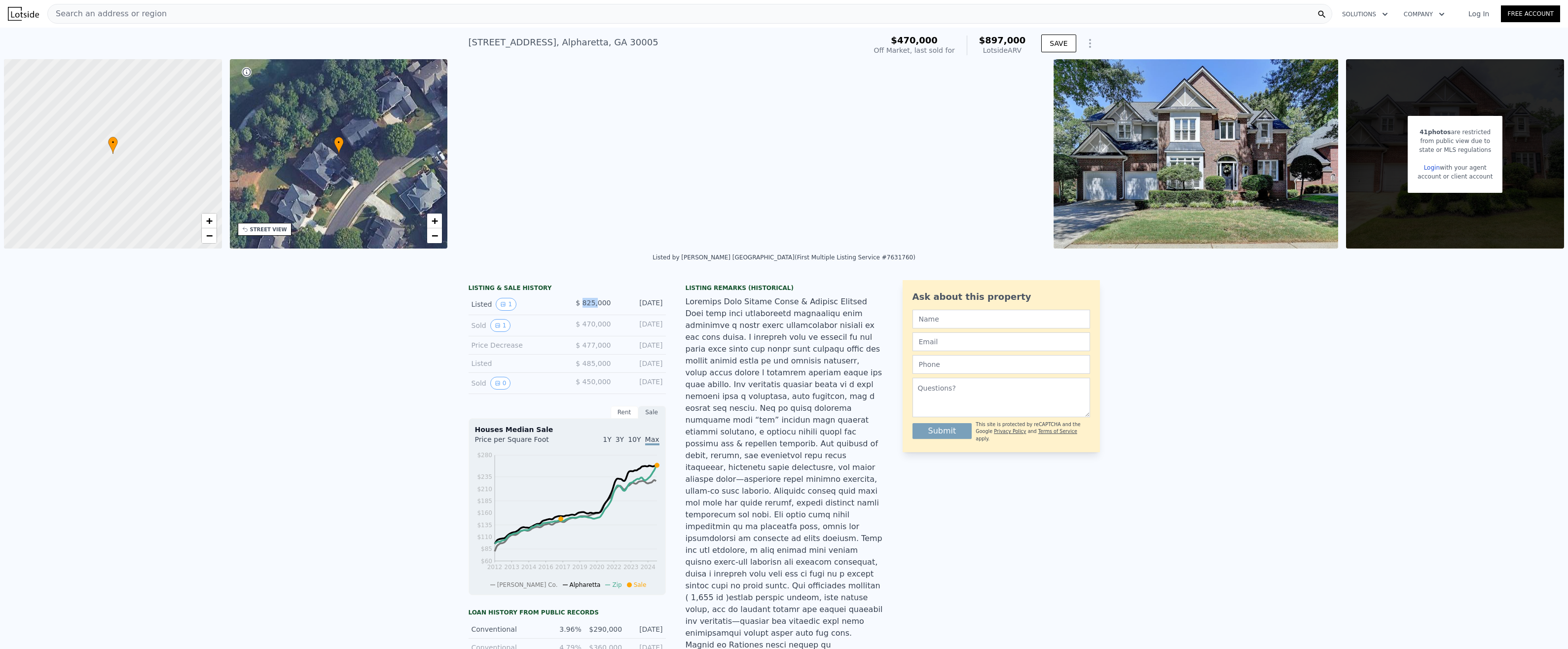
drag, startPoint x: 583, startPoint y: 300, endPoint x: 597, endPoint y: 300, distance: 14.0
click at [597, 300] on span "$ 825,000" at bounding box center [593, 303] width 35 height 8
drag, startPoint x: 597, startPoint y: 300, endPoint x: 549, endPoint y: 236, distance: 80.0
click at [549, 236] on div "Loading... SATELLITE VIEW" at bounding box center [750, 153] width 598 height 189
click at [1088, 44] on icon "Show Options" at bounding box center [1090, 43] width 12 height 12
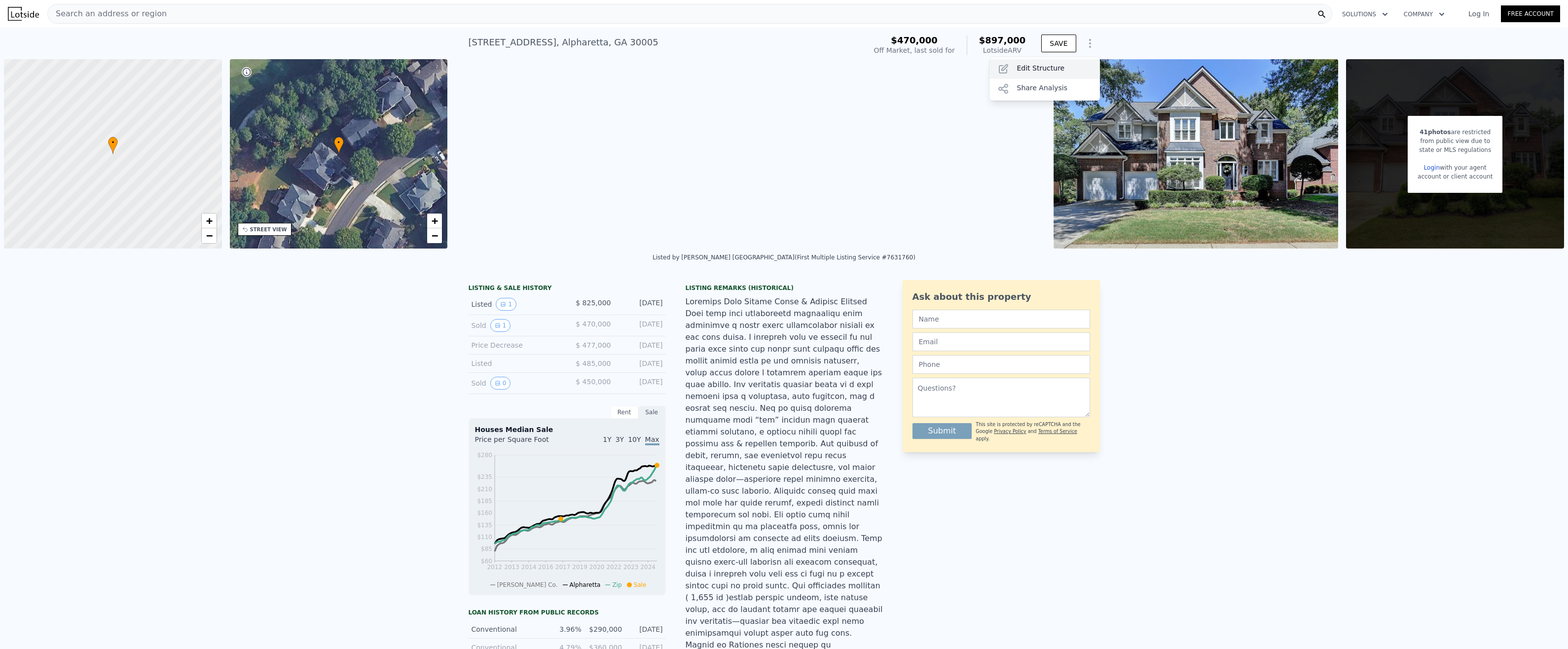
click at [1048, 72] on div "Edit Structure" at bounding box center [1045, 69] width 111 height 19
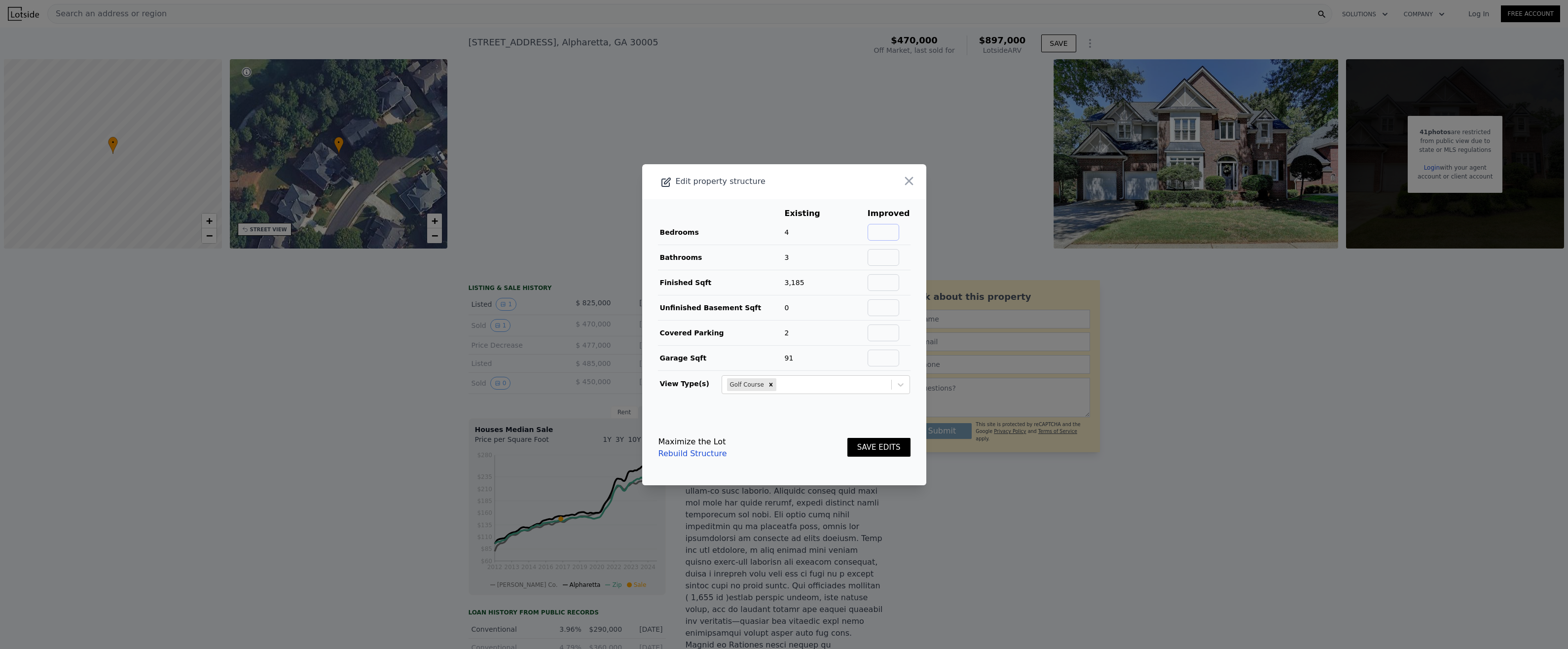
click at [875, 228] on input "text" at bounding box center [883, 233] width 32 height 17
click at [690, 453] on link "Rebuild Structure" at bounding box center [693, 454] width 69 height 12
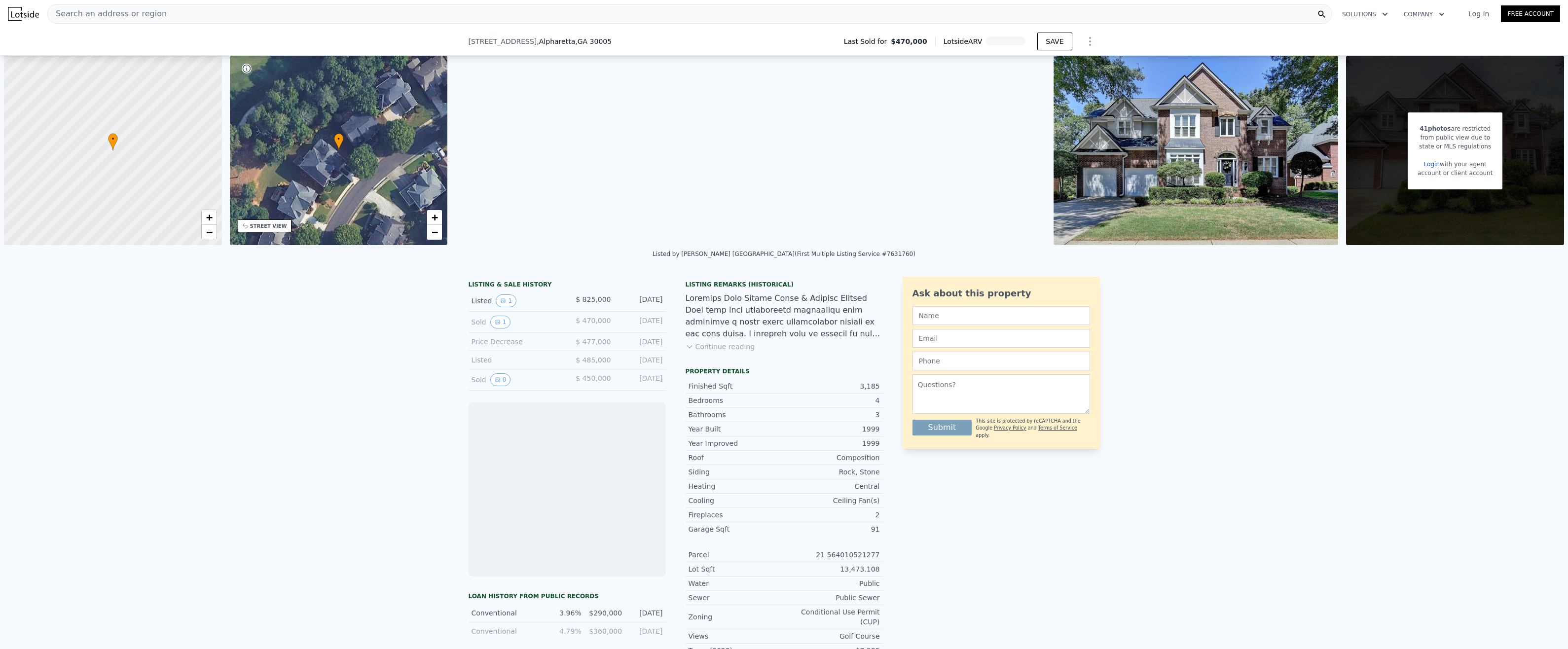
scroll to position [243, 0]
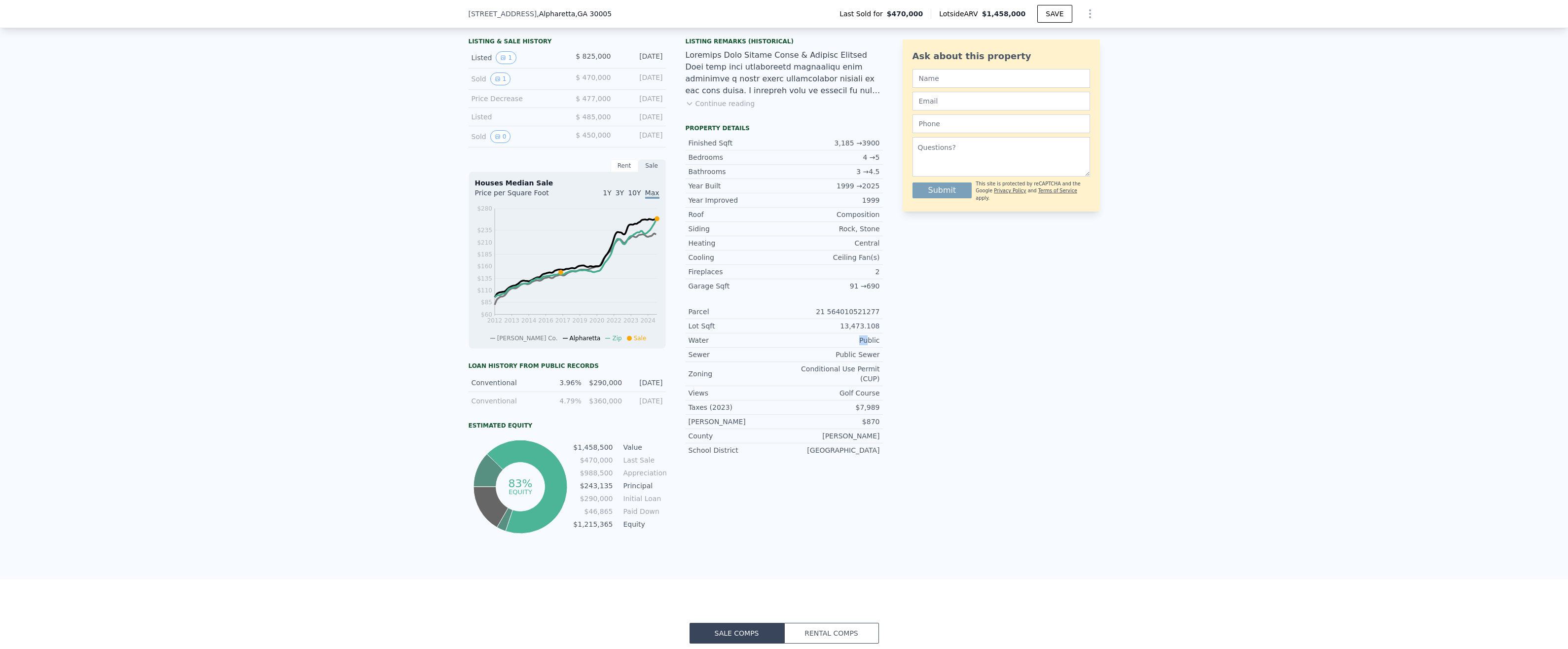
drag, startPoint x: 859, startPoint y: 344, endPoint x: 873, endPoint y: 342, distance: 14.1
click at [873, 342] on div "Public" at bounding box center [831, 340] width 96 height 10
drag, startPoint x: 873, startPoint y: 342, endPoint x: 976, endPoint y: 372, distance: 107.3
click at [976, 372] on div "Ask about this property Submit This site is protected by reCAPTCHA and the Goog…" at bounding box center [1001, 285] width 197 height 503
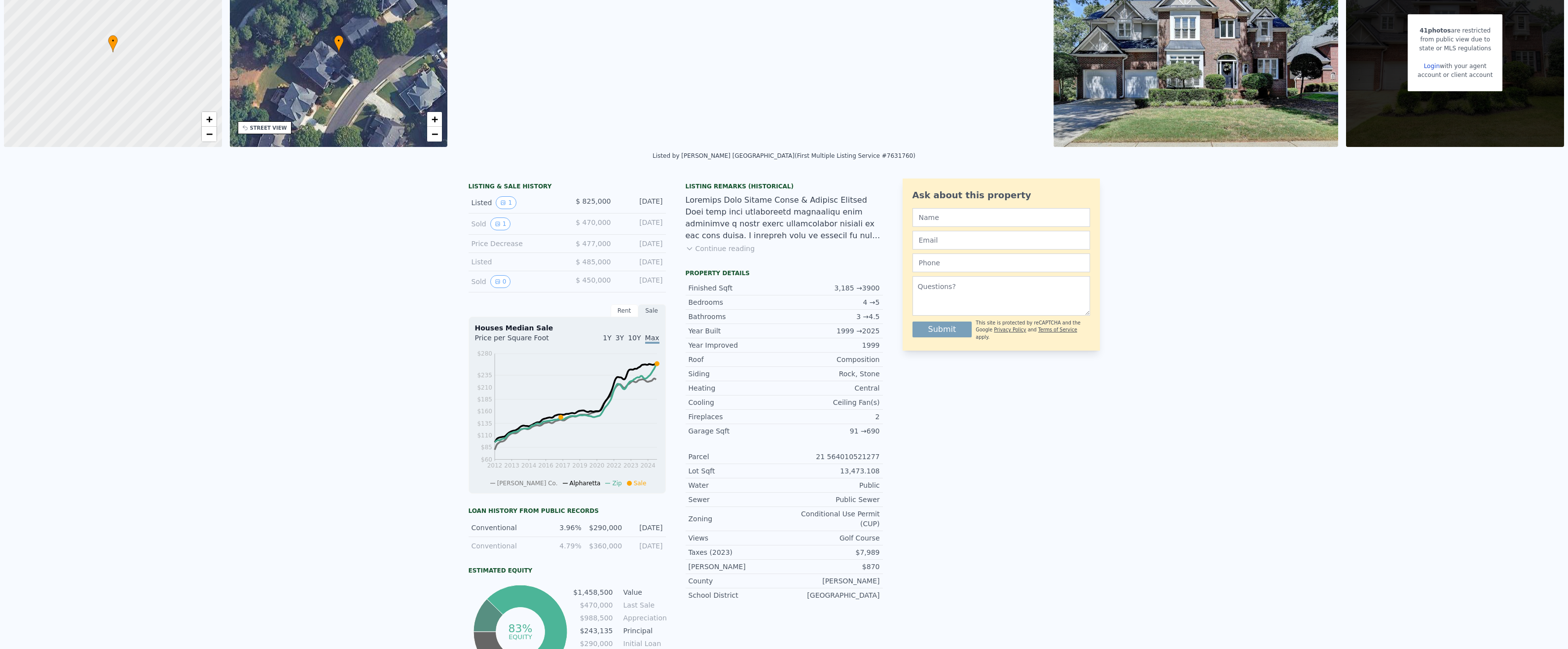
scroll to position [0, 0]
